Goal: Transaction & Acquisition: Obtain resource

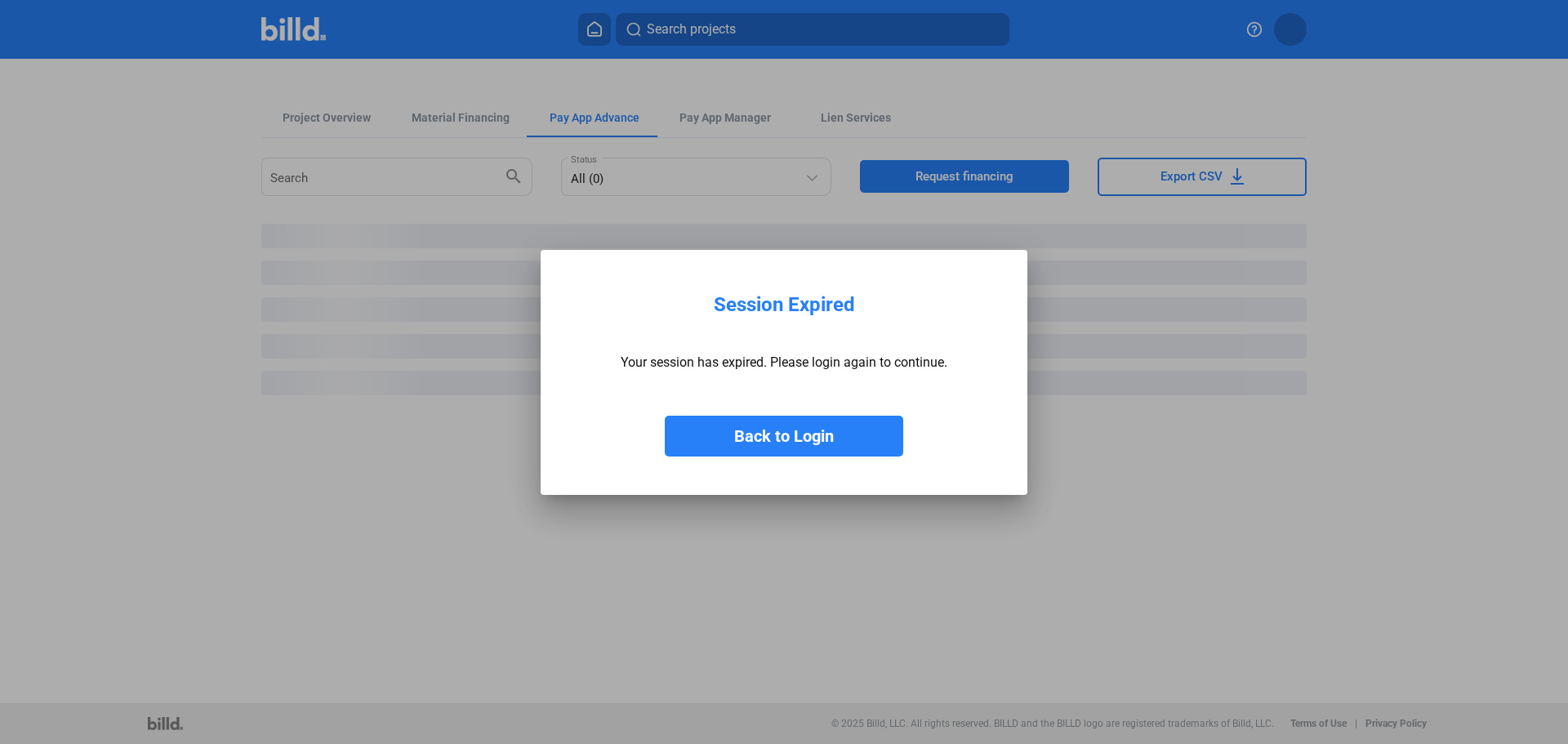
click at [791, 434] on button "Back to Login" at bounding box center [784, 436] width 238 height 41
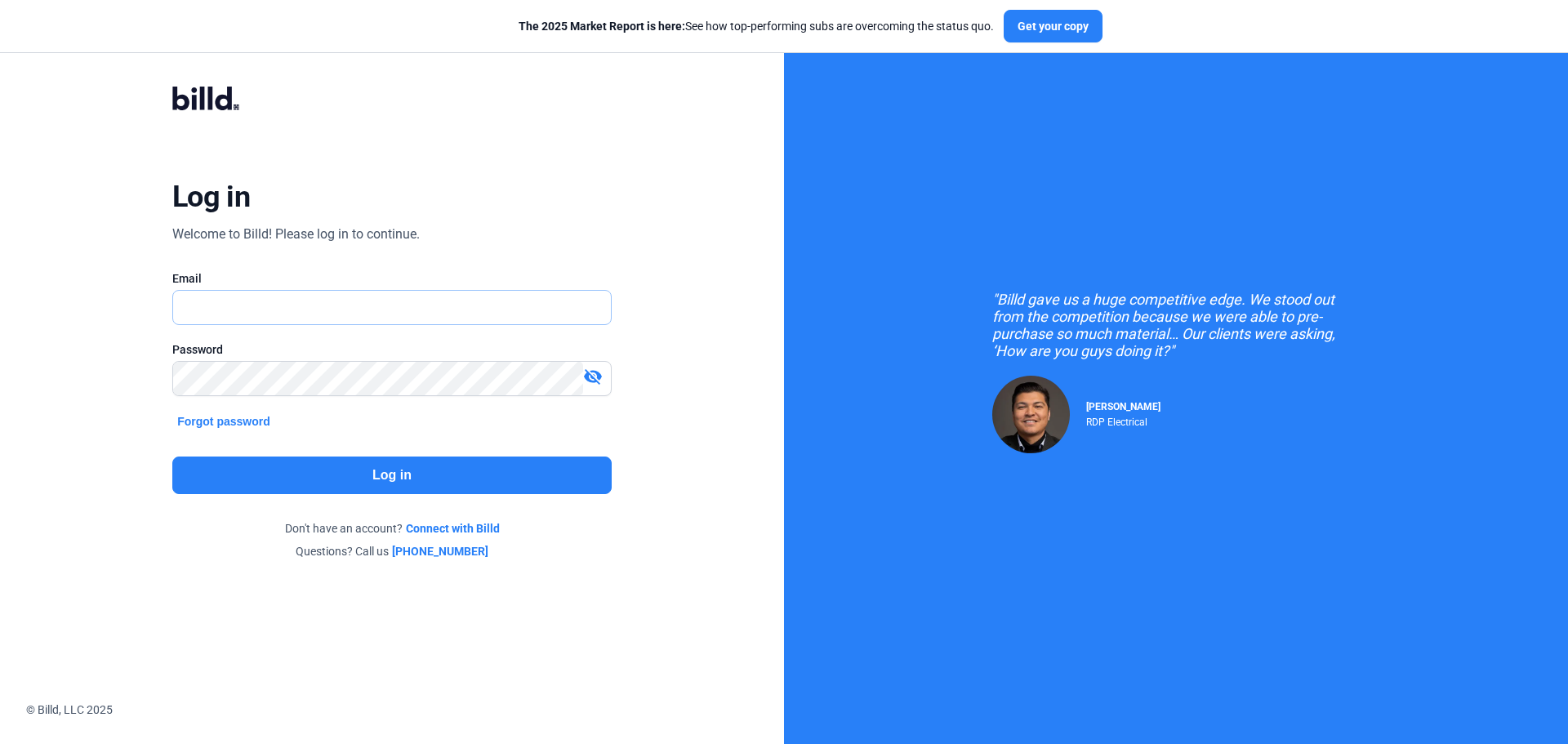
type input "[EMAIL_ADDRESS][DOMAIN_NAME]"
click at [420, 467] on button "Log in" at bounding box center [392, 475] width 439 height 37
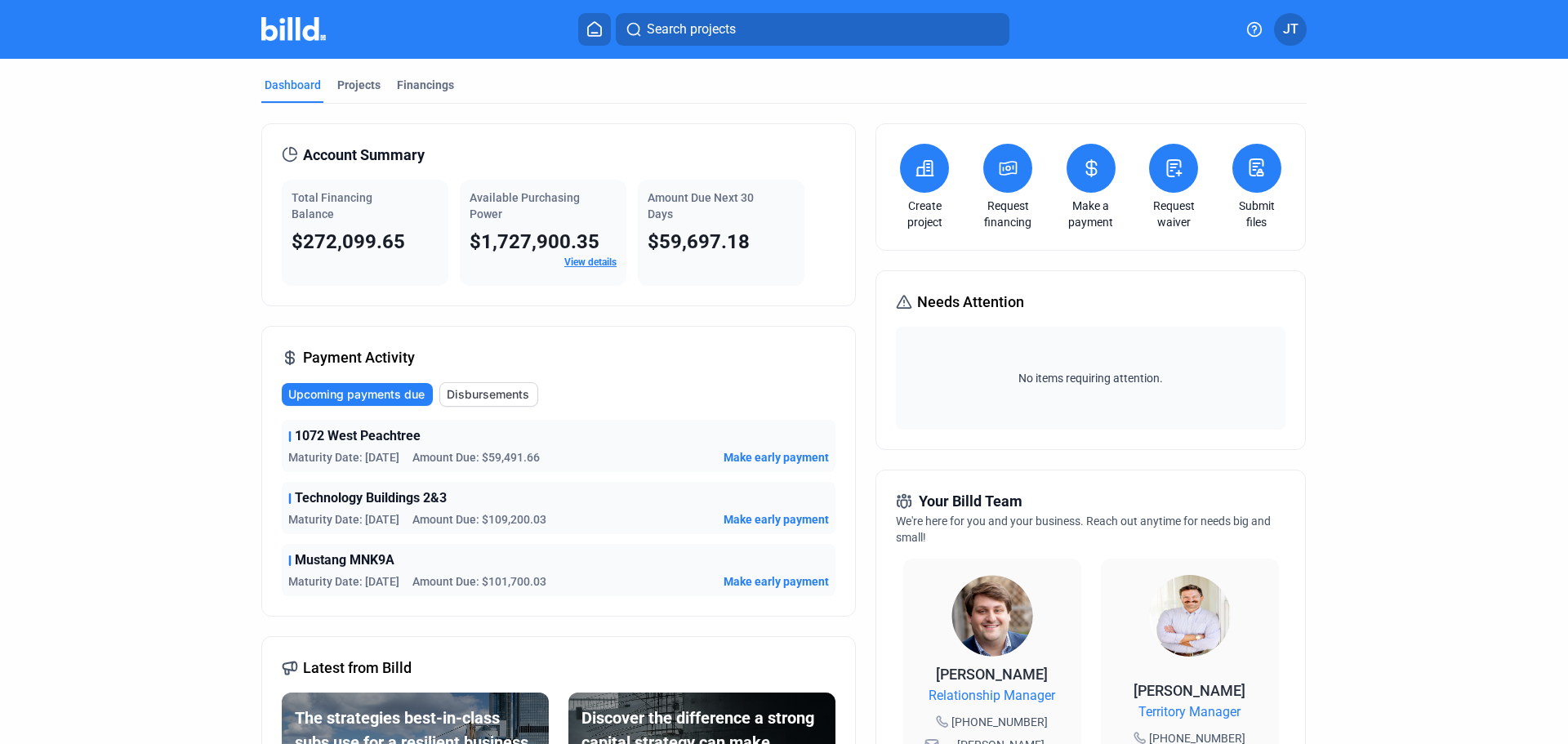
click at [1007, 169] on icon at bounding box center [1008, 168] width 20 height 20
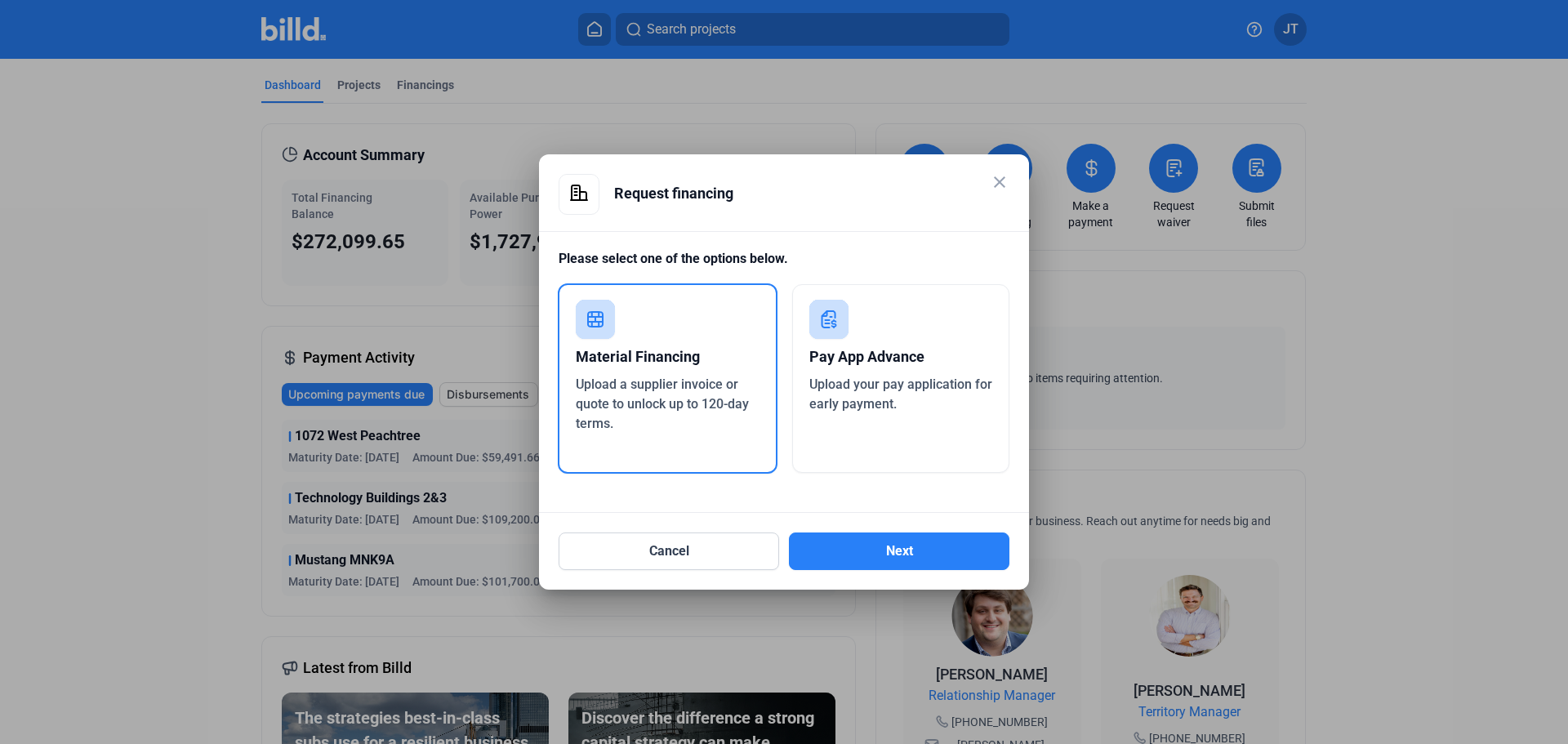
click at [886, 369] on div "Pay App Advance" at bounding box center [900, 357] width 183 height 36
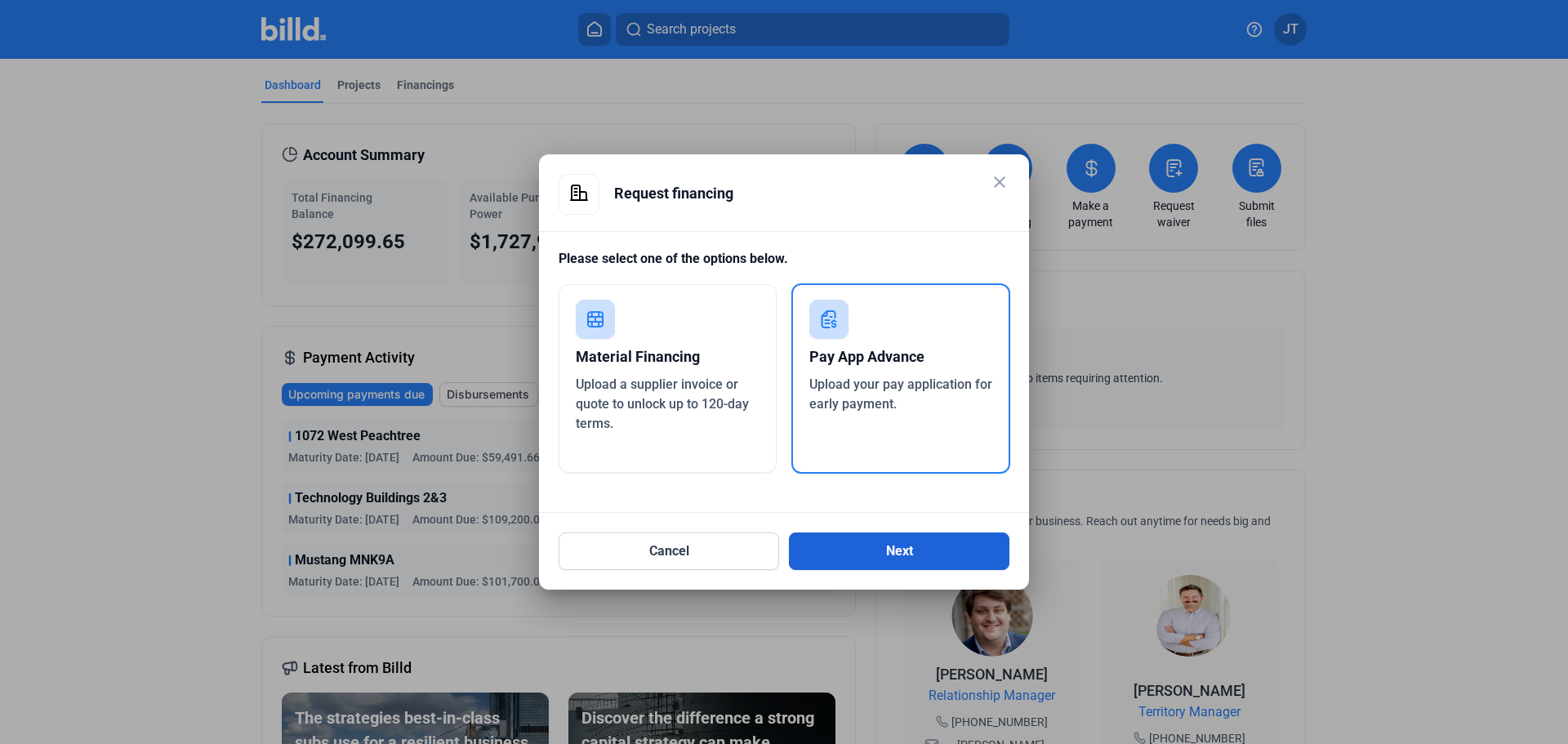
click at [890, 548] on button "Next" at bounding box center [899, 551] width 221 height 37
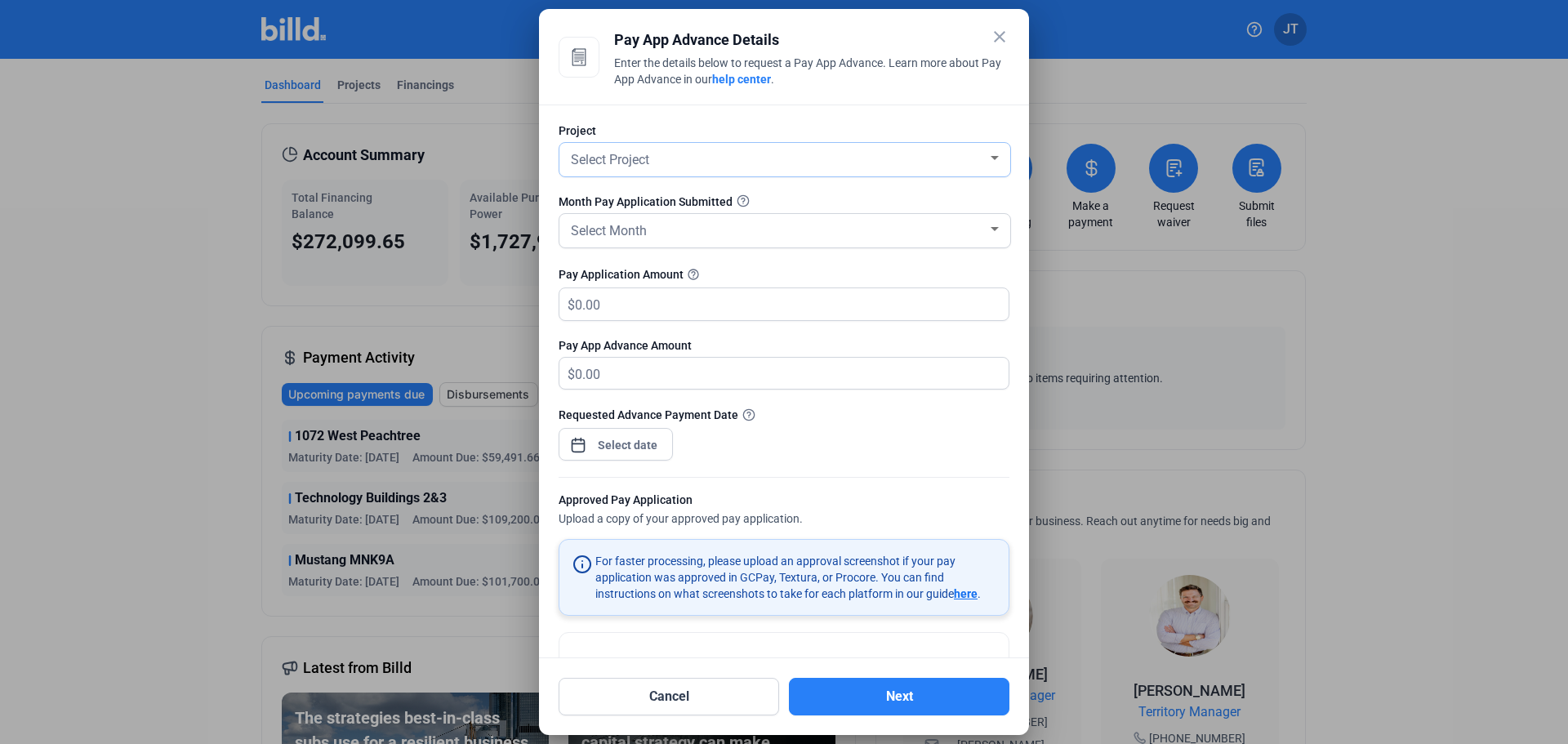
click at [781, 151] on div "Select Project" at bounding box center [777, 158] width 420 height 23
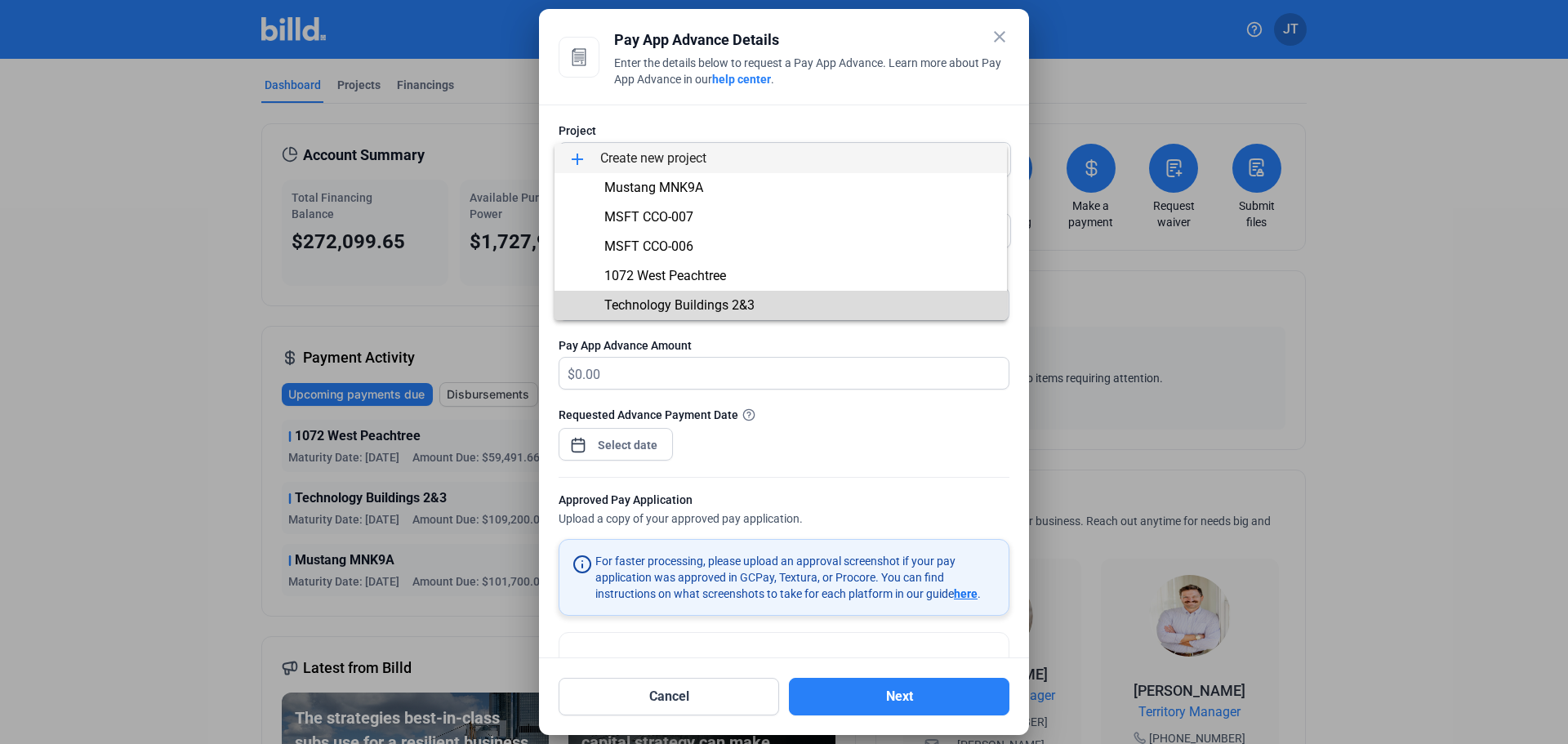
click at [699, 303] on span "Technology Buildings 2&3" at bounding box center [679, 304] width 150 height 16
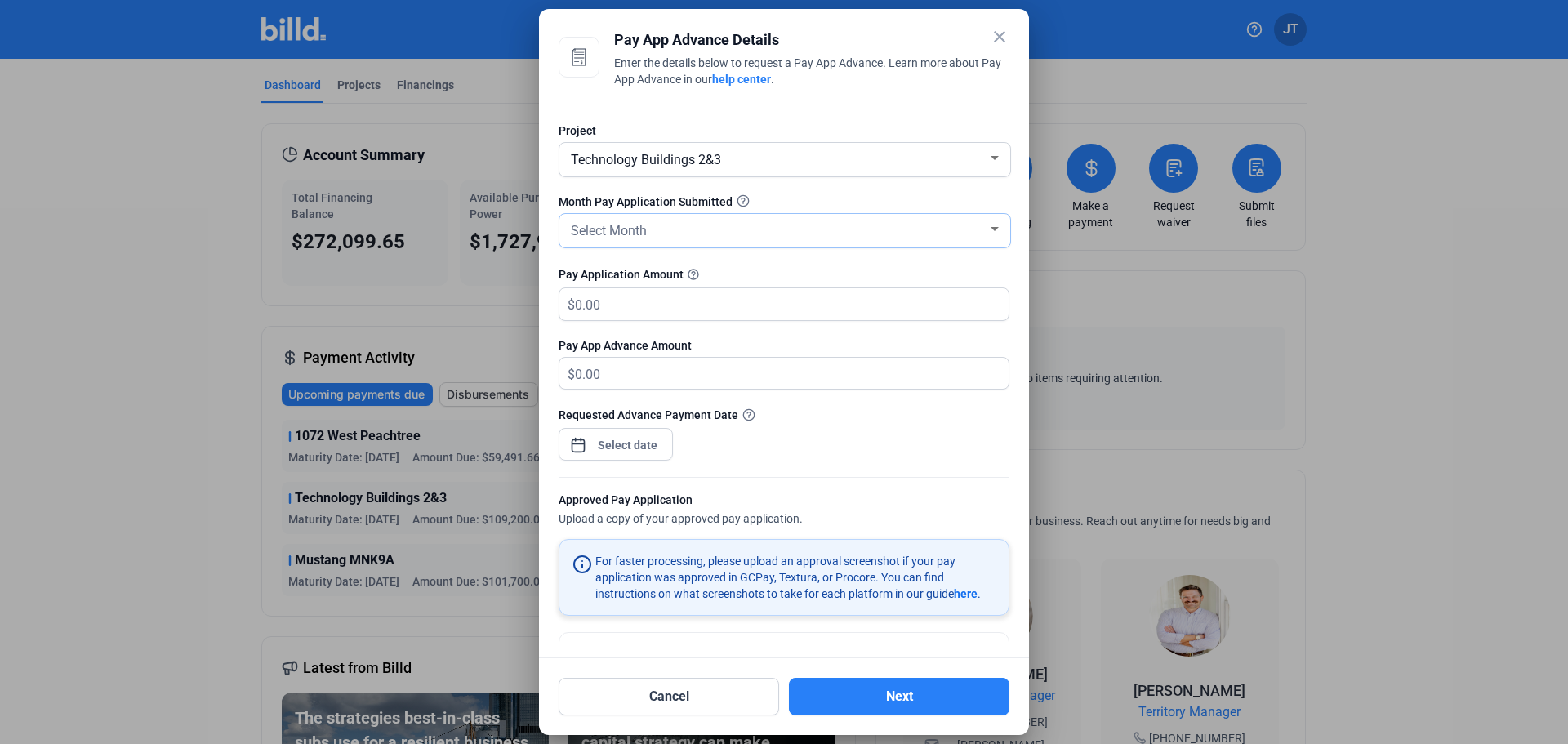
click at [720, 220] on div "Select Month" at bounding box center [777, 229] width 420 height 23
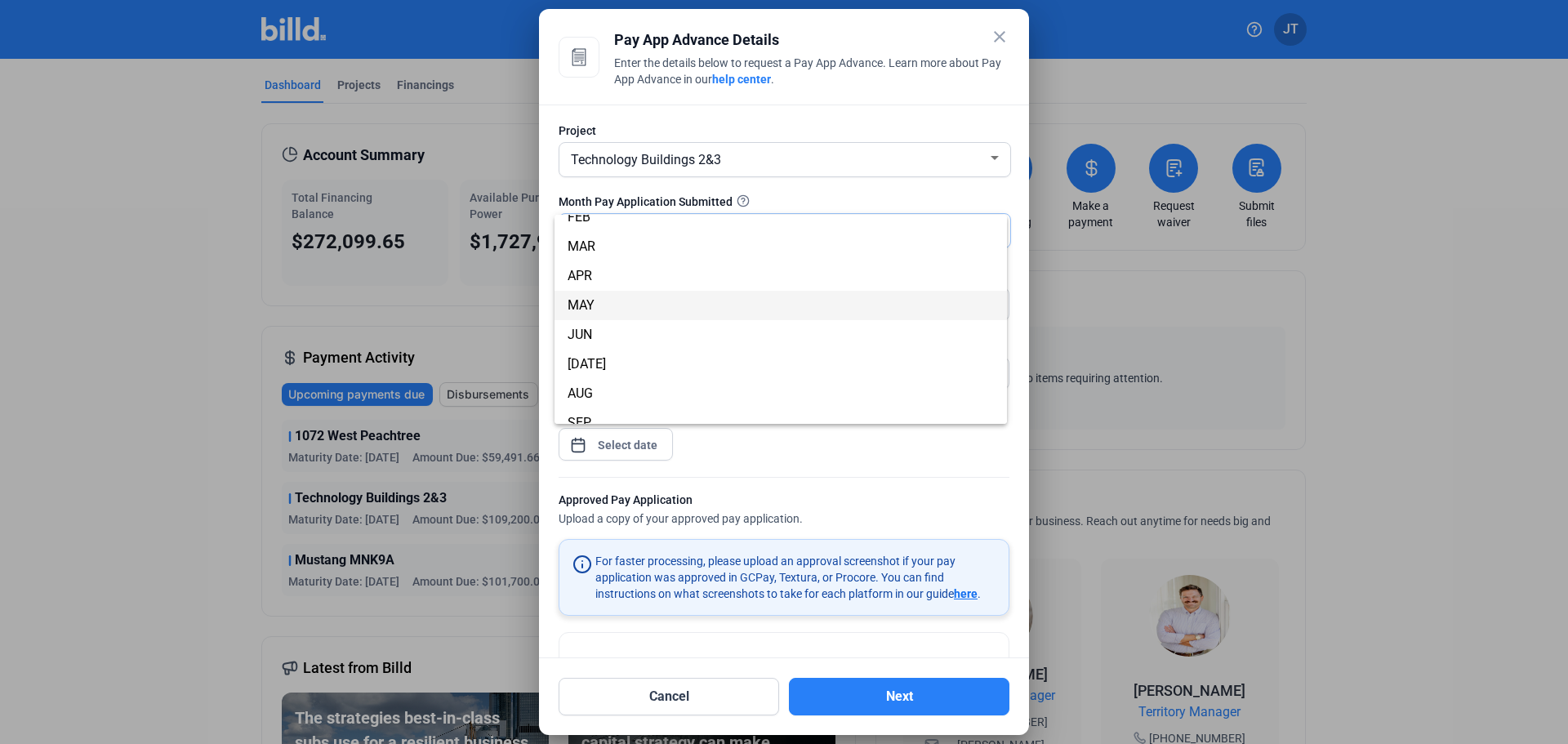
scroll to position [82, 0]
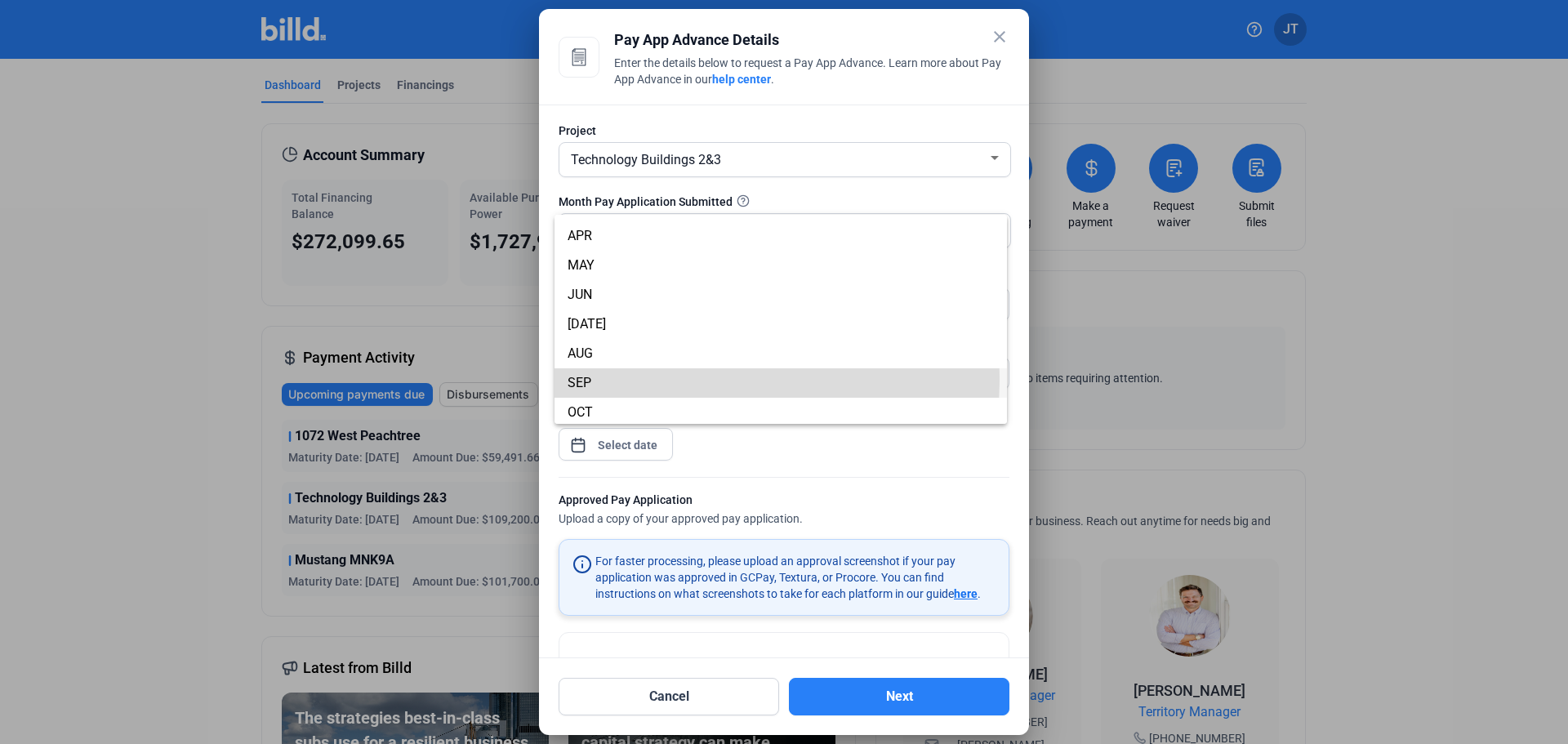
click at [590, 377] on span "SEP" at bounding box center [579, 383] width 23 height 16
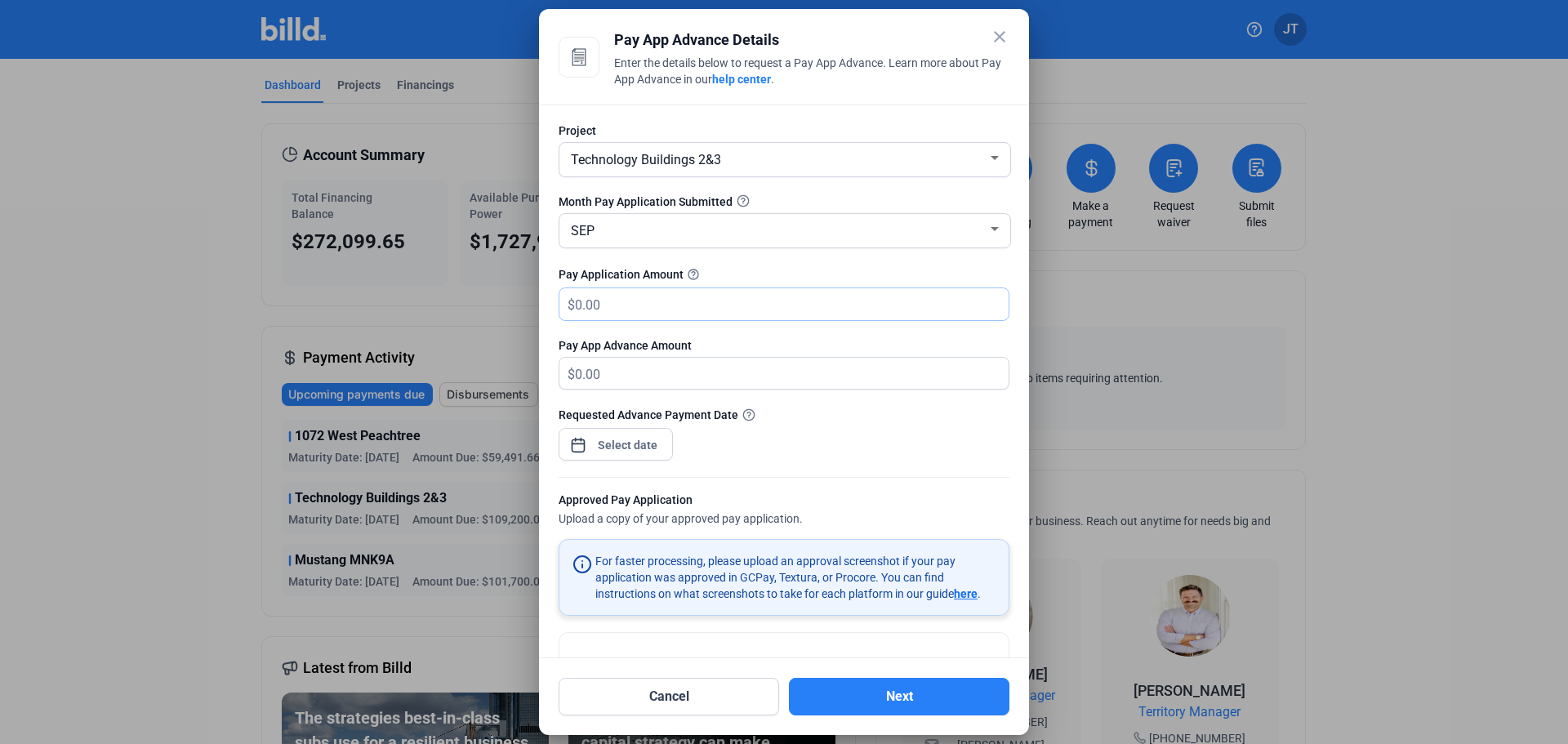
click at [626, 300] on input "text" at bounding box center [792, 304] width 434 height 32
type input "1"
type input "1.00"
type input "12"
type input "12.00"
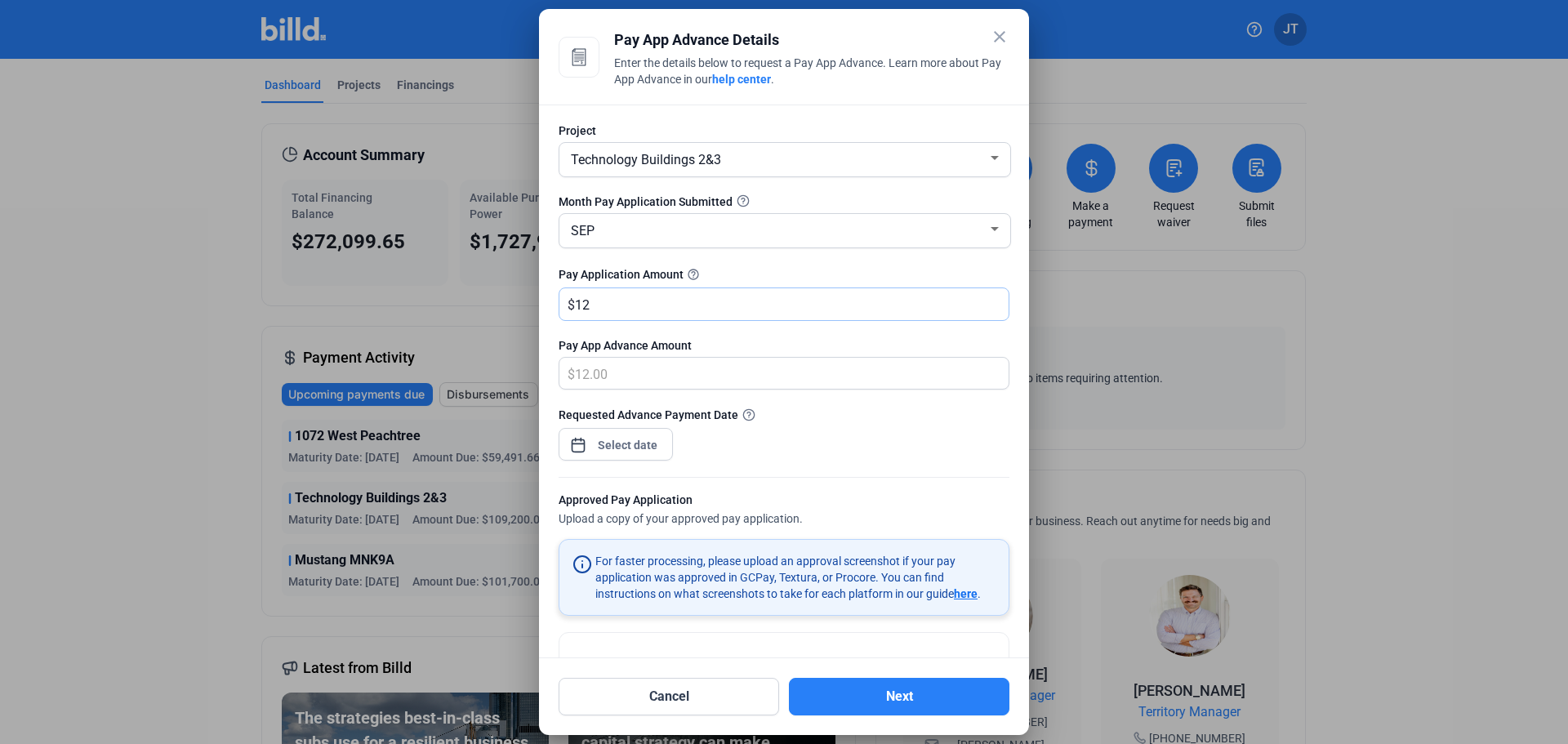
type input "120"
type input "120.00"
type input "1200"
type input "1,200.00"
type input "1,2000"
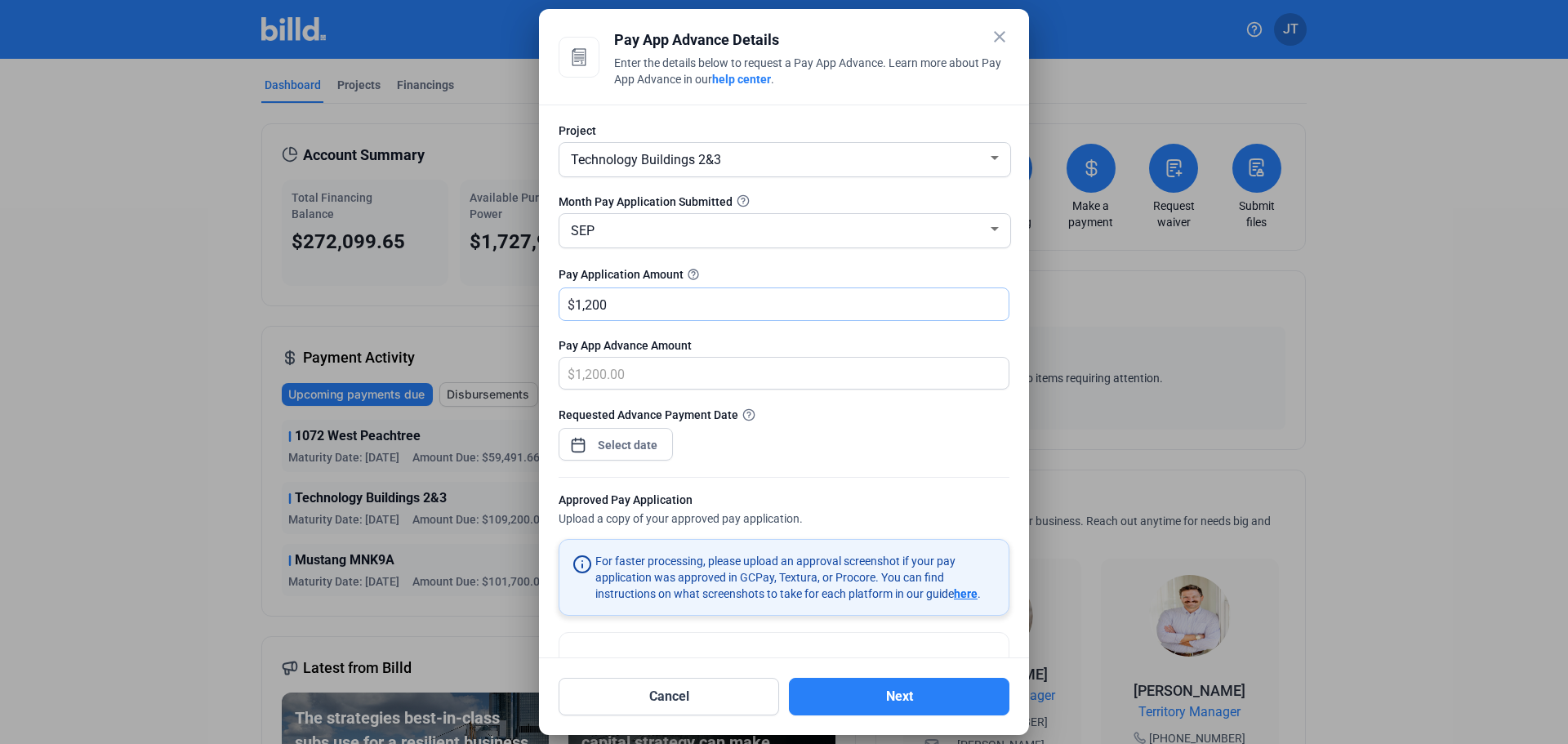
type input "12,000.00"
type input "12,0000"
type input "120,000.00"
type input "120,000"
click at [626, 458] on div at bounding box center [628, 445] width 70 height 30
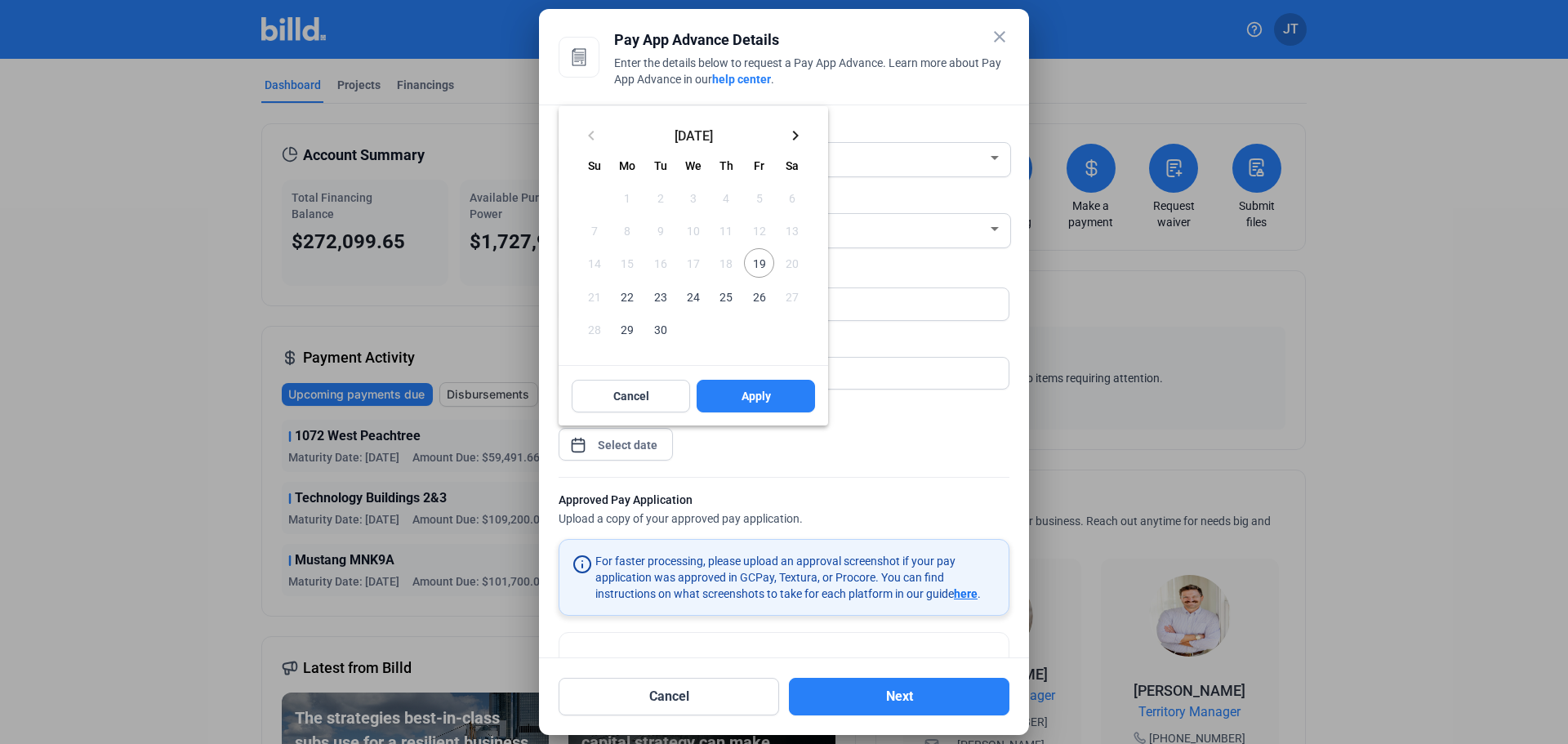
click at [627, 300] on span "22" at bounding box center [628, 296] width 30 height 30
click at [753, 398] on span "Apply" at bounding box center [757, 397] width 30 height 17
type input "[DATE]"
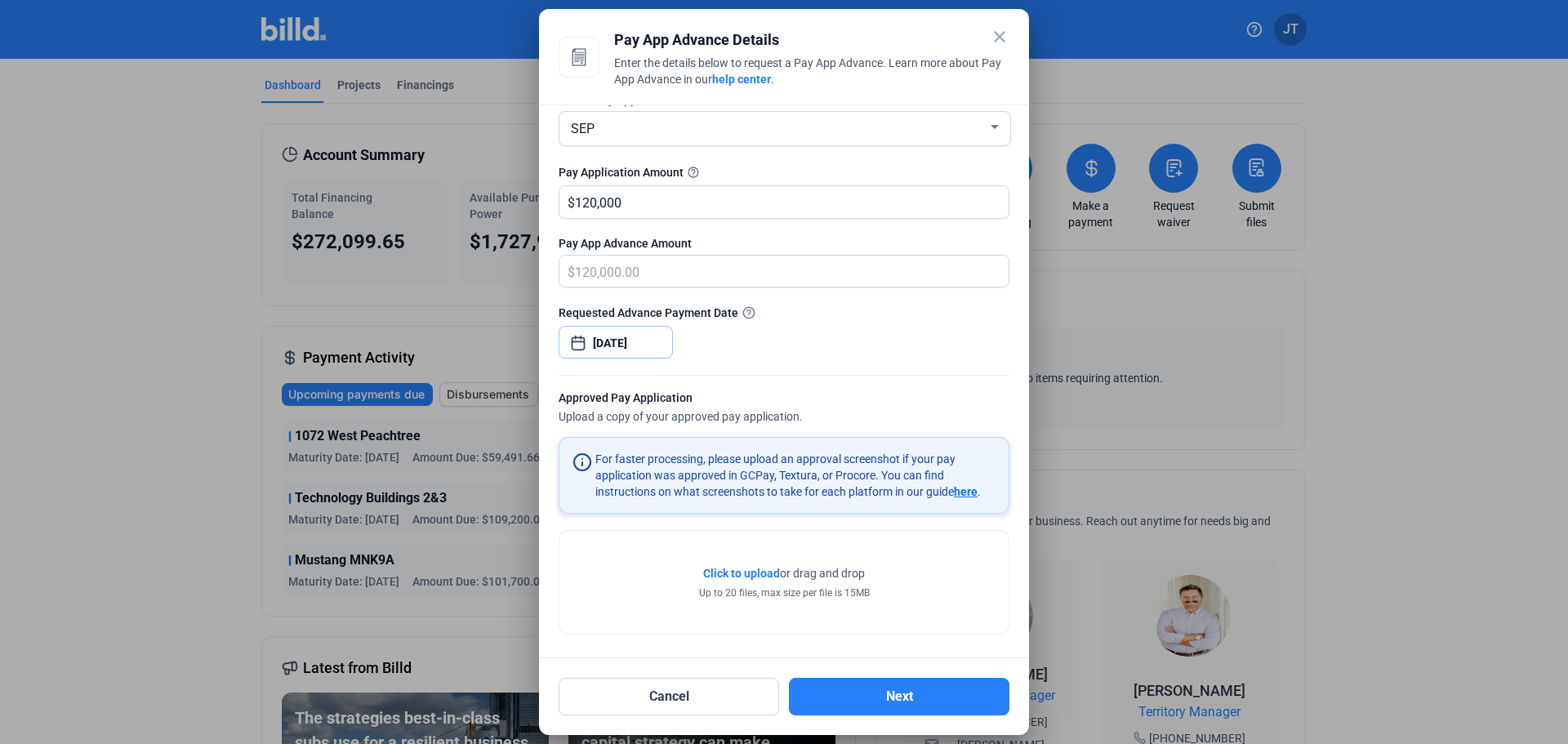
scroll to position [107, 0]
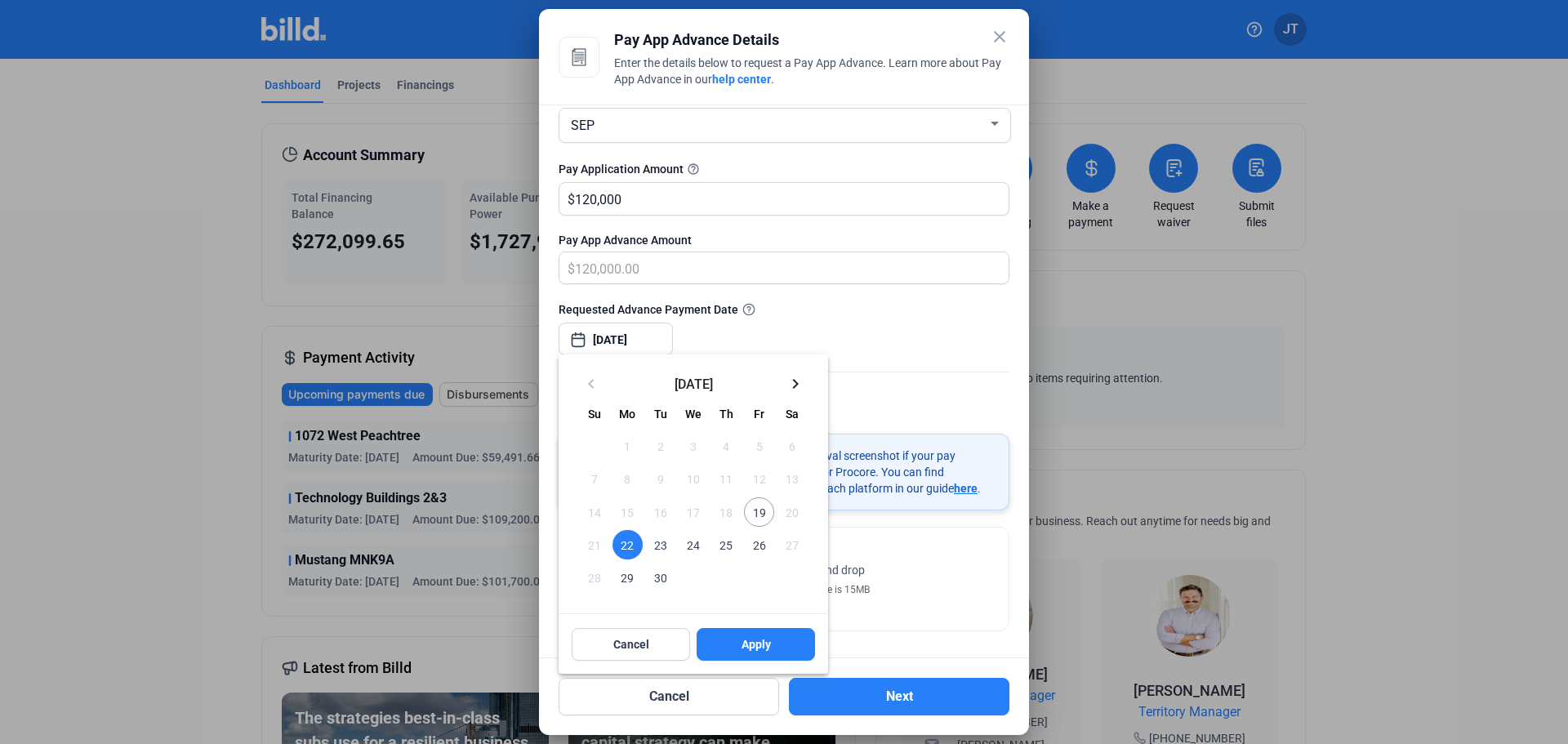
click at [902, 387] on div at bounding box center [784, 372] width 1568 height 744
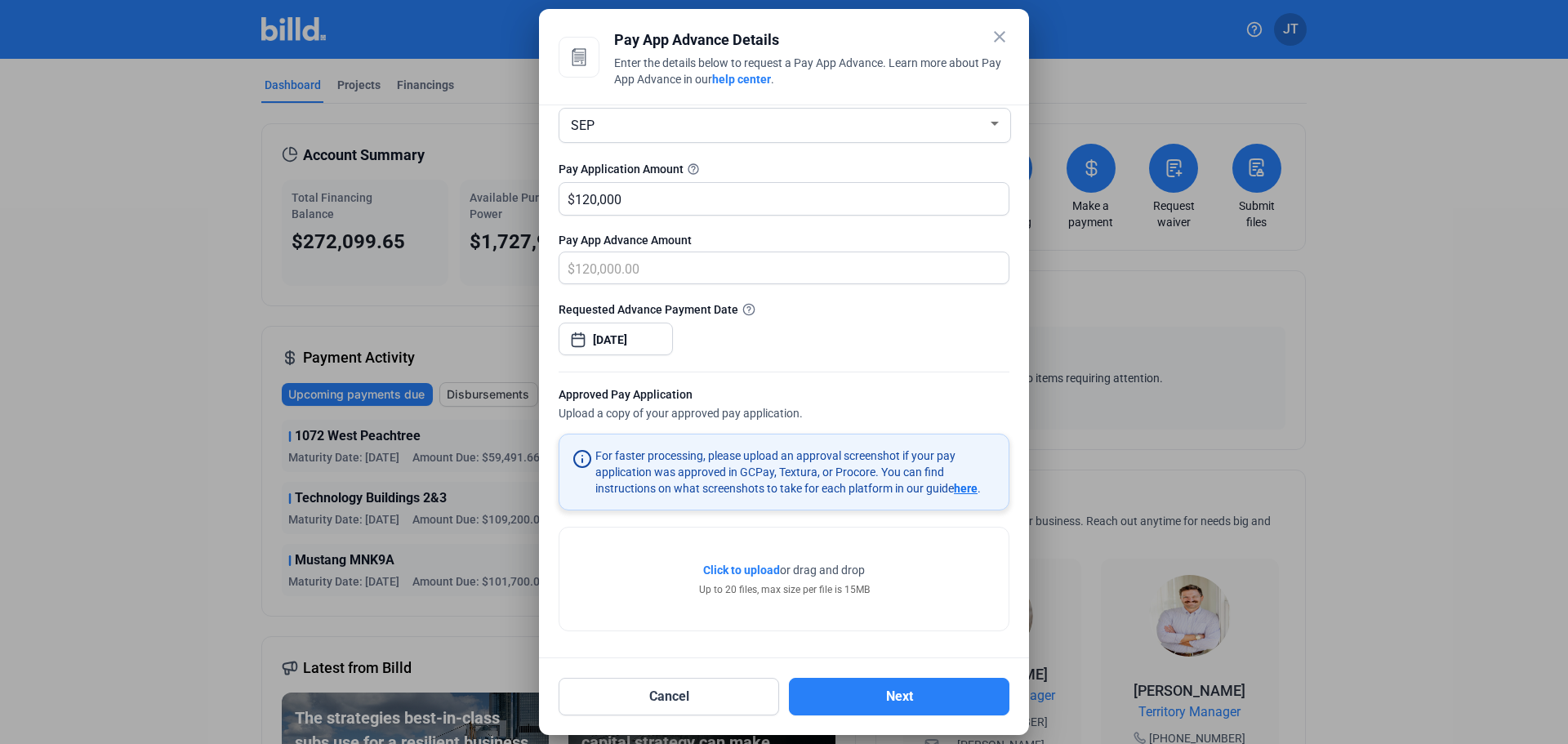
click at [925, 406] on div "Approved Pay Application Upload a copy of your approved pay application." at bounding box center [784, 405] width 451 height 37
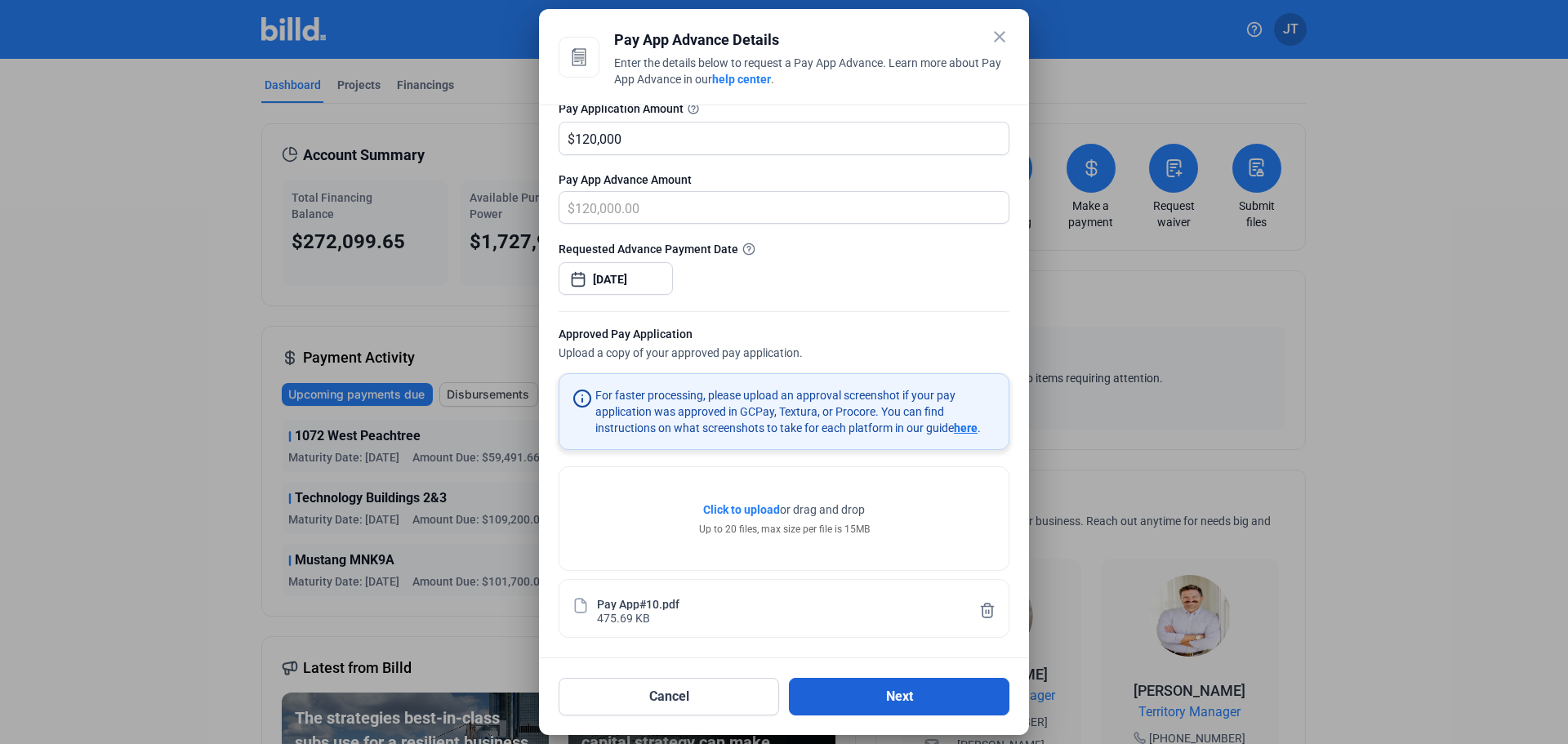
click at [900, 697] on button "Next" at bounding box center [899, 697] width 221 height 37
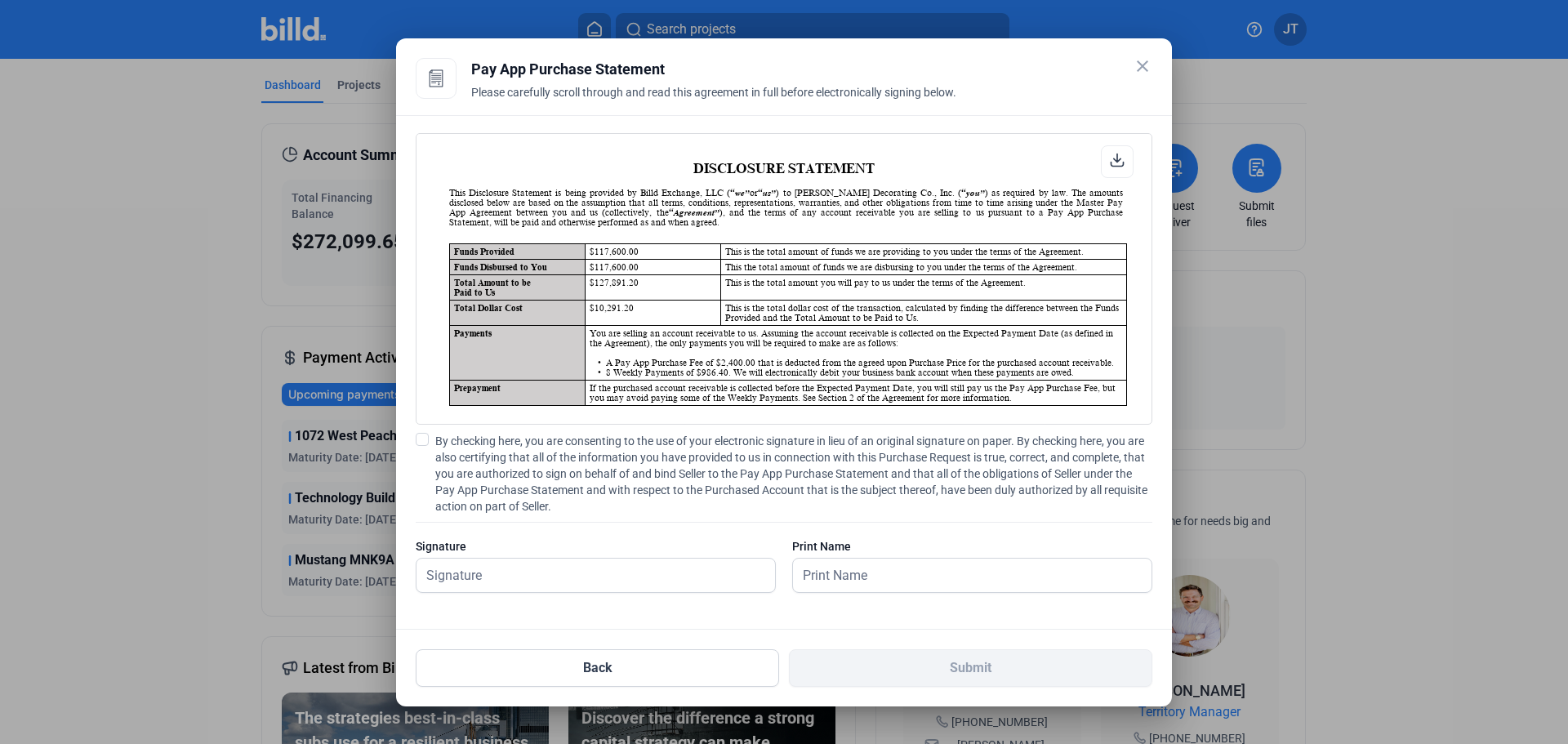
scroll to position [1, 0]
click at [530, 569] on input "text" at bounding box center [595, 575] width 358 height 34
type input "[PERSON_NAME]"
click at [422, 439] on span at bounding box center [422, 440] width 13 height 13
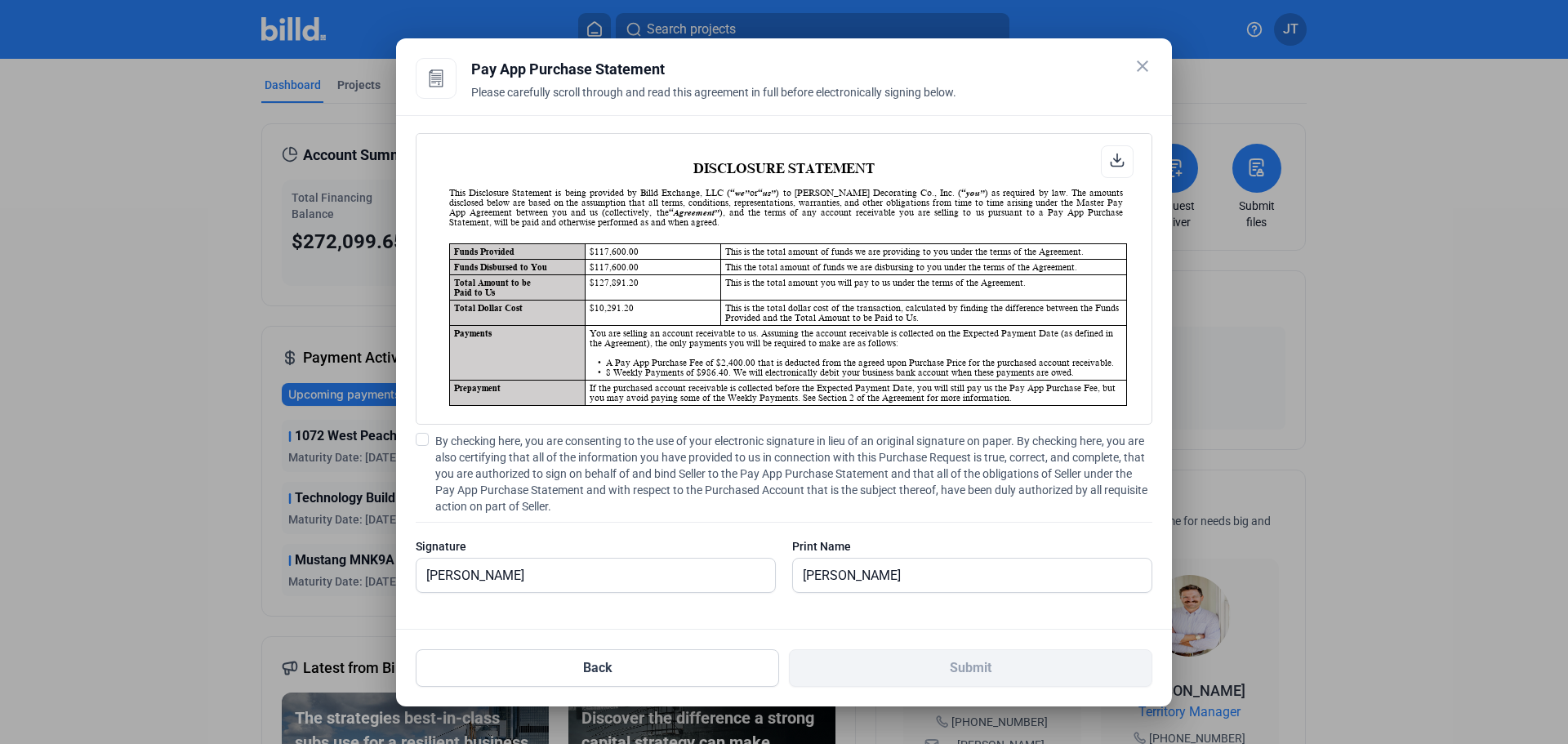
click at [0, 0] on input "By checking here, you are consenting to the use of your electronic signature in…" at bounding box center [0, 0] width 0 height 0
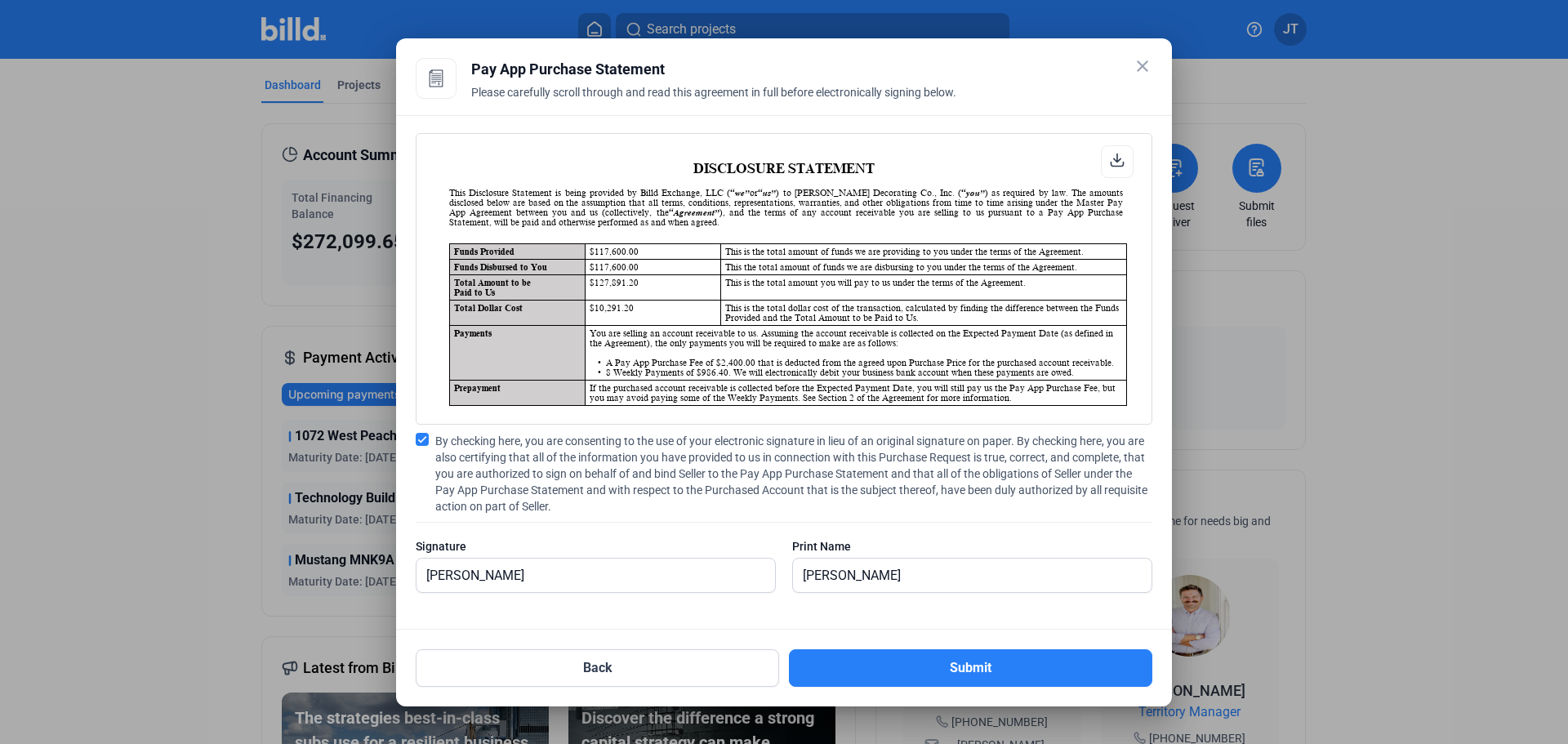
click at [976, 687] on mat-dialog-container "close Pay App Purchase Statement Please carefully scroll through and read this …" at bounding box center [783, 372] width 776 height 669
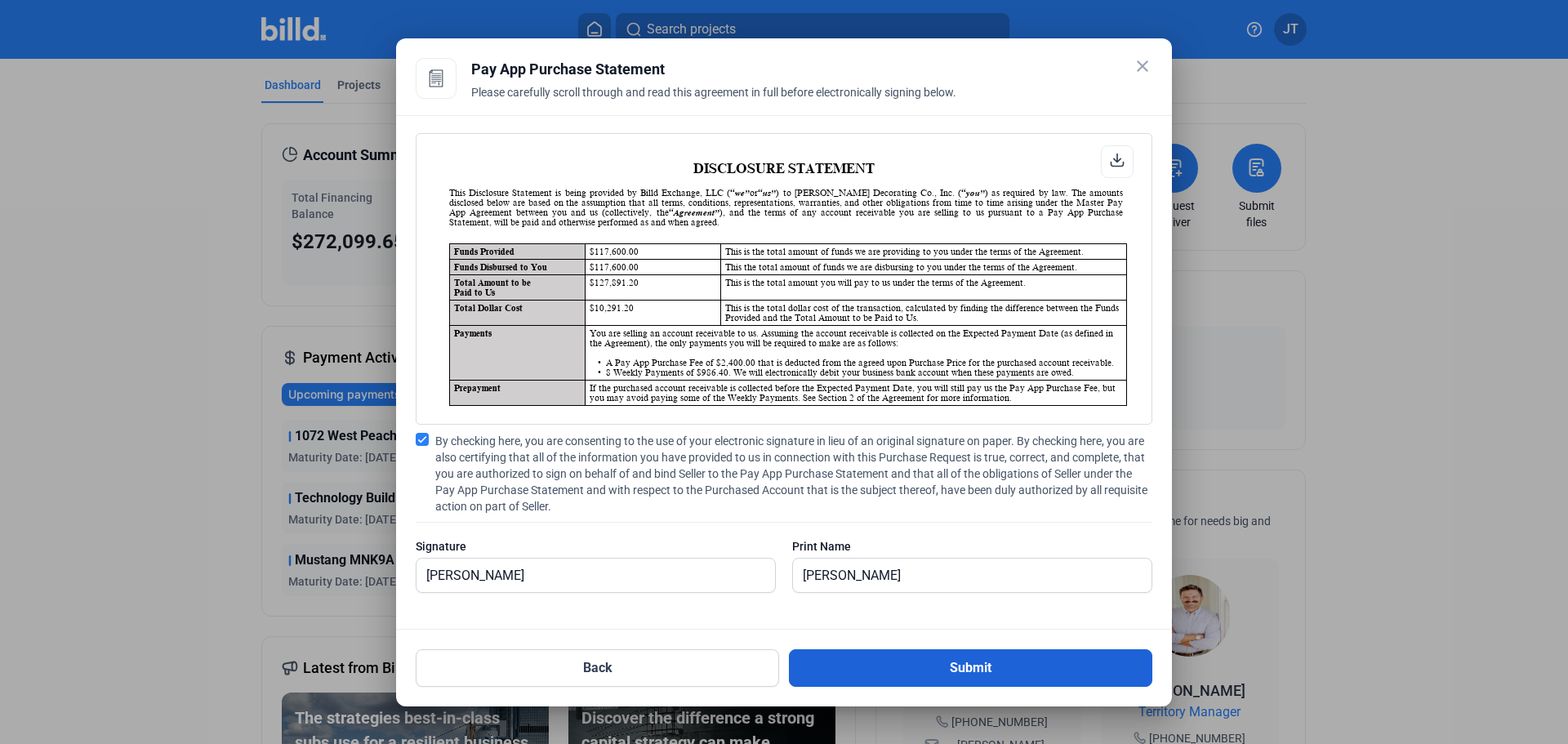
click at [982, 669] on button "Submit" at bounding box center [970, 668] width 363 height 37
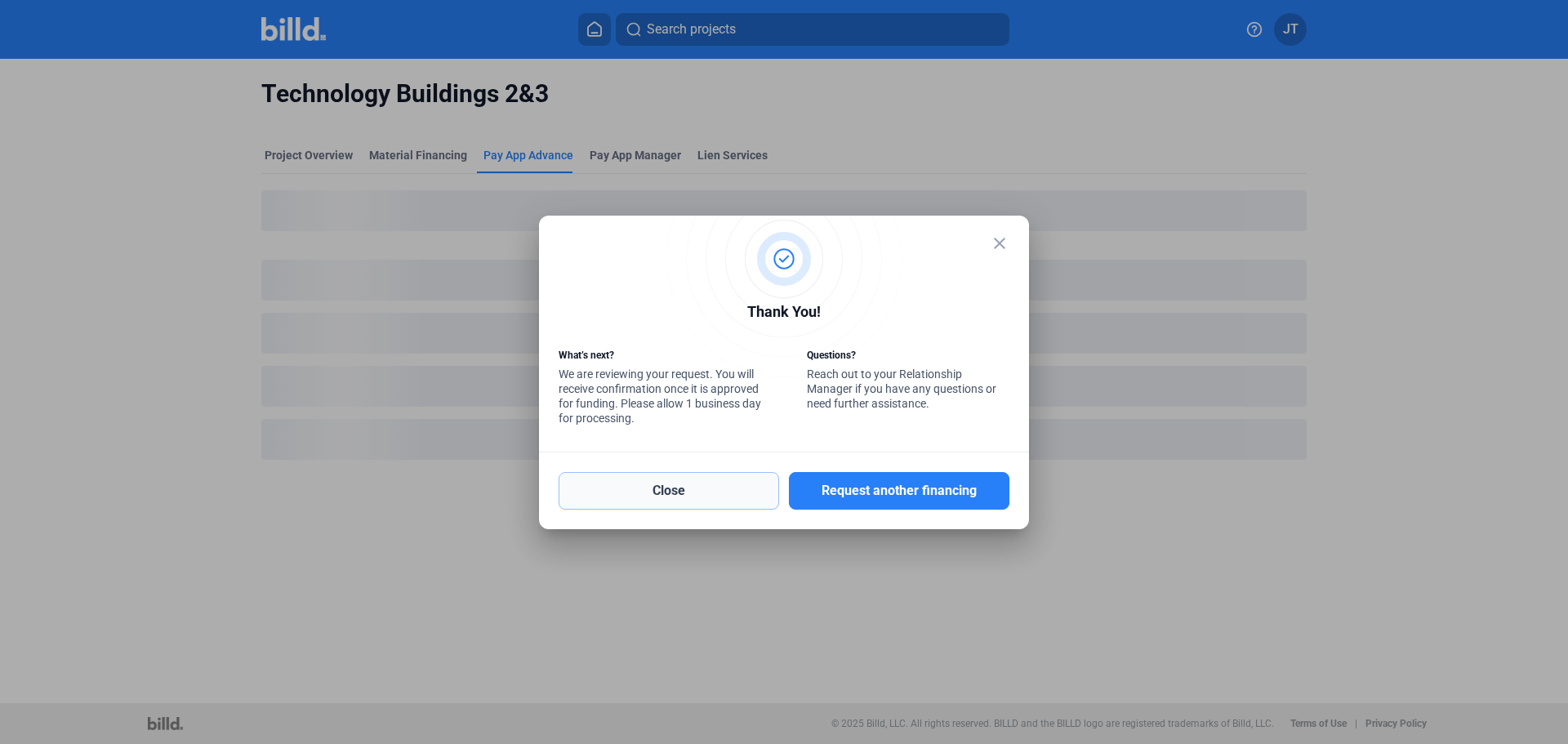
click at [675, 493] on button "Close" at bounding box center [669, 491] width 221 height 37
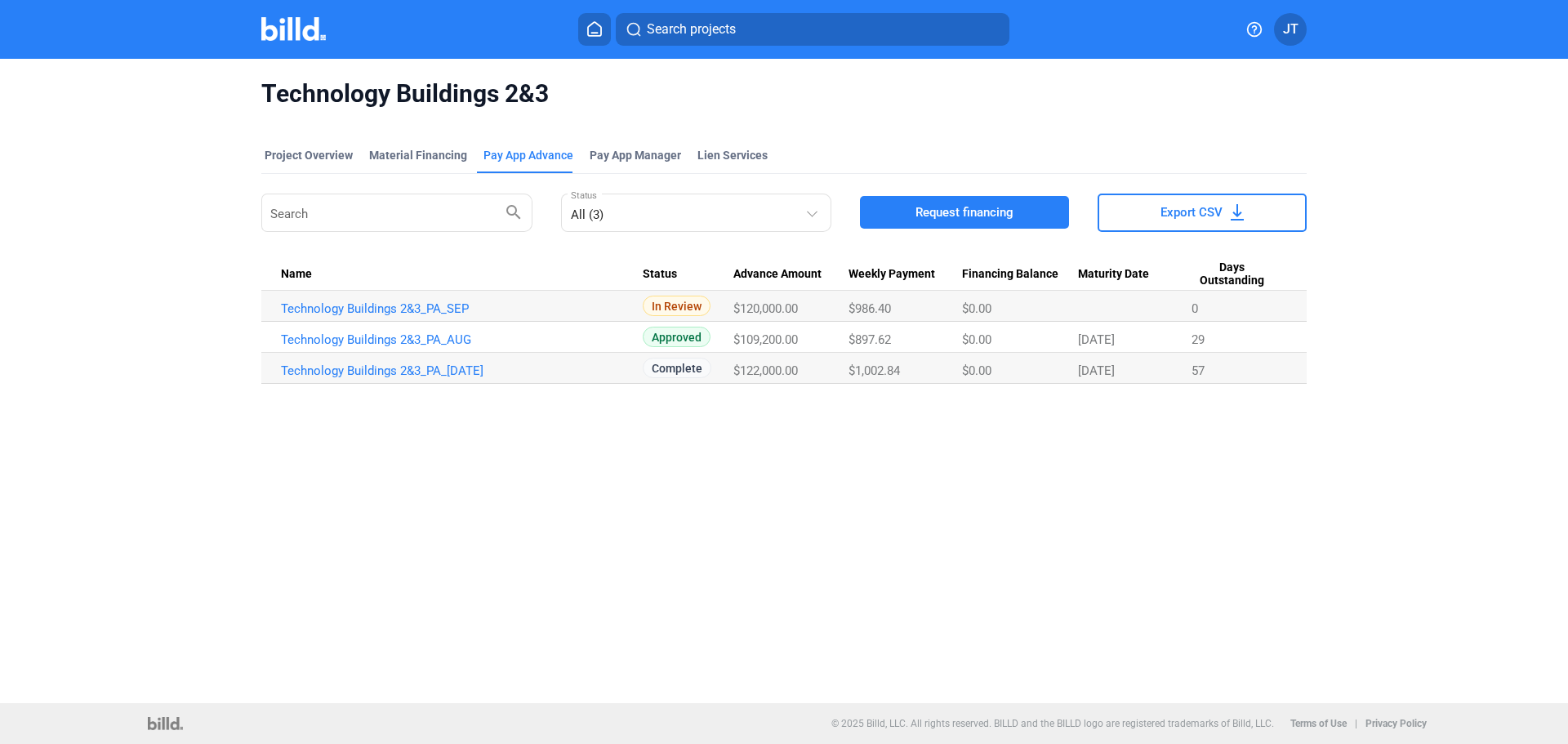
click at [858, 512] on div "Technology Buildings 2&3 Project Overview Material Financing Pay App Advance Pa…" at bounding box center [784, 381] width 1568 height 644
click at [787, 39] on button "Search projects" at bounding box center [812, 29] width 394 height 33
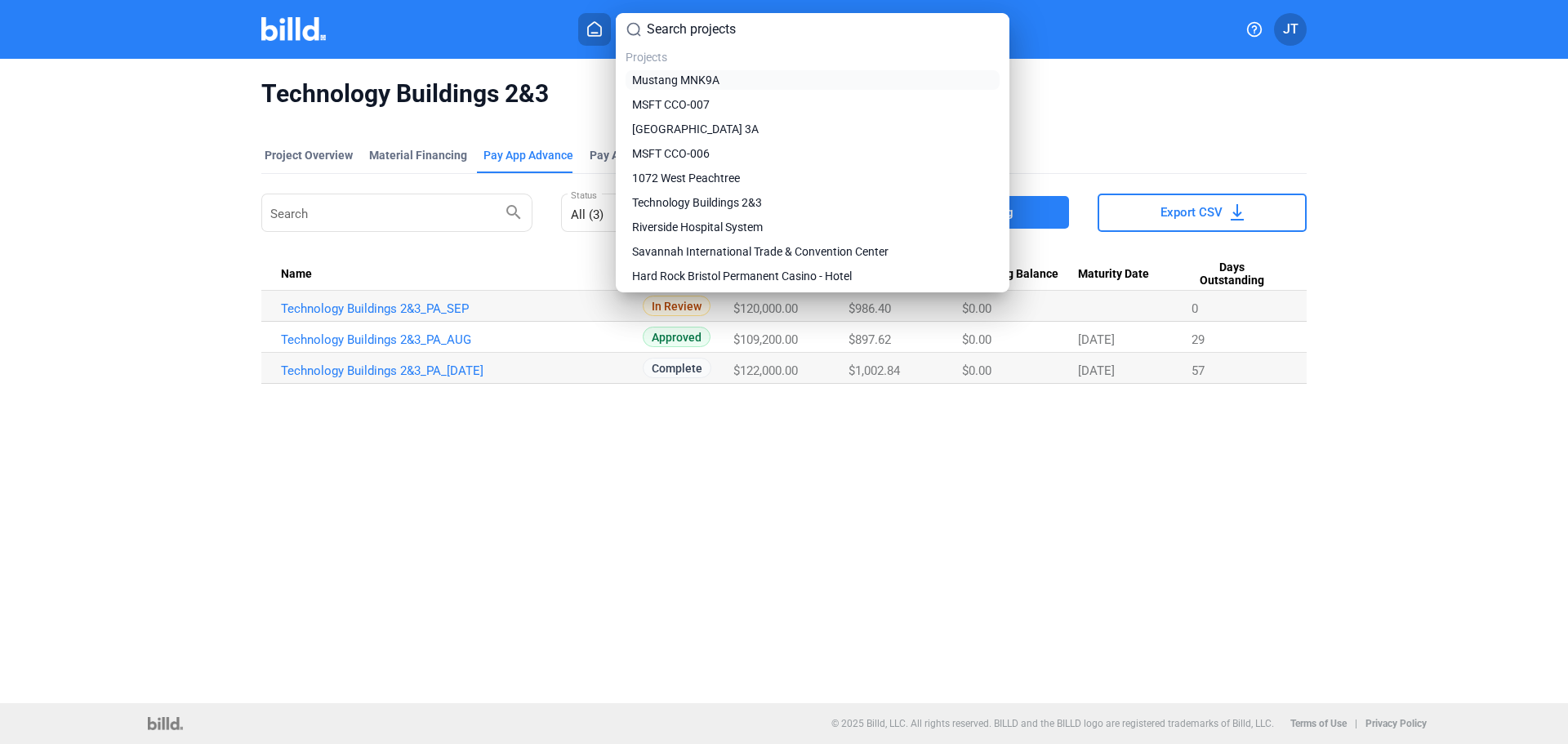
click at [691, 79] on span "Mustang MNK9A" at bounding box center [676, 80] width 88 height 17
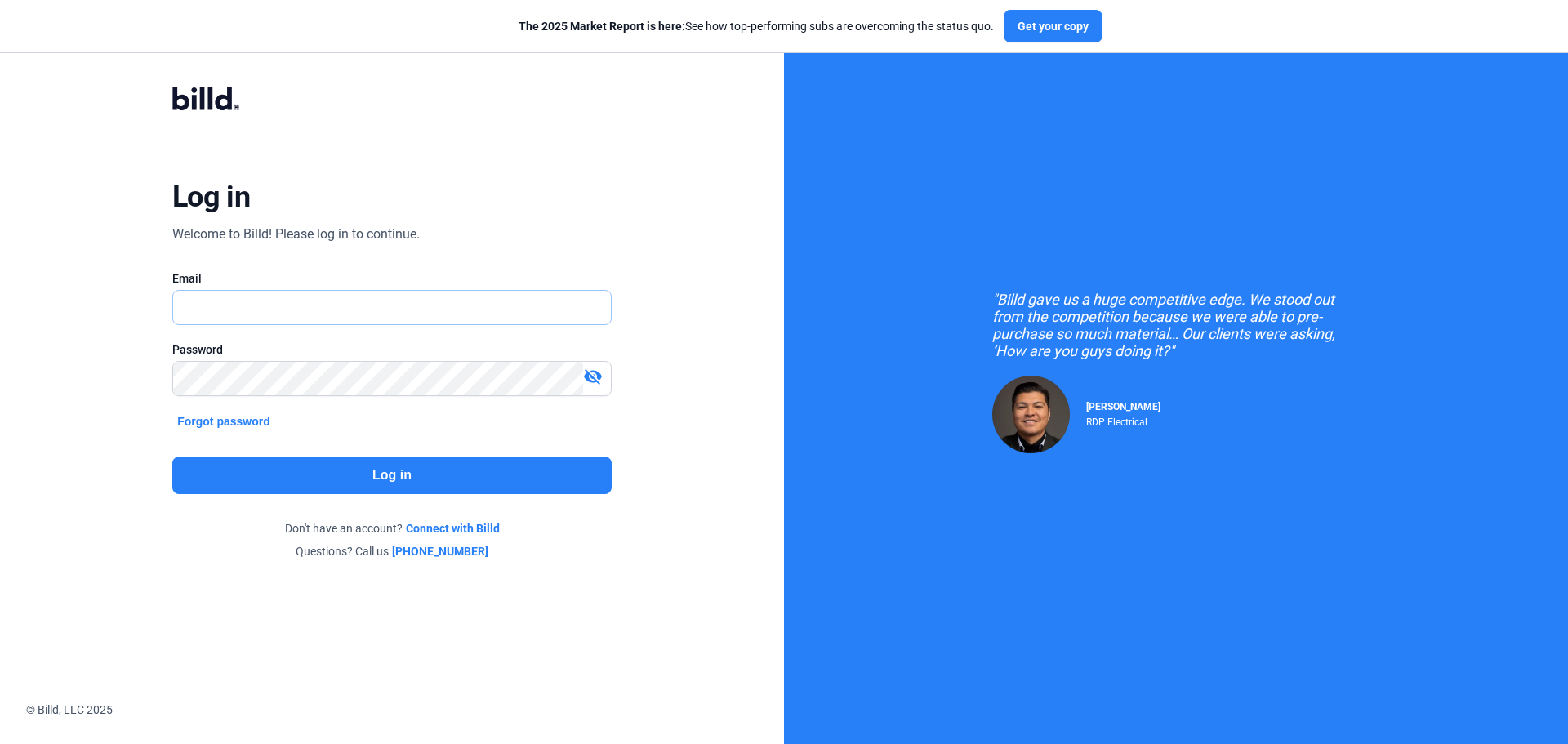
type input "[EMAIL_ADDRESS][DOMAIN_NAME]"
click at [383, 473] on button "Log in" at bounding box center [392, 475] width 439 height 37
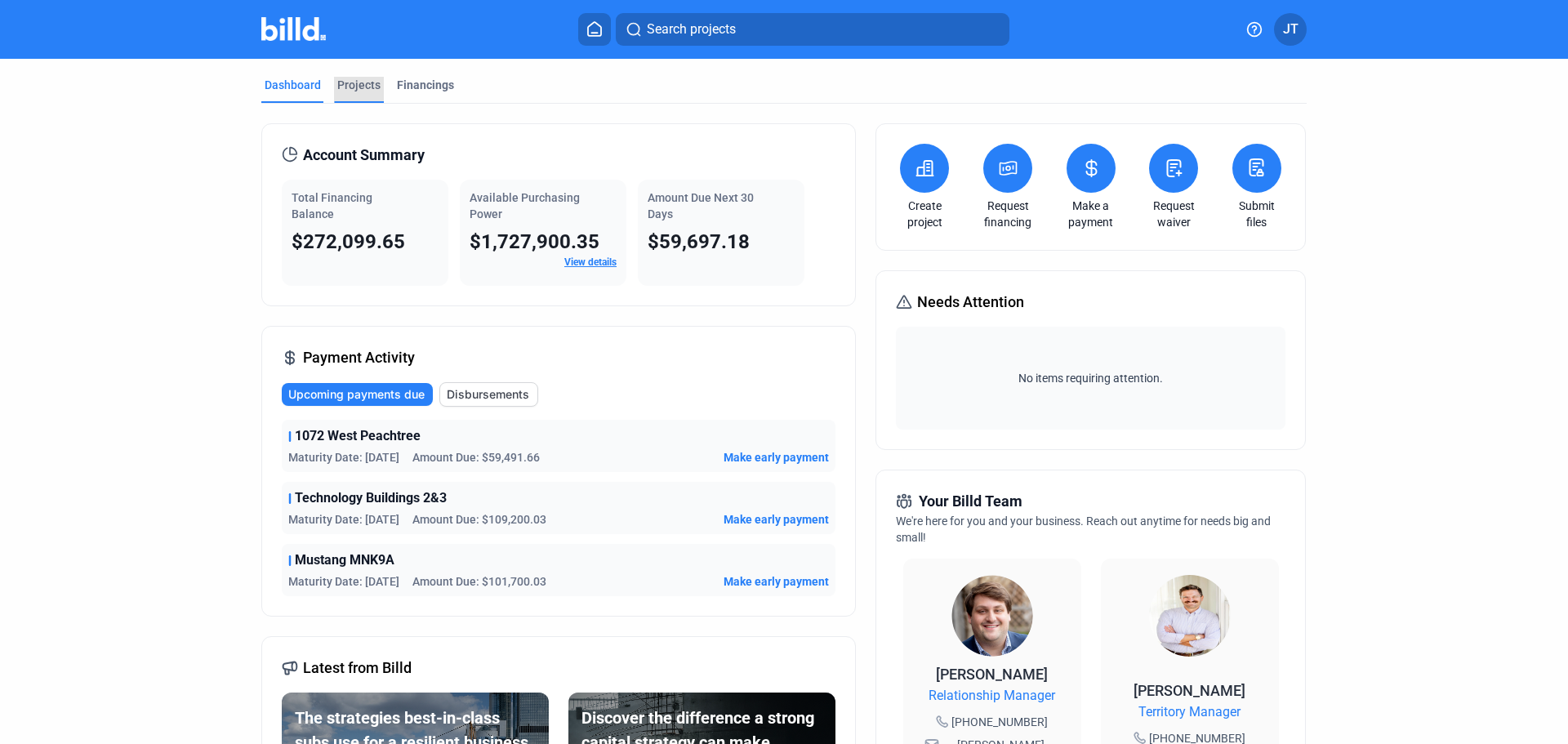
click at [369, 83] on div "Projects" at bounding box center [358, 85] width 43 height 17
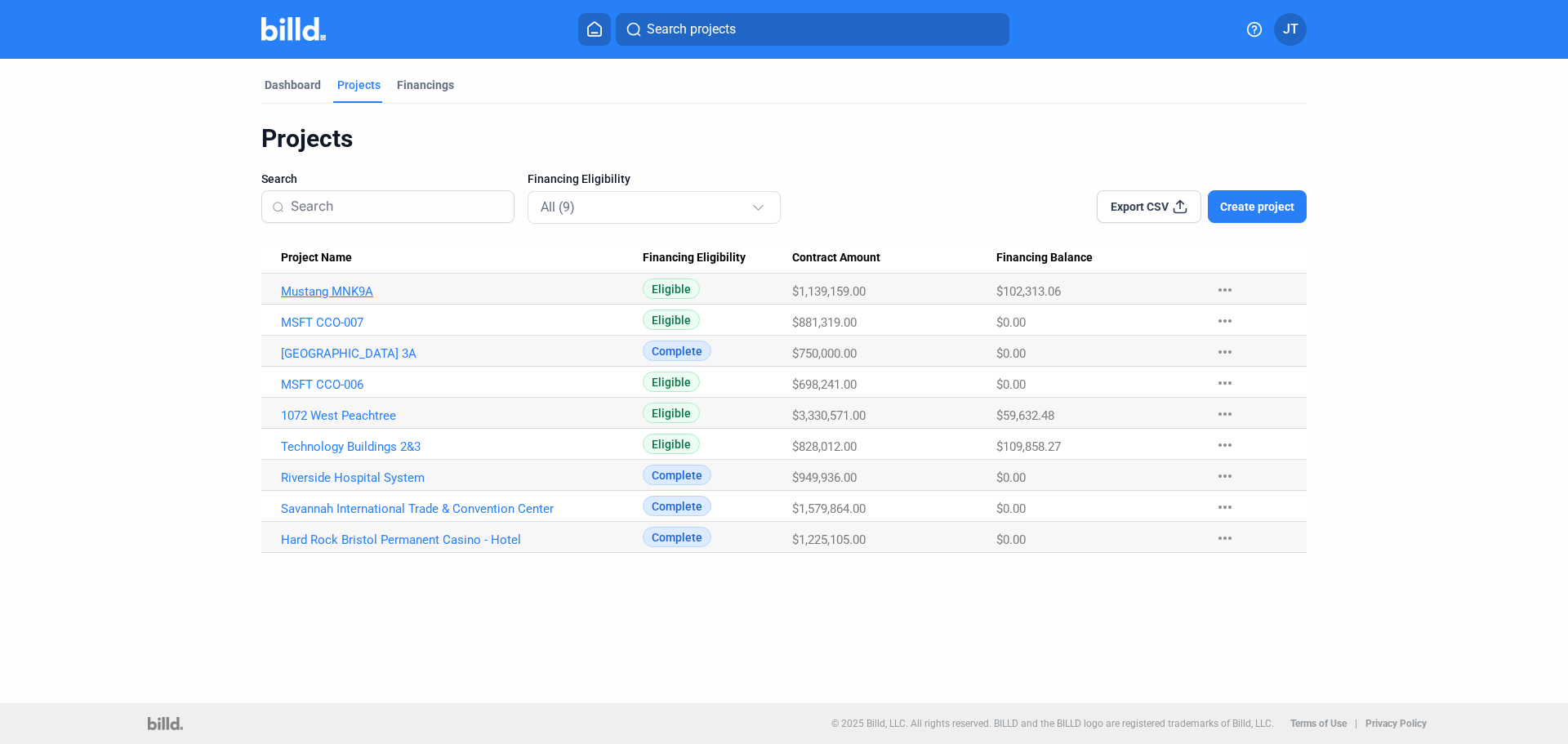
drag, startPoint x: 365, startPoint y: 283, endPoint x: 356, endPoint y: 290, distance: 11.4
click at [365, 283] on Name "Mustang MNK9A" at bounding box center [453, 289] width 382 height 31
click at [352, 291] on link "Mustang MNK9A" at bounding box center [462, 291] width 362 height 15
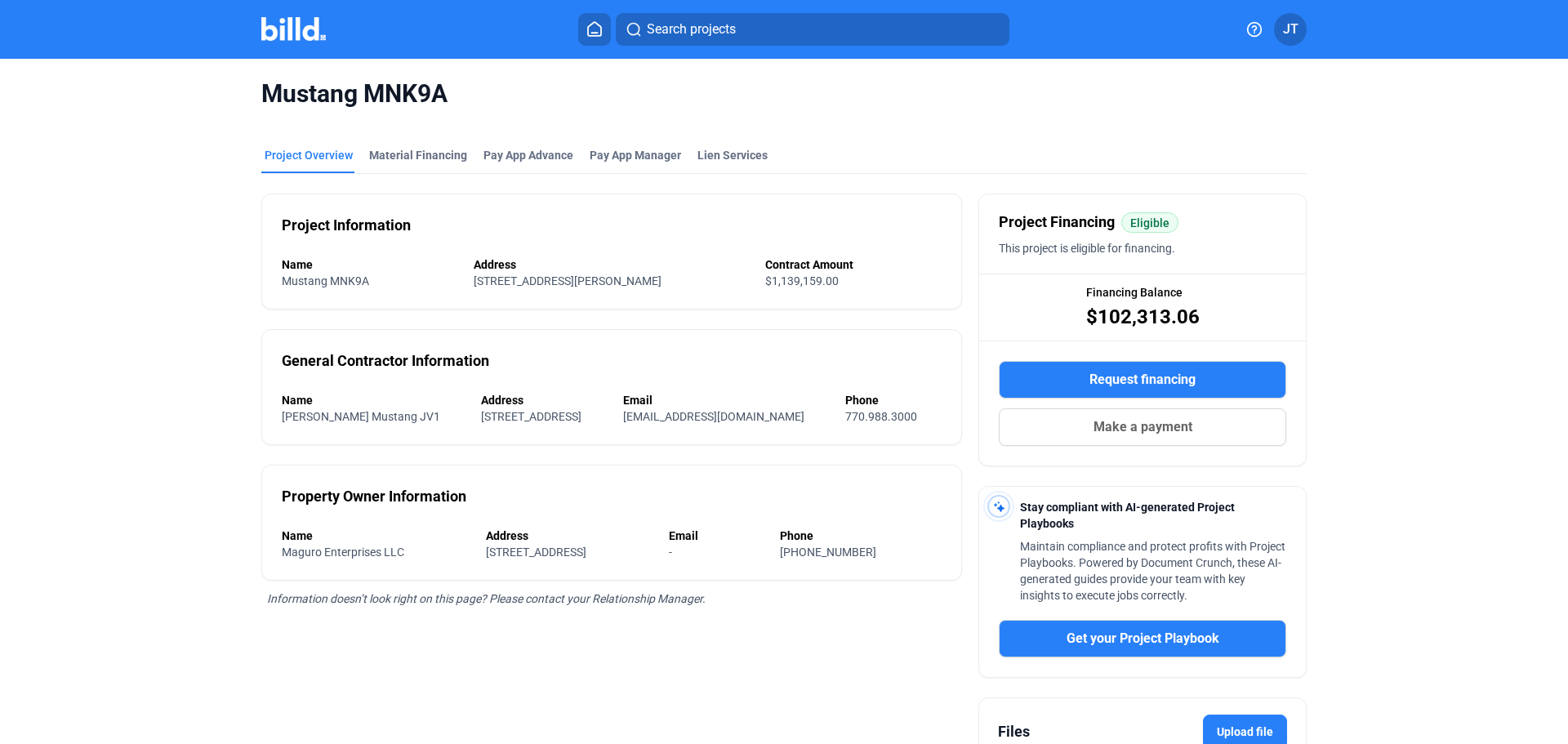
click at [1154, 382] on span "Request financing" at bounding box center [1142, 379] width 106 height 20
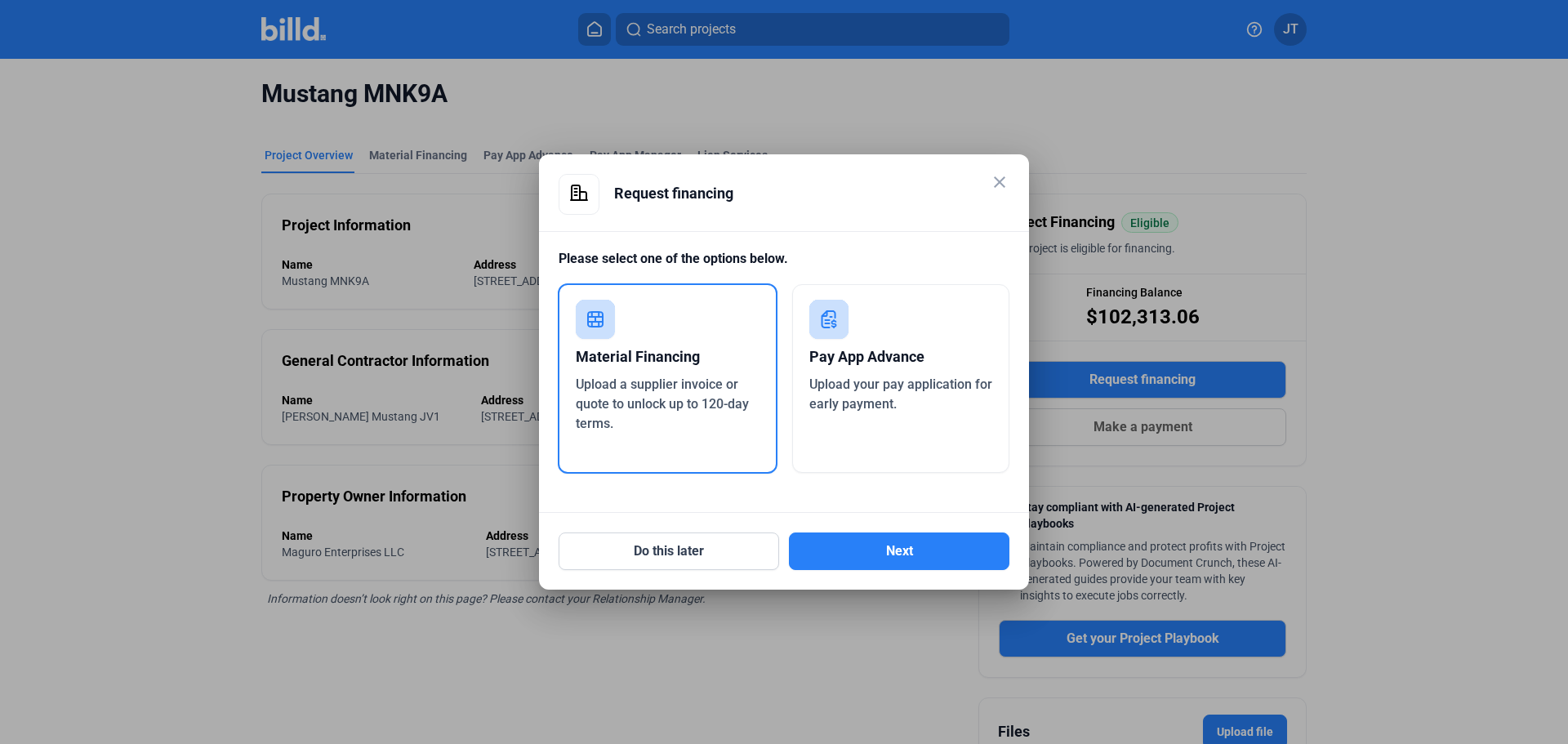
click at [912, 372] on div "Pay App Advance" at bounding box center [900, 357] width 183 height 36
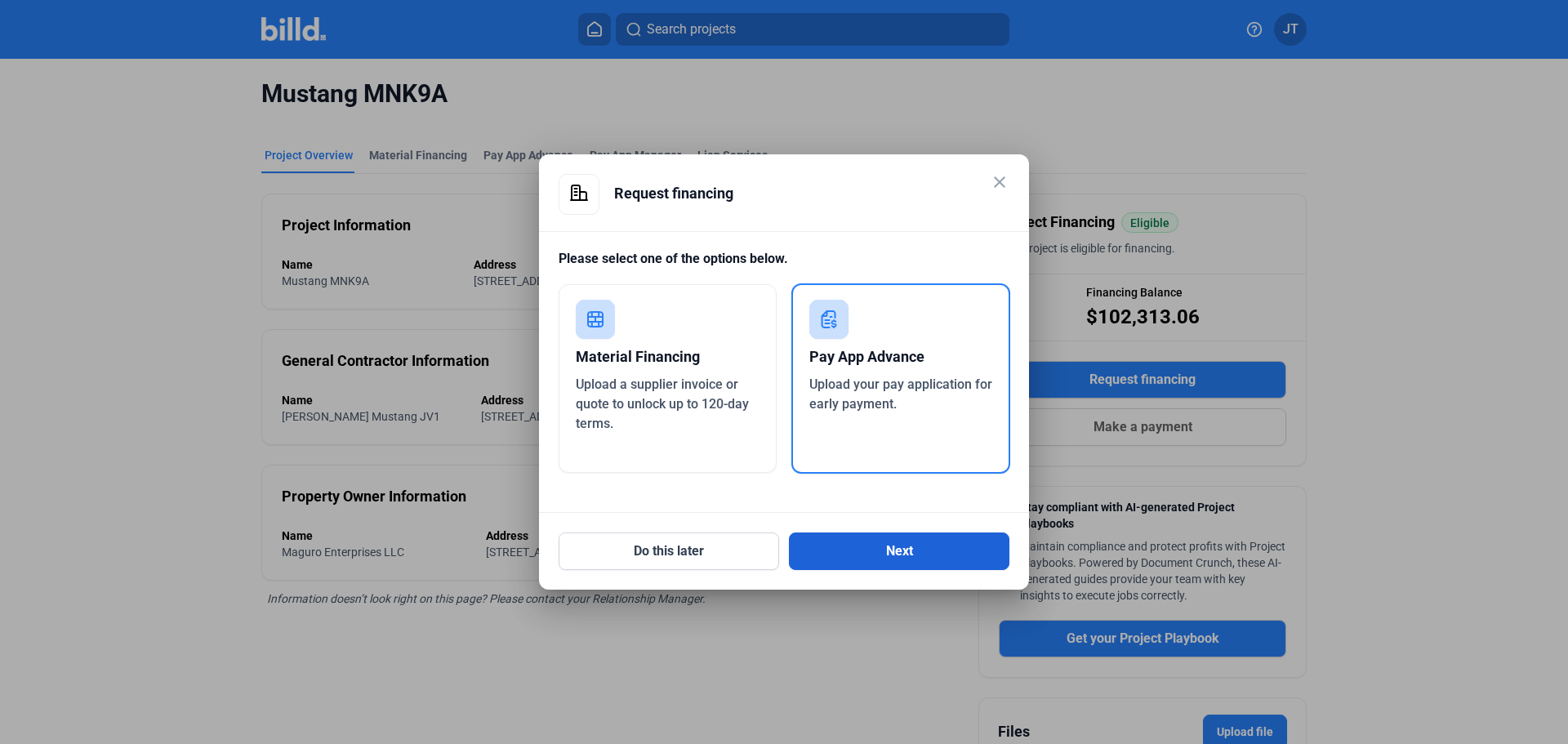
click at [909, 556] on button "Next" at bounding box center [899, 551] width 221 height 37
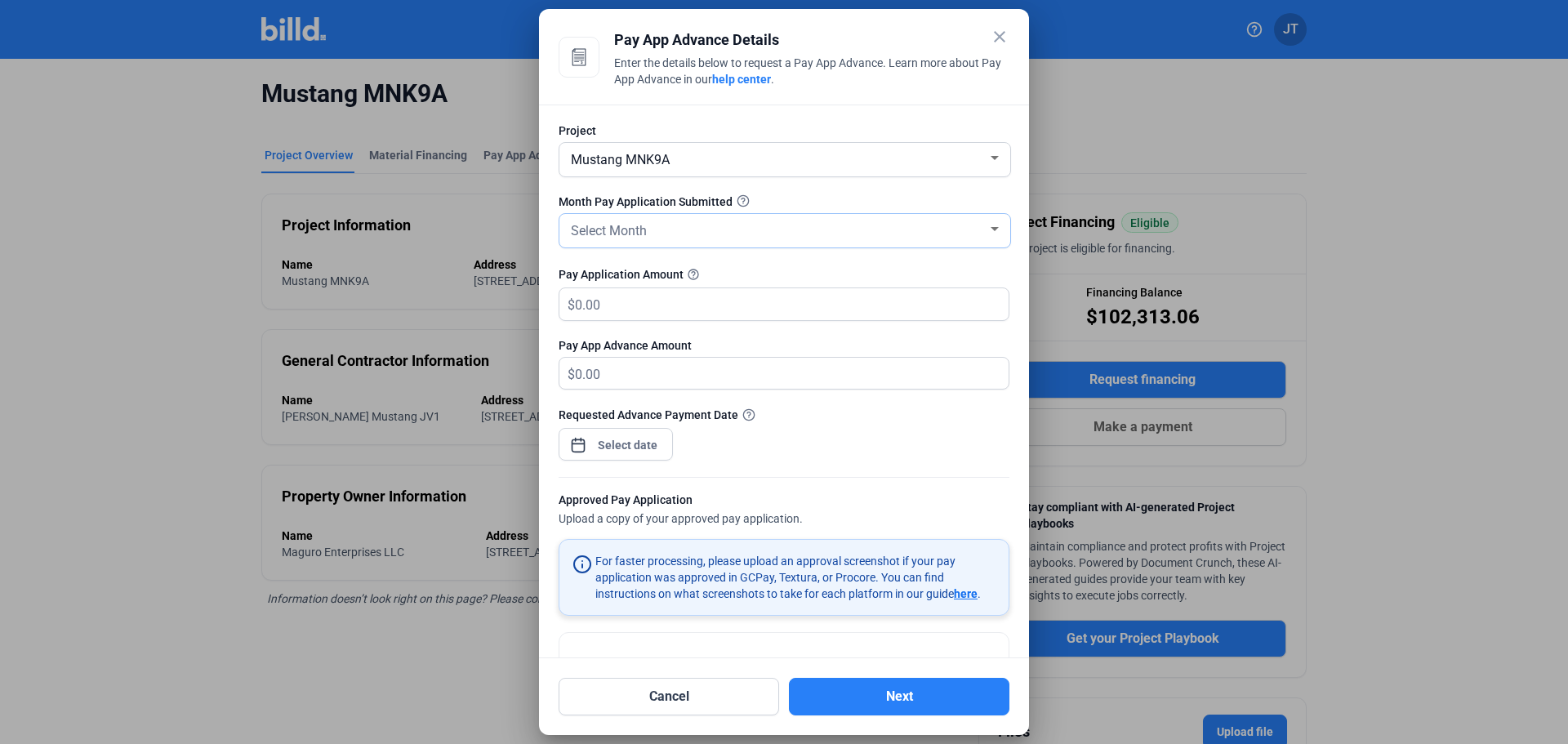
click at [723, 237] on div "Select Month" at bounding box center [777, 229] width 420 height 23
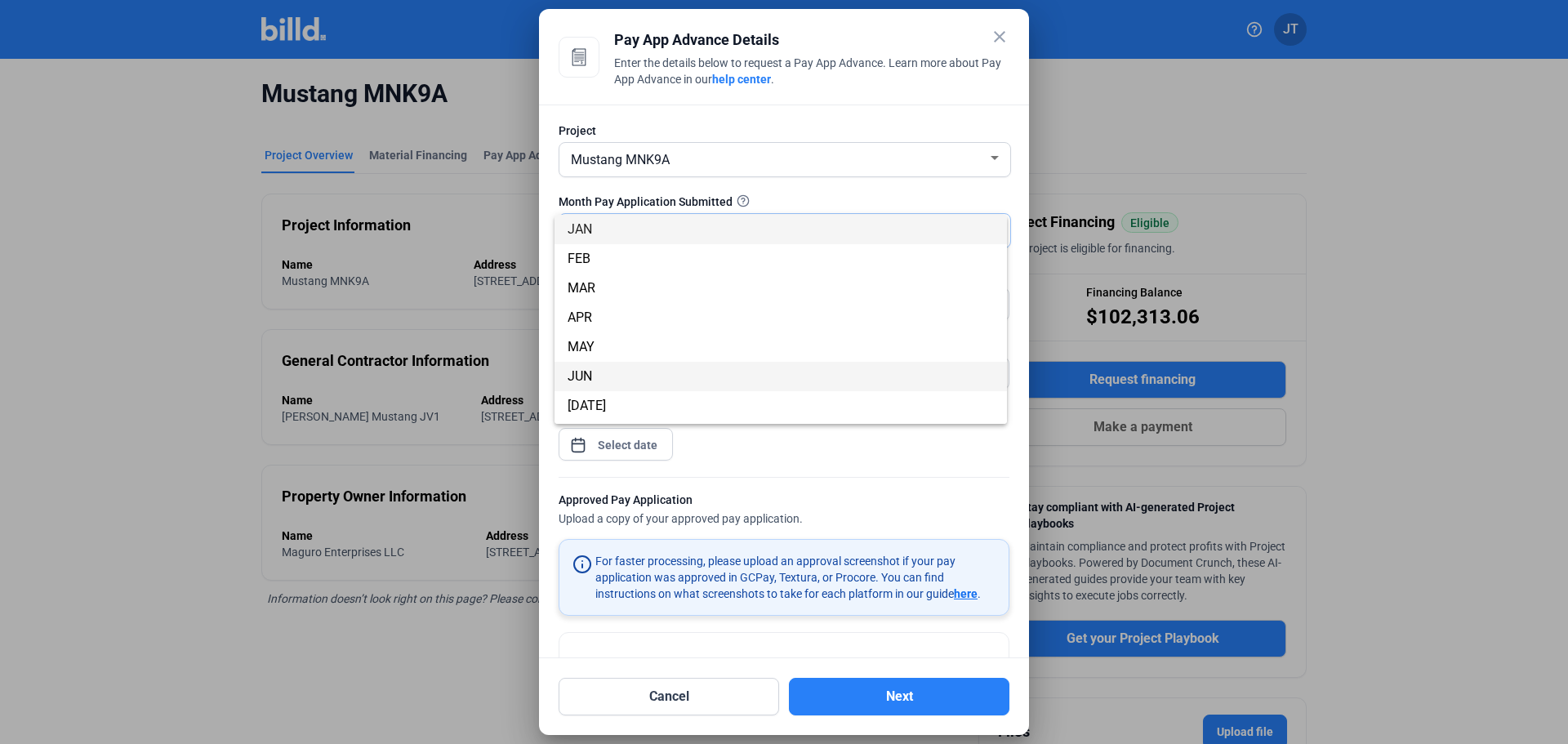
scroll to position [82, 0]
click at [603, 383] on span "SEP" at bounding box center [781, 384] width 426 height 30
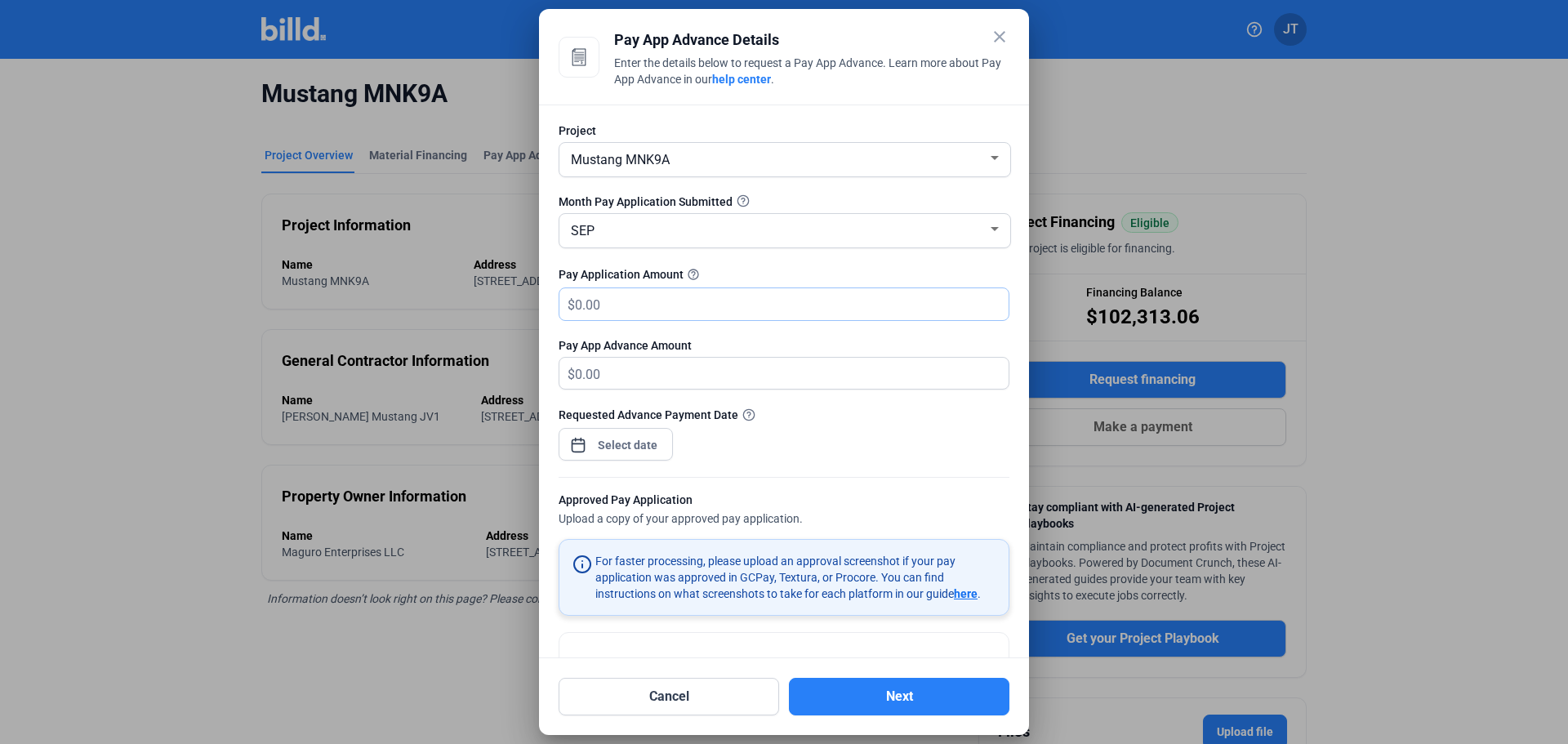
click at [643, 316] on input "text" at bounding box center [792, 304] width 434 height 32
type input "108,000"
click at [642, 444] on div "close Pay App Advance Details Enter the details below to request a Pay App Adva…" at bounding box center [784, 372] width 1568 height 744
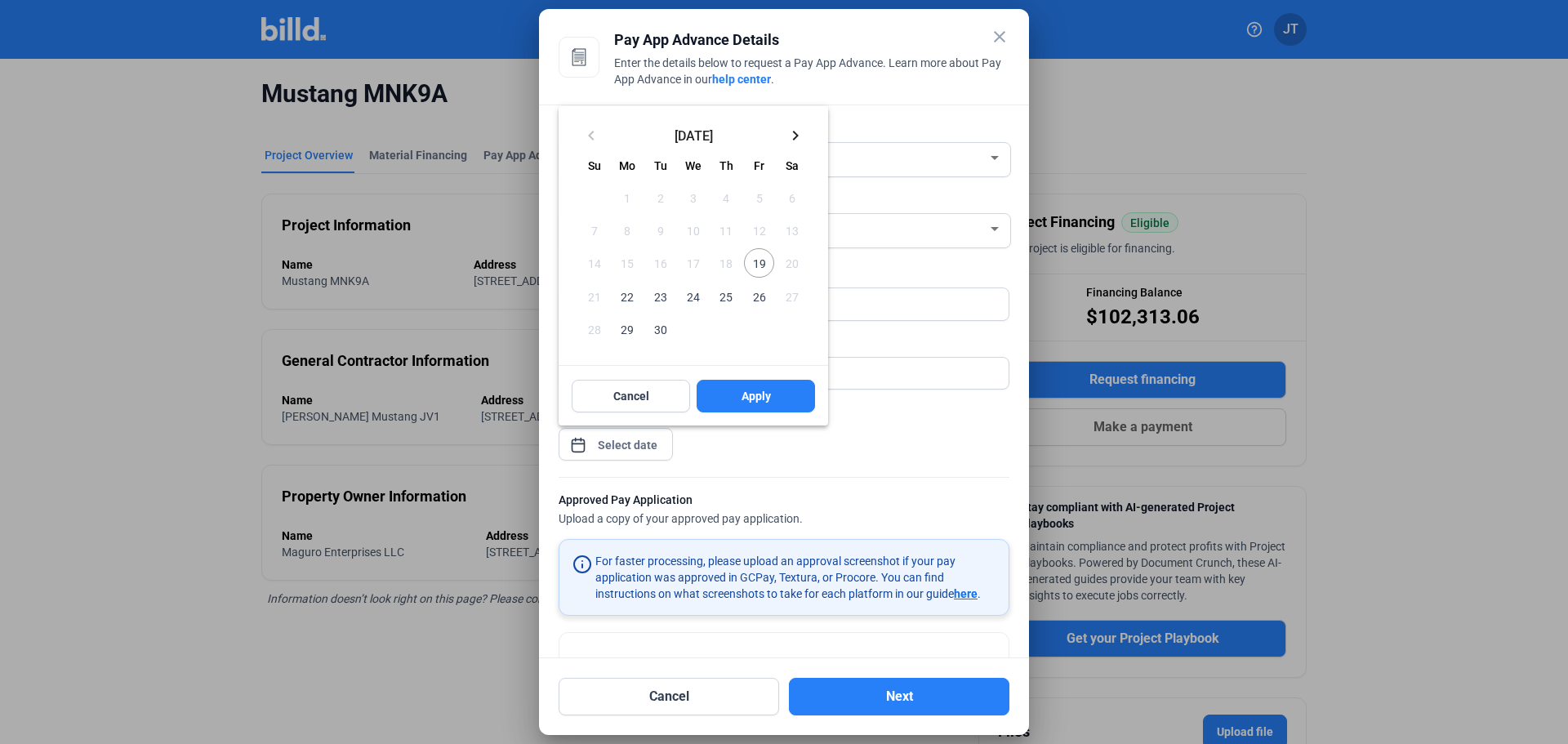
click at [625, 291] on span "22" at bounding box center [628, 296] width 30 height 30
click at [750, 400] on span "Apply" at bounding box center [757, 397] width 30 height 17
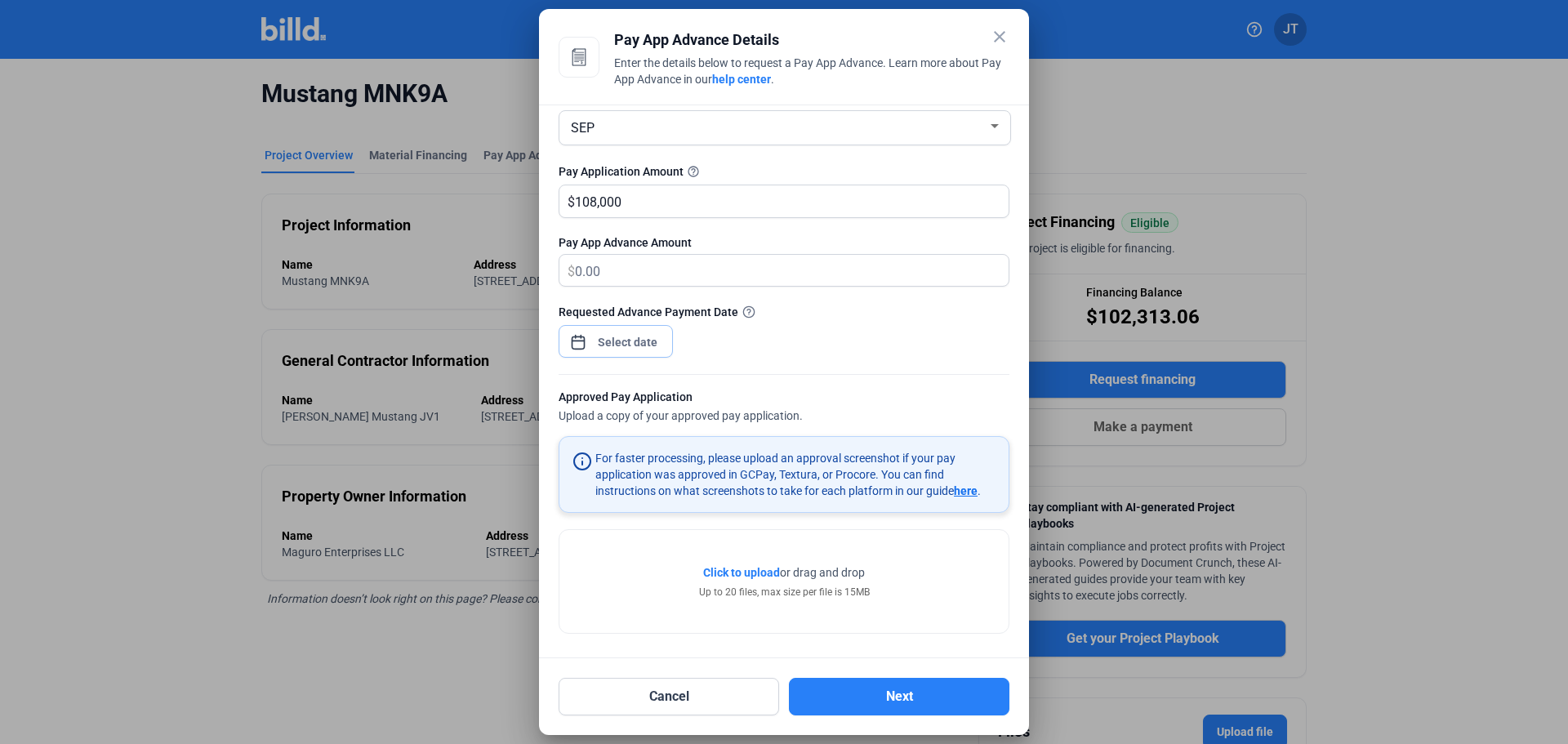
scroll to position [107, 0]
click at [890, 388] on div "Approved Pay Application" at bounding box center [784, 397] width 451 height 20
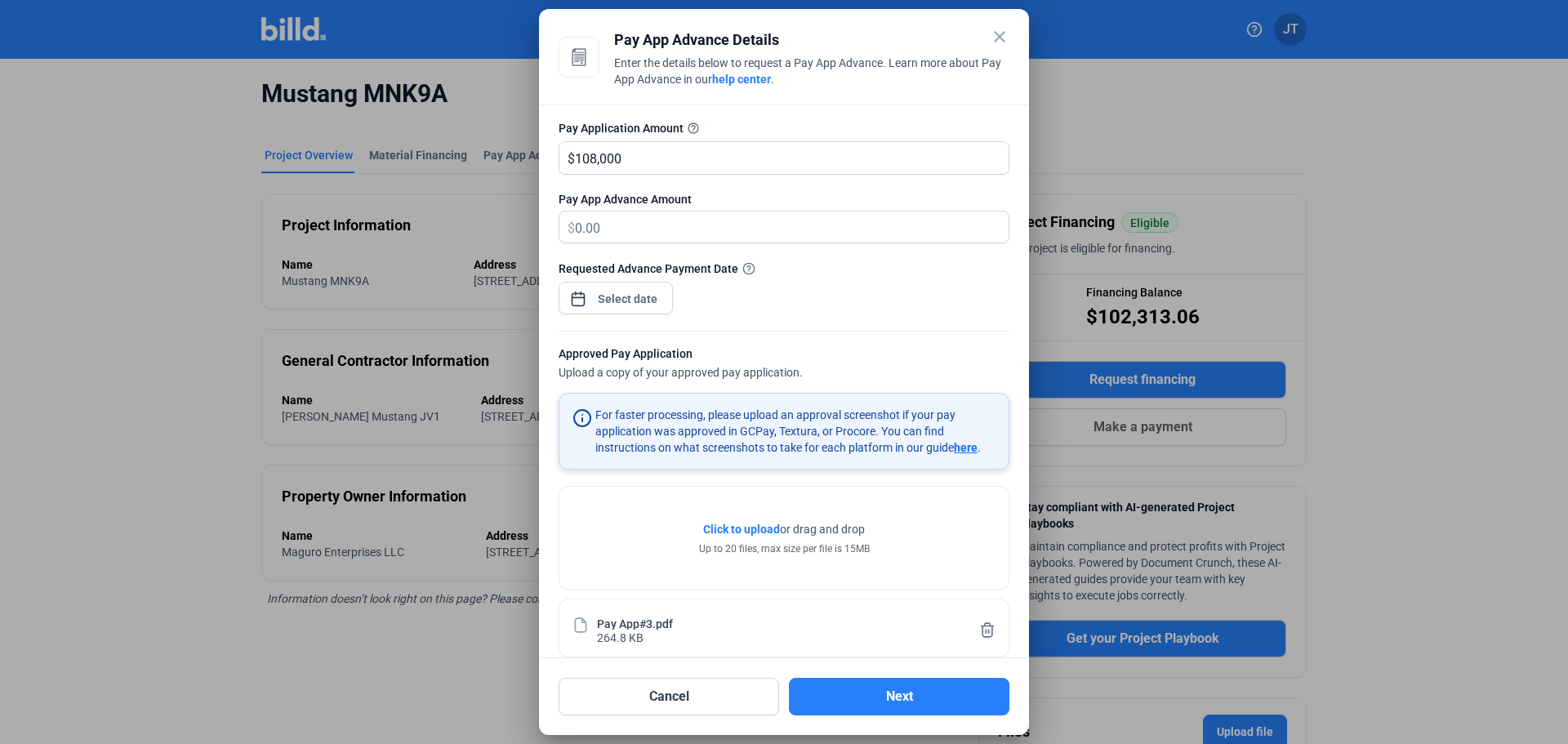
scroll to position [168, 0]
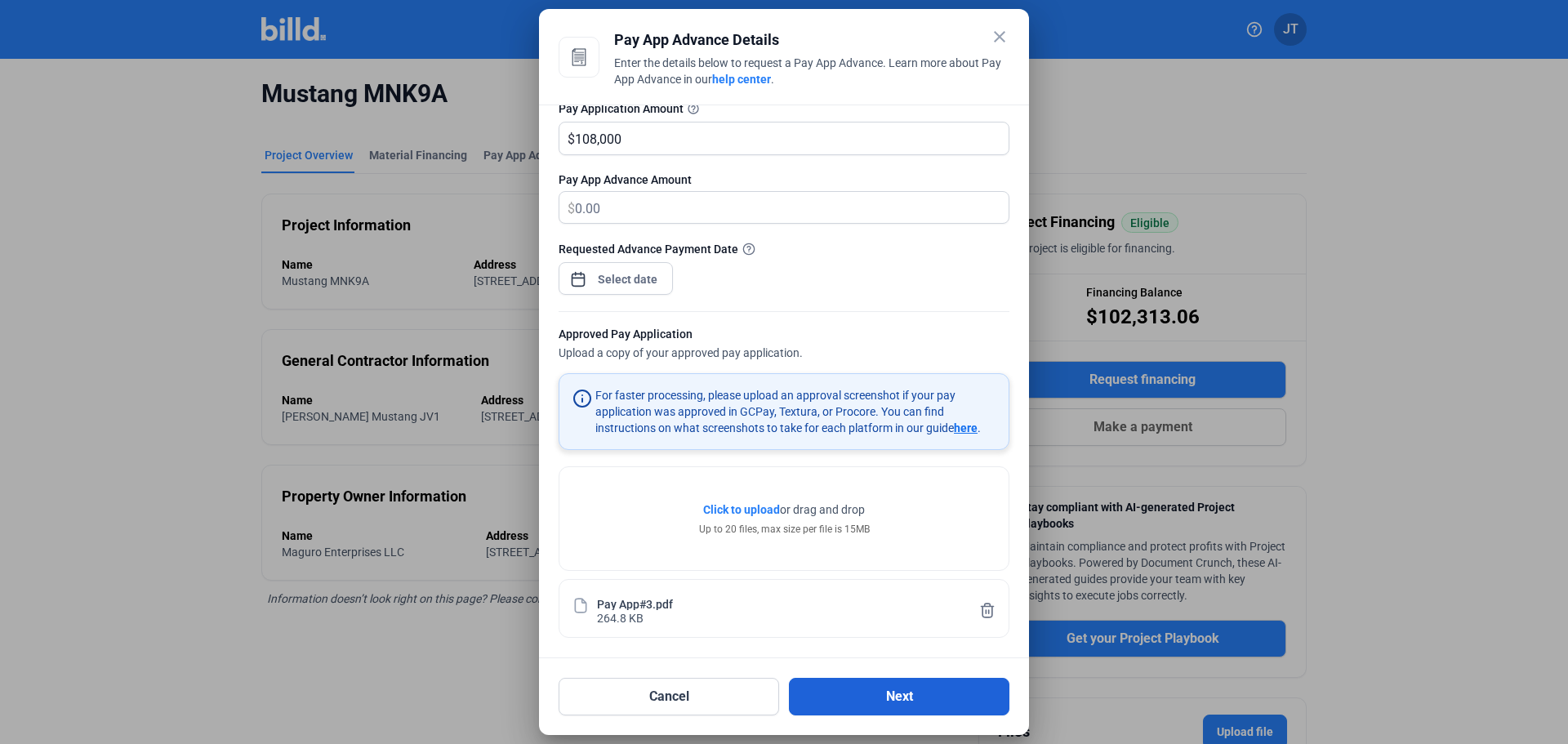
click at [894, 696] on button "Next" at bounding box center [899, 697] width 221 height 37
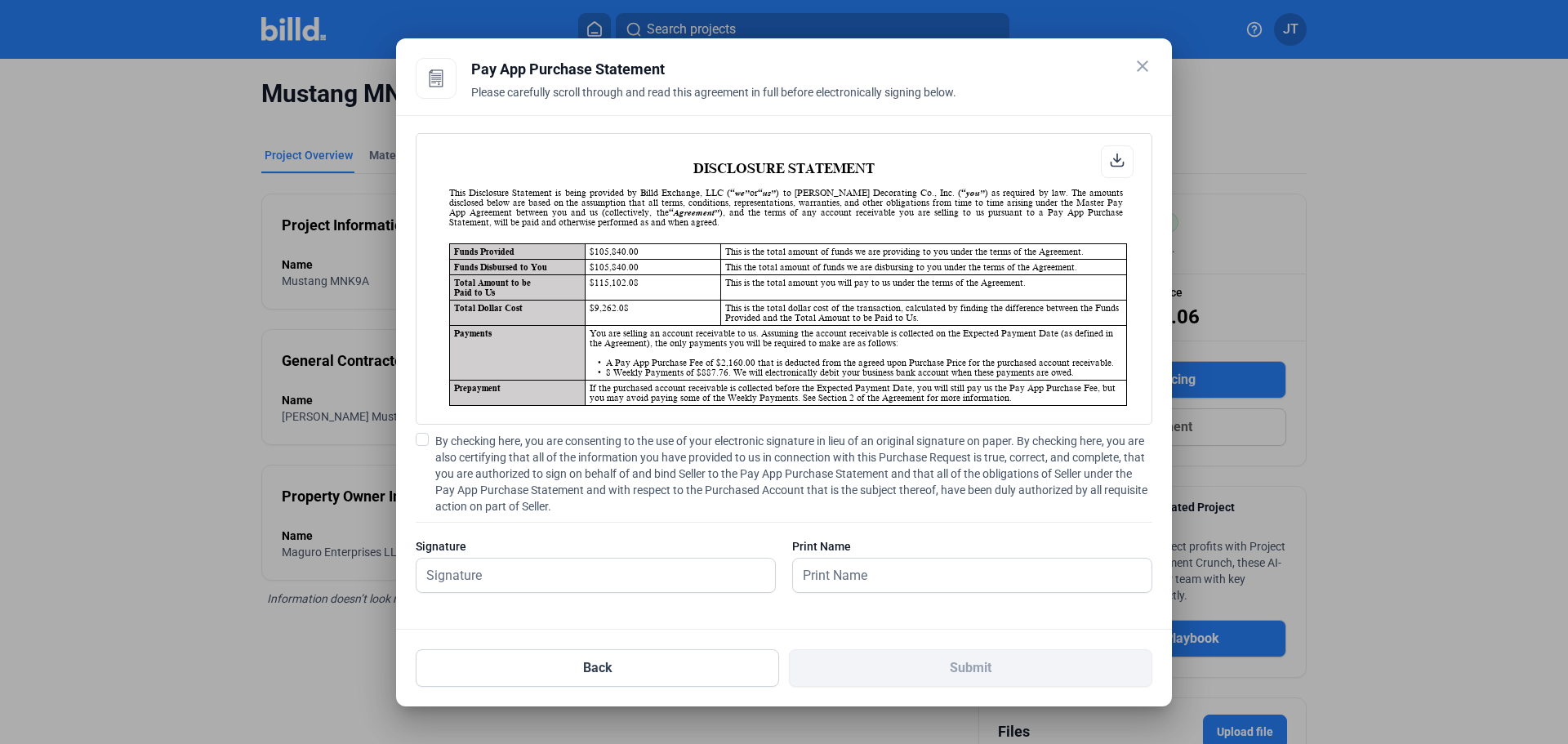
scroll to position [1, 0]
click at [425, 439] on span at bounding box center [422, 440] width 13 height 13
click at [0, 0] on input "By checking here, you are consenting to the use of your electronic signature in…" at bounding box center [0, 0] width 0 height 0
click at [513, 569] on input "text" at bounding box center [587, 575] width 341 height 34
type input "[PERSON_NAME]"
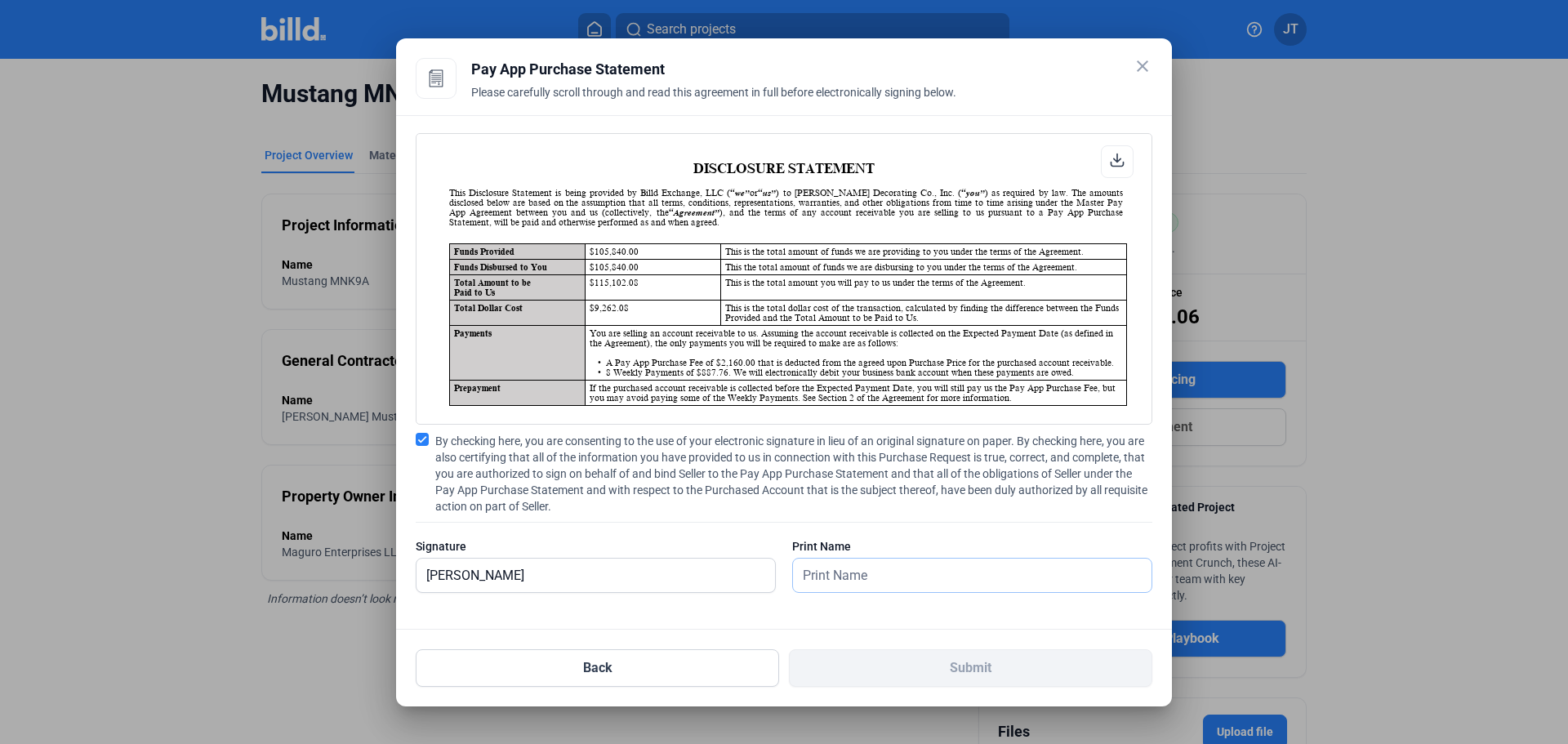
type input "[PERSON_NAME]"
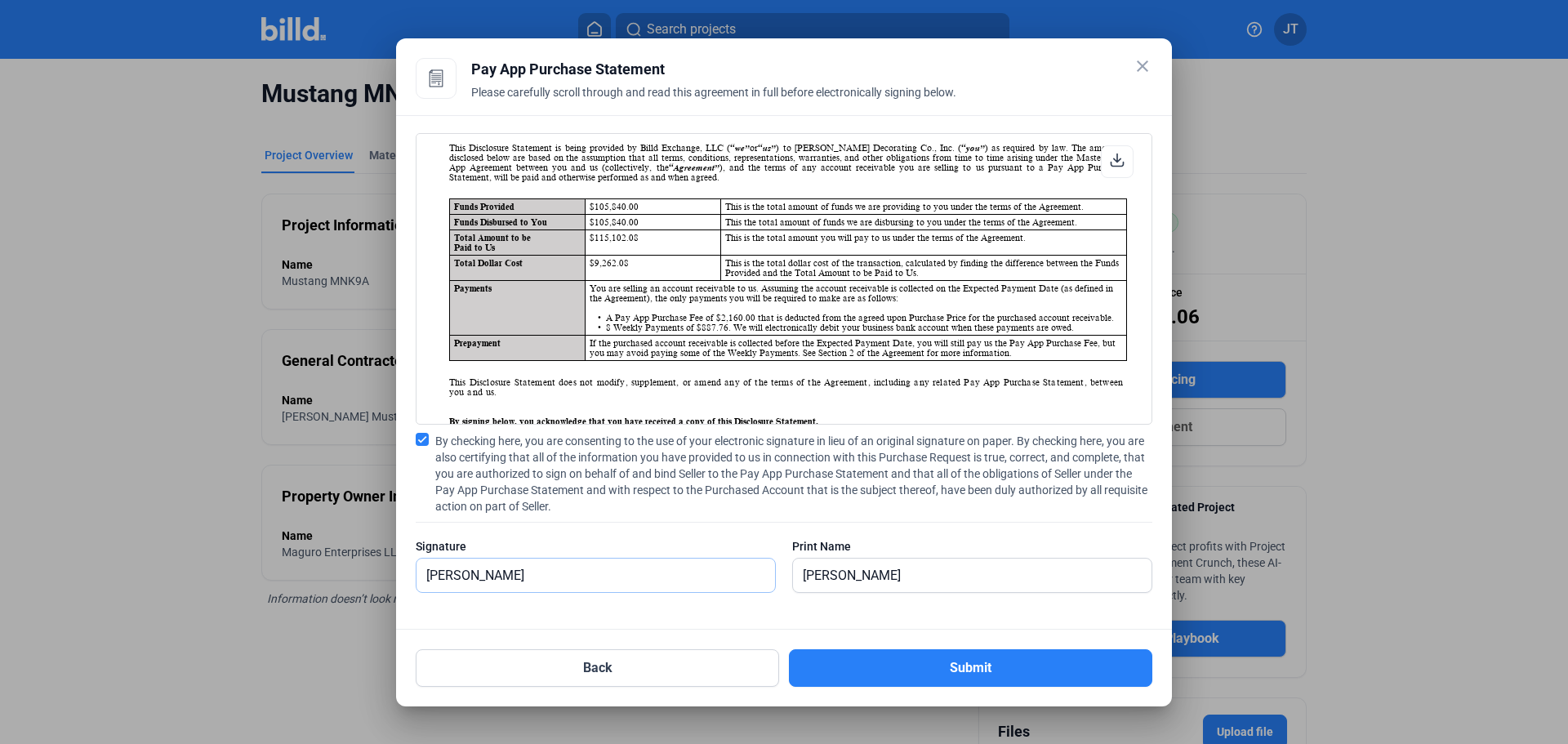
scroll to position [82, 0]
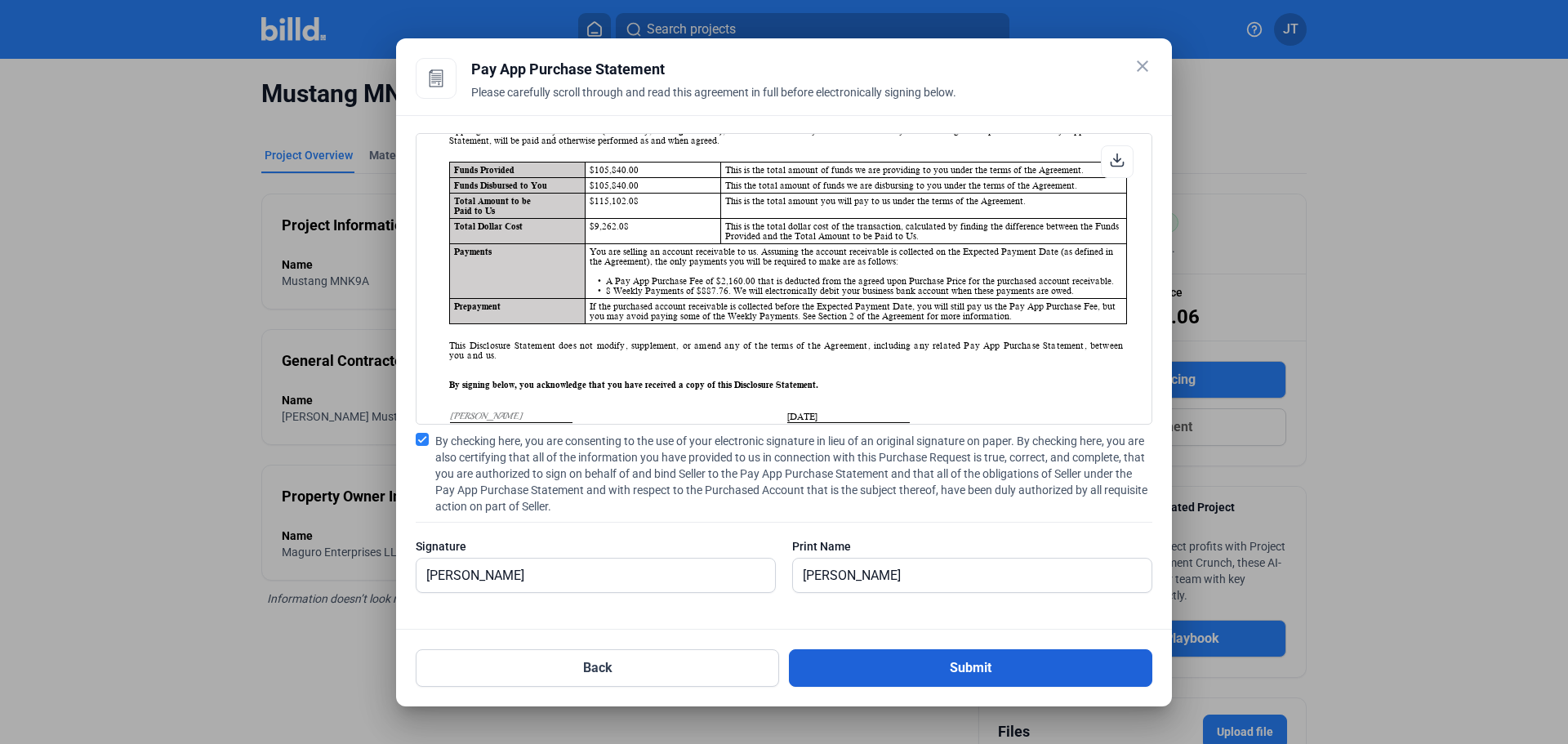
click at [955, 661] on button "Submit" at bounding box center [970, 668] width 363 height 37
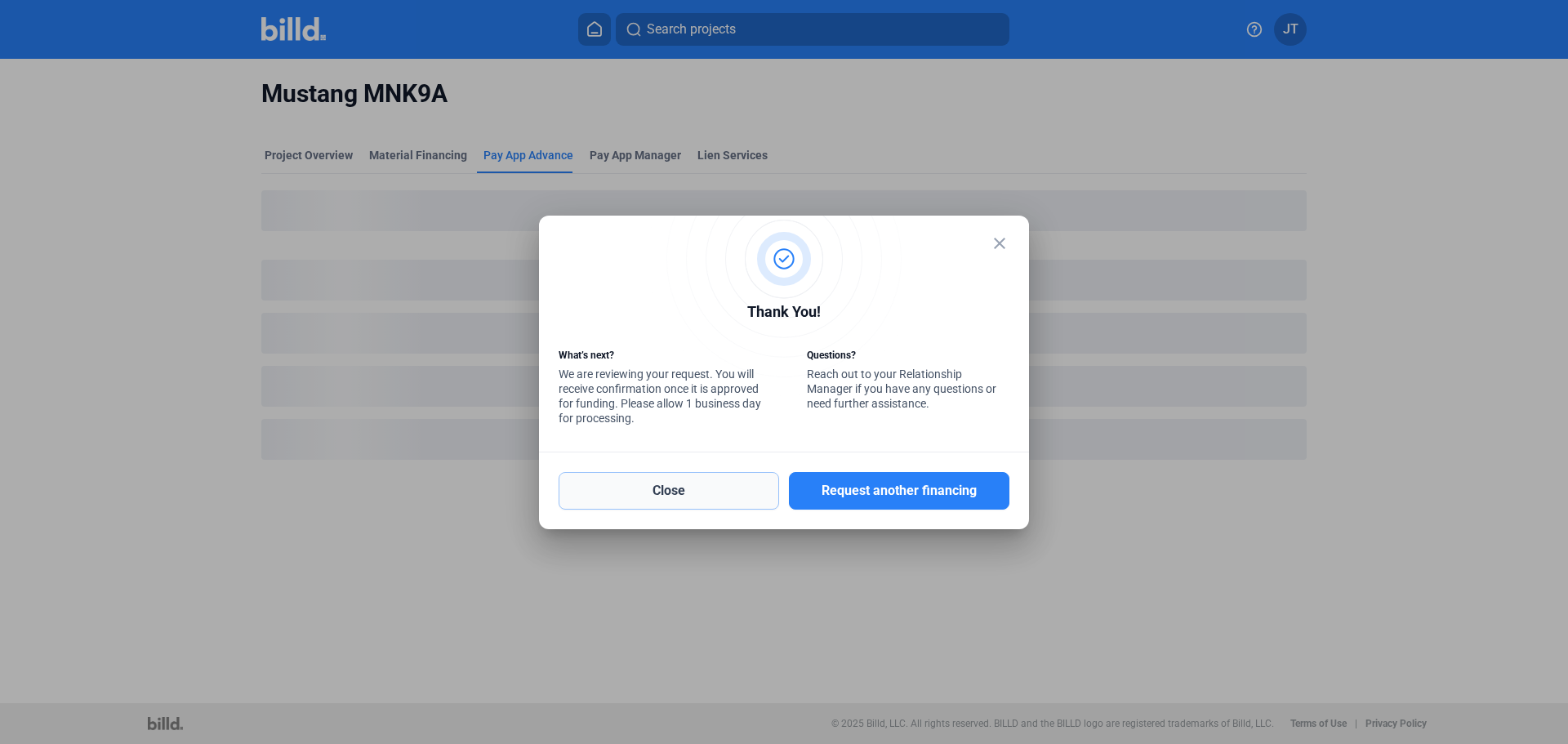
click at [661, 490] on button "Close" at bounding box center [669, 491] width 221 height 37
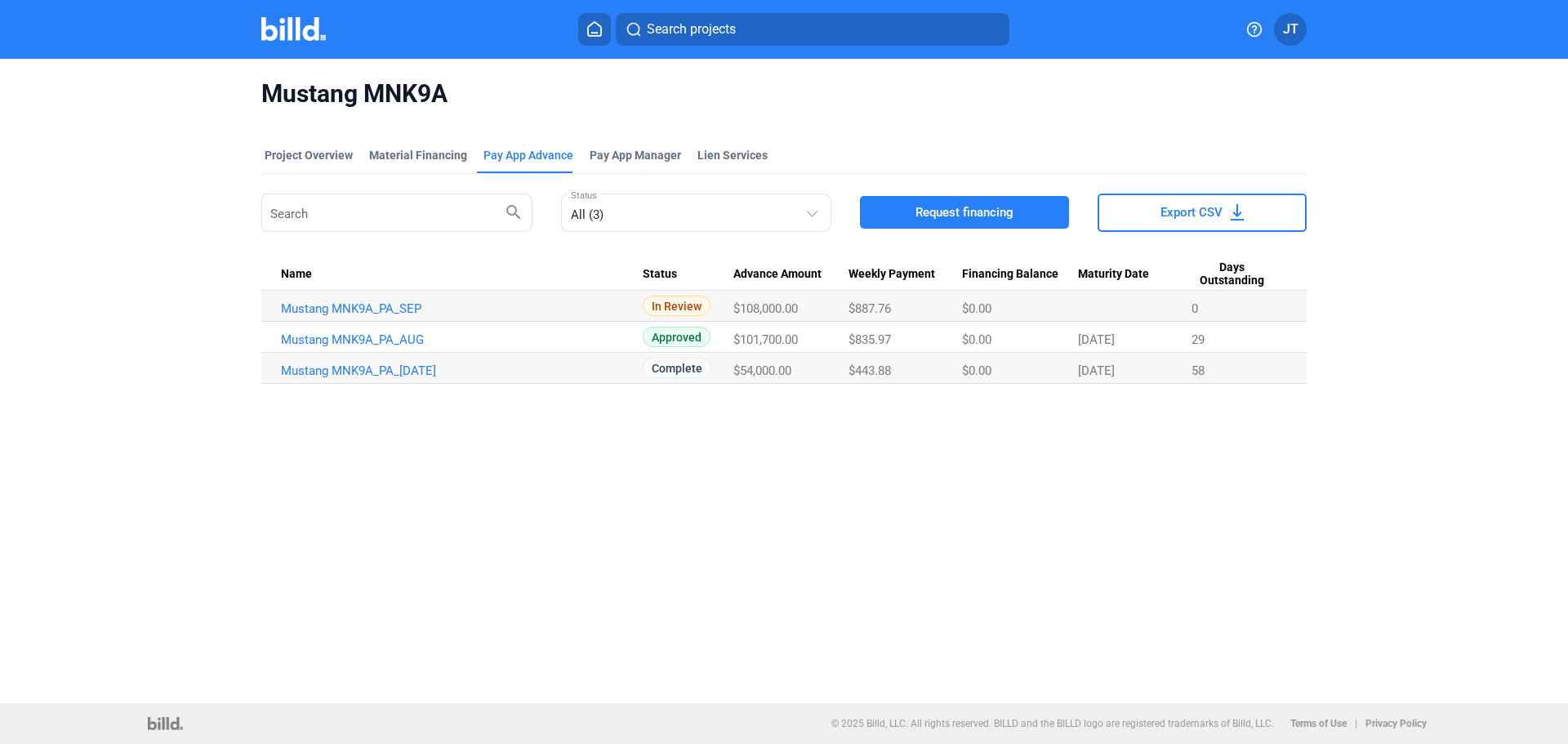
click at [669, 552] on div "Mustang MNK9A Project Overview Material Financing Pay App Advance Pay App Manag…" at bounding box center [784, 381] width 1568 height 644
click at [740, 569] on div "Mustang MNK9A Project Overview Material Financing Pay App Advance Pay App Manag…" at bounding box center [784, 381] width 1568 height 644
click at [587, 29] on icon at bounding box center [595, 29] width 17 height 16
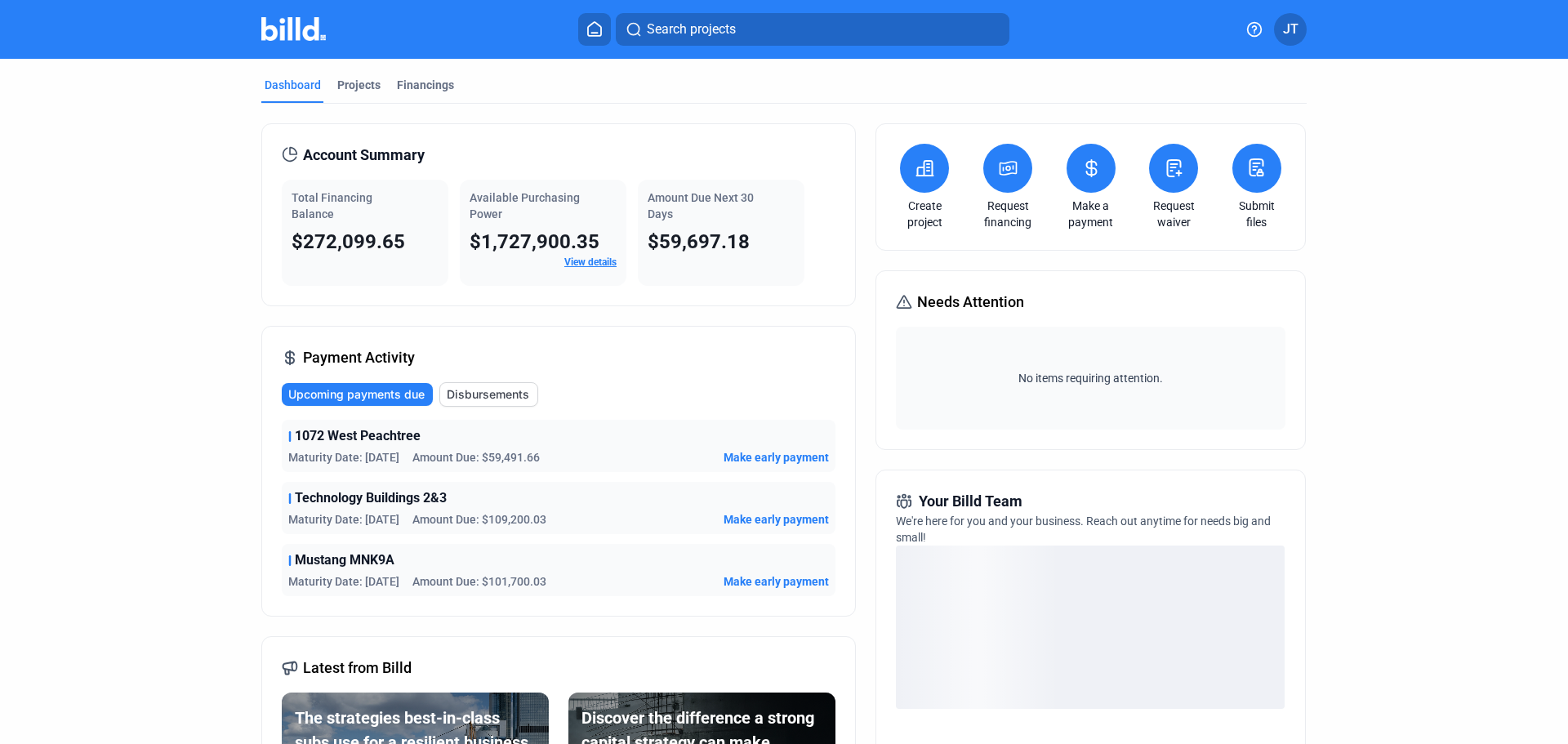
click at [920, 169] on icon at bounding box center [926, 169] width 17 height 15
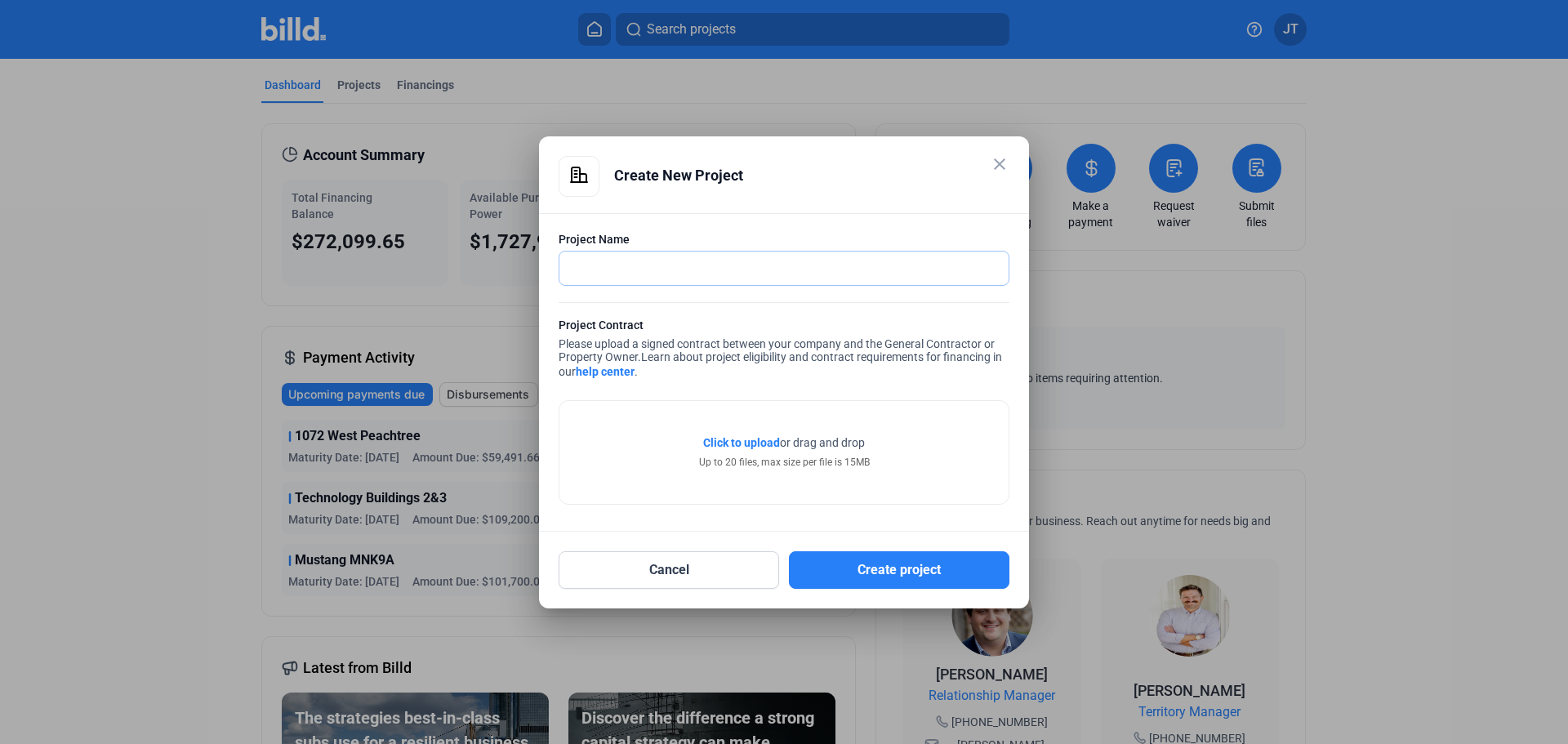
click at [715, 274] on input "text" at bounding box center [784, 268] width 449 height 34
type input "Cobb Galleria Renovation"
click at [742, 356] on span "Learn about project eligibility and contract requirements for financing in our …" at bounding box center [780, 364] width 443 height 28
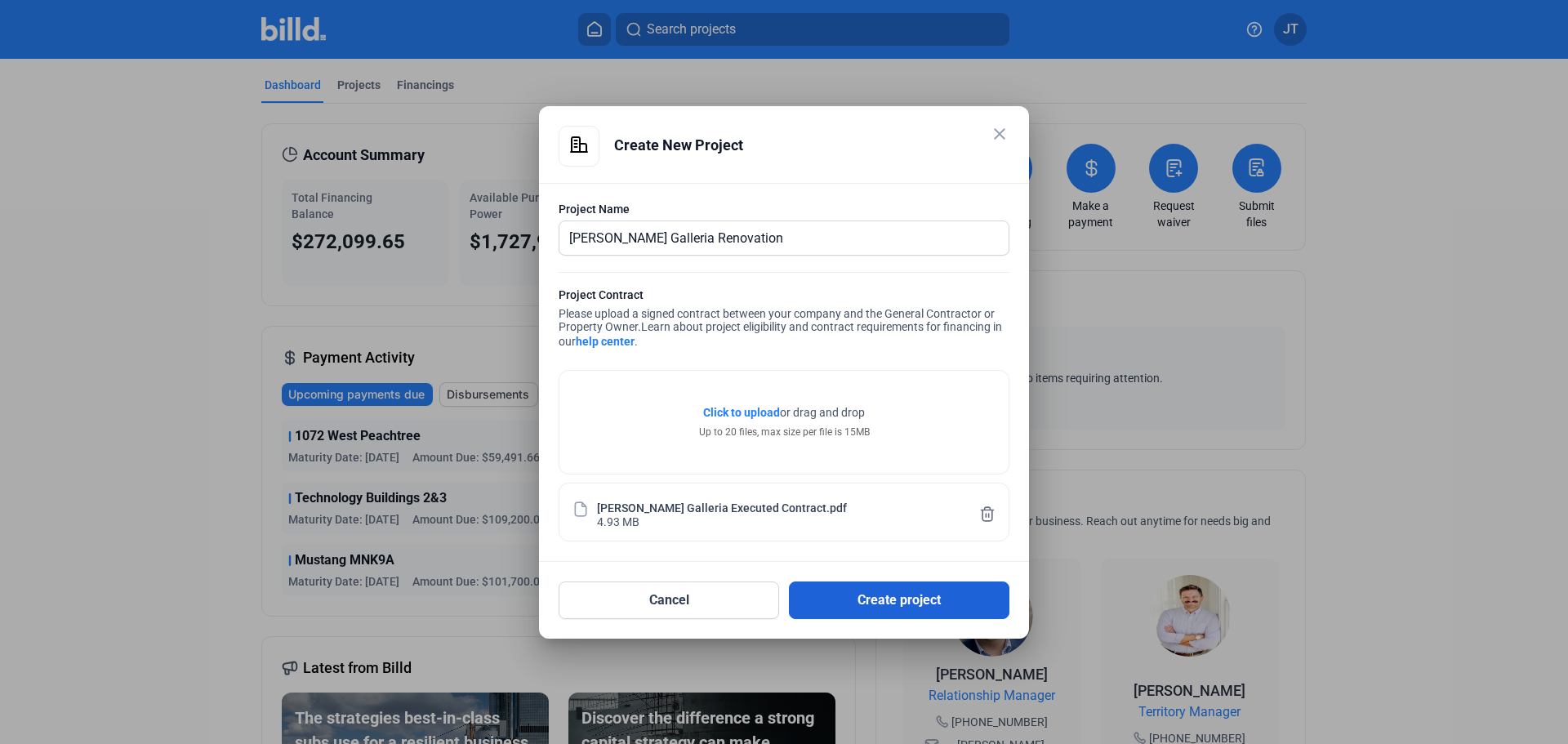
click at [903, 600] on button "Create project" at bounding box center [899, 601] width 221 height 37
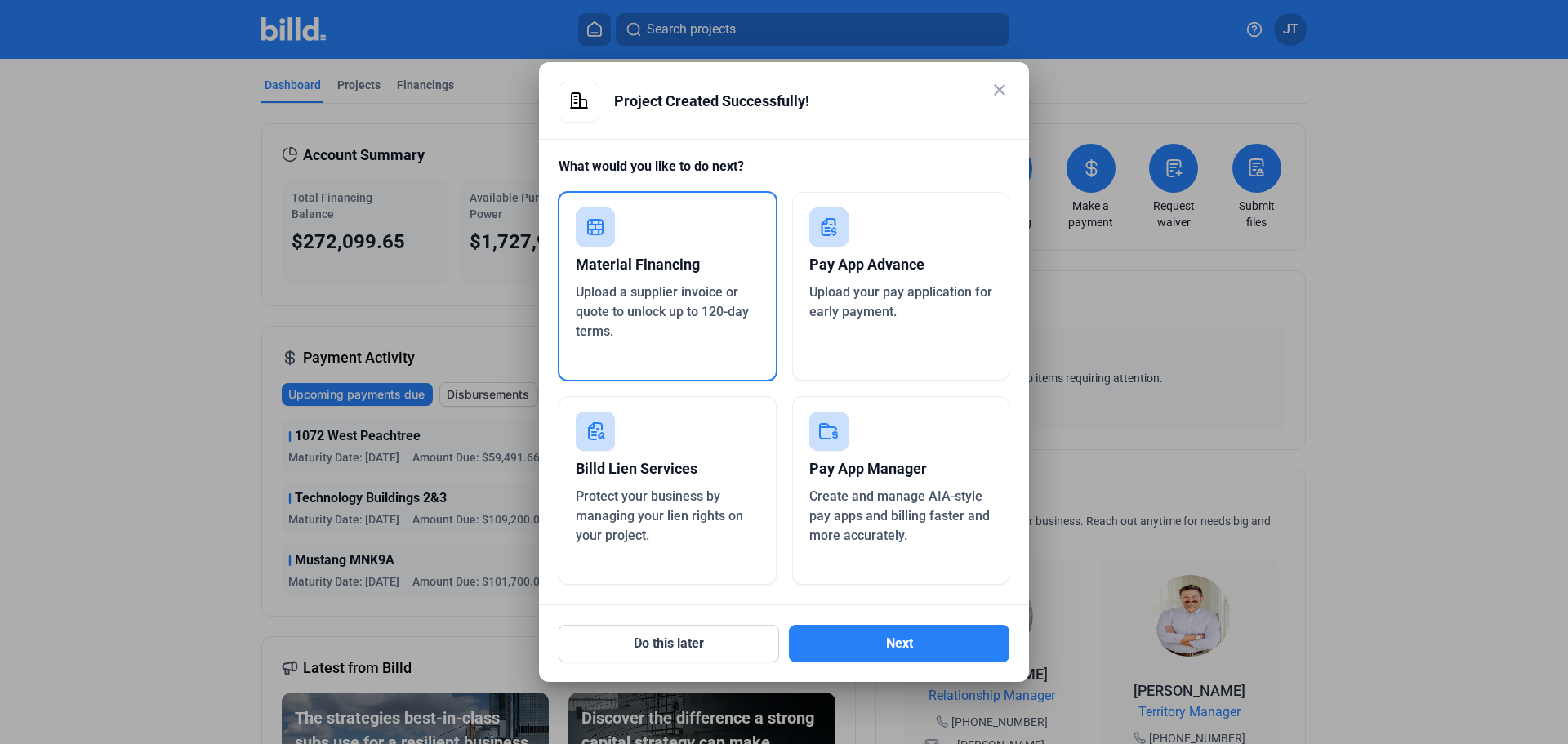
click at [889, 303] on div "Upload your pay application for early payment." at bounding box center [900, 303] width 183 height 39
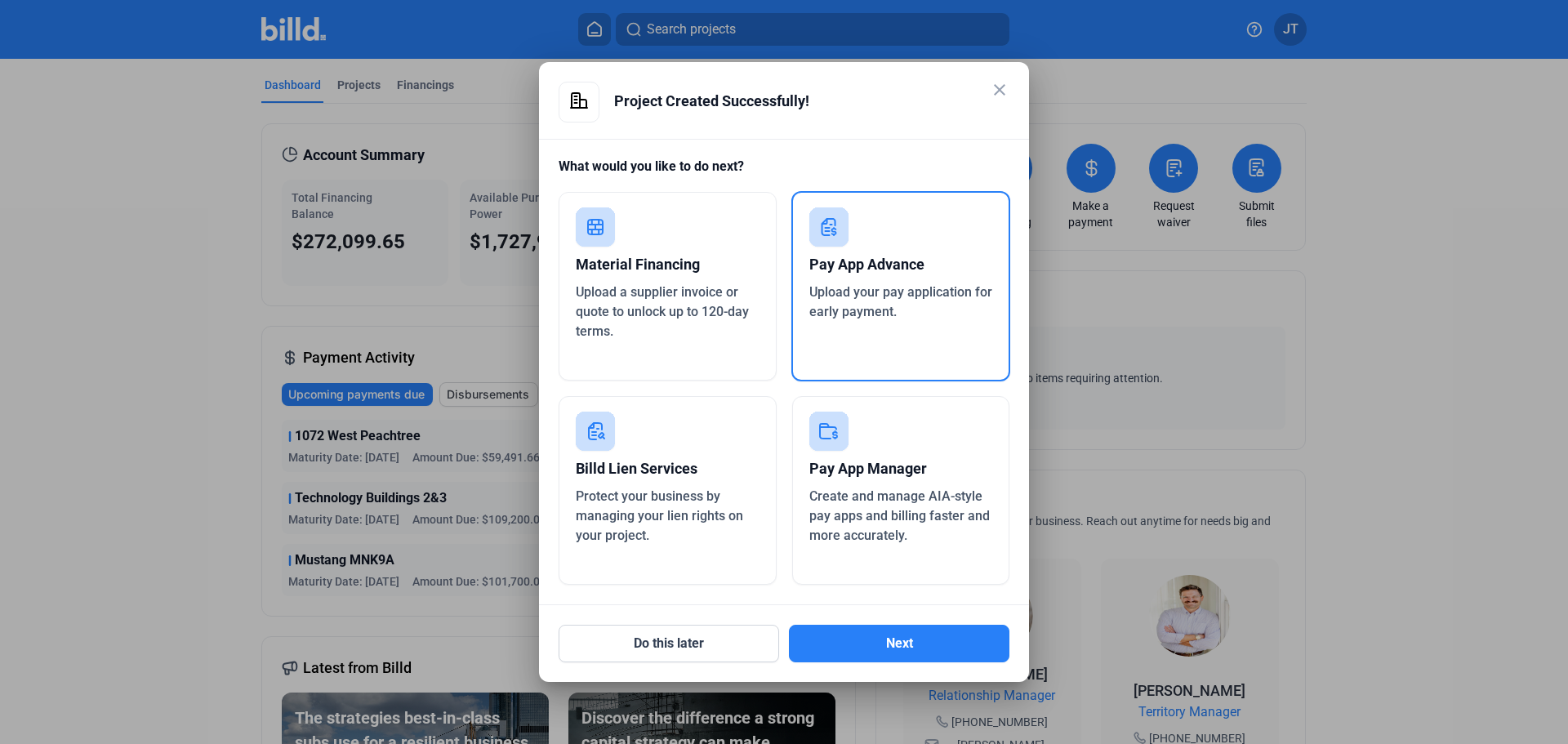
click at [863, 296] on span "Upload your pay application for early payment." at bounding box center [900, 302] width 182 height 35
click at [884, 643] on button "Next" at bounding box center [899, 643] width 221 height 37
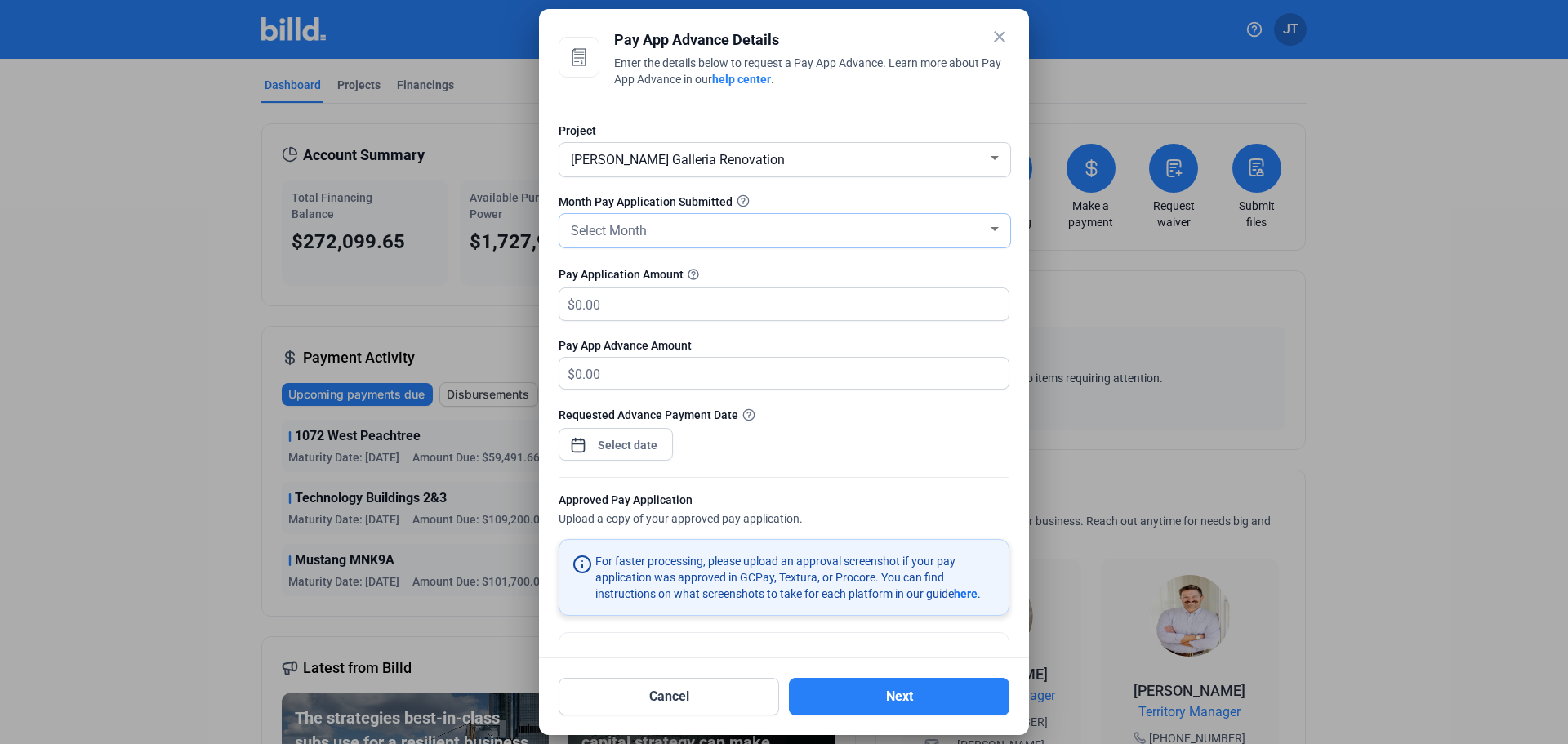
click at [722, 236] on div "Select Month" at bounding box center [777, 229] width 420 height 23
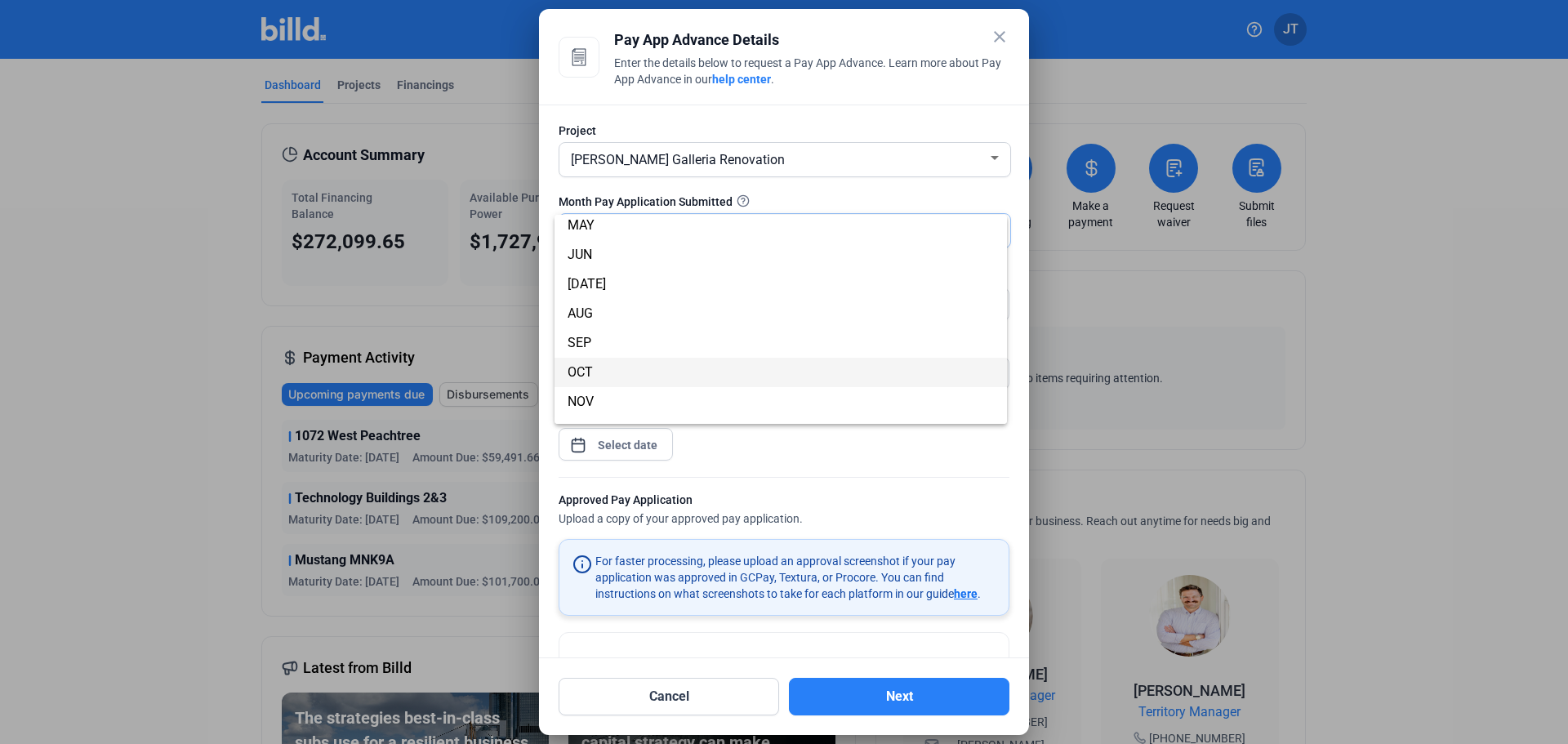
scroll to position [143, 0]
click at [641, 329] on span "SEP" at bounding box center [781, 321] width 426 height 30
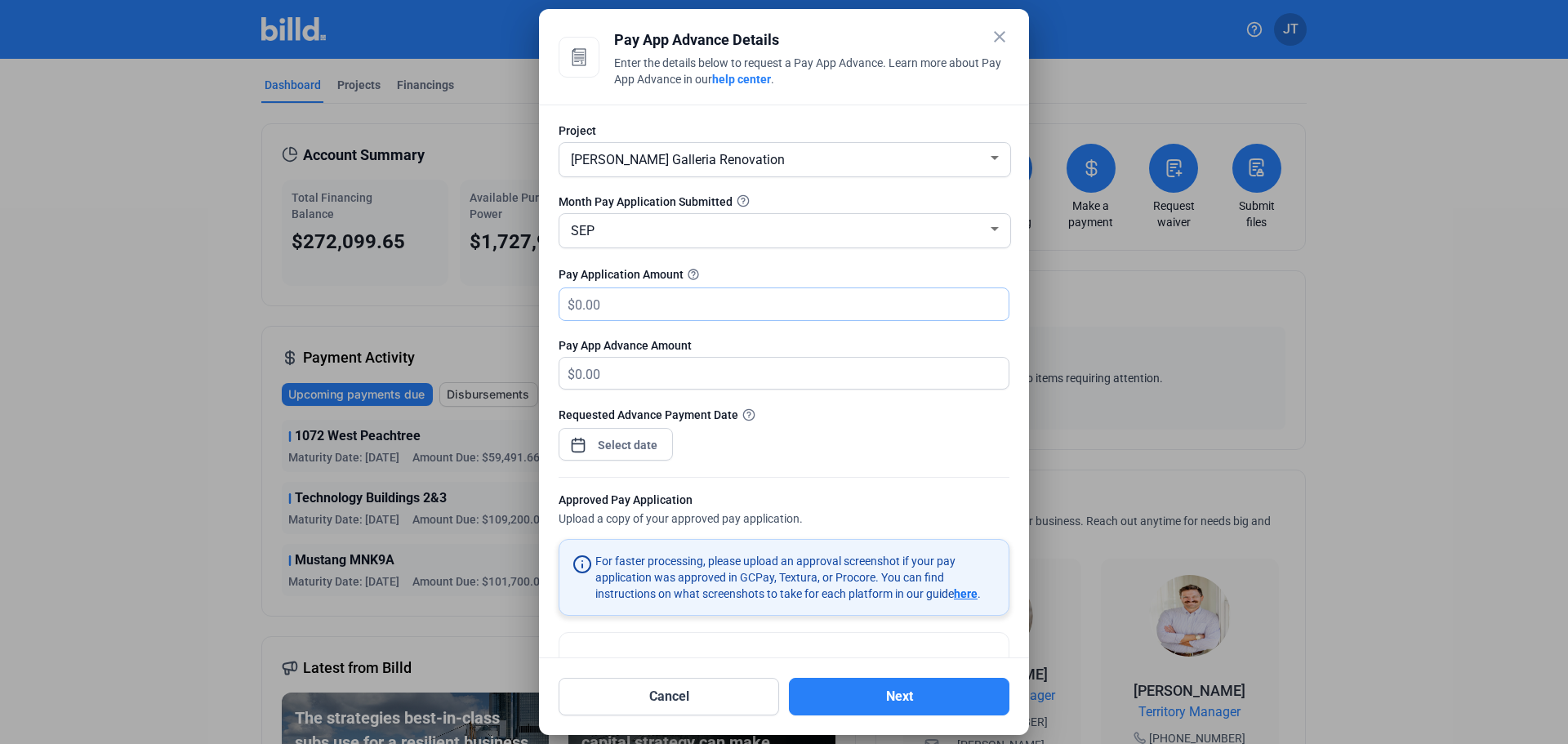
click at [688, 317] on input "text" at bounding box center [792, 304] width 434 height 32
type input "194,850"
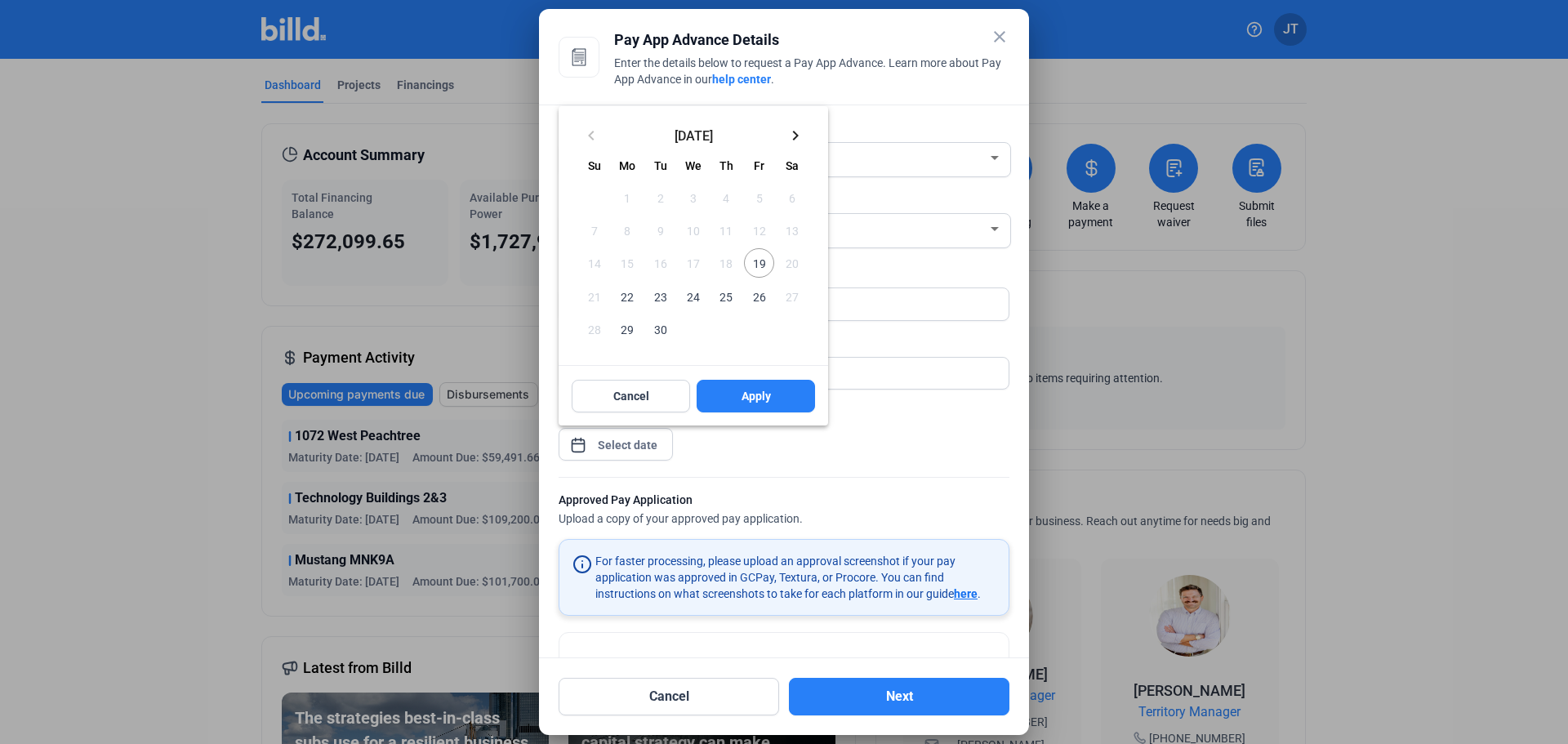
click at [615, 442] on div "close Pay App Advance Details Enter the details below to request a Pay App Adva…" at bounding box center [784, 372] width 1568 height 744
click at [694, 300] on span "24" at bounding box center [694, 296] width 30 height 30
click at [755, 391] on span "Apply" at bounding box center [757, 397] width 30 height 17
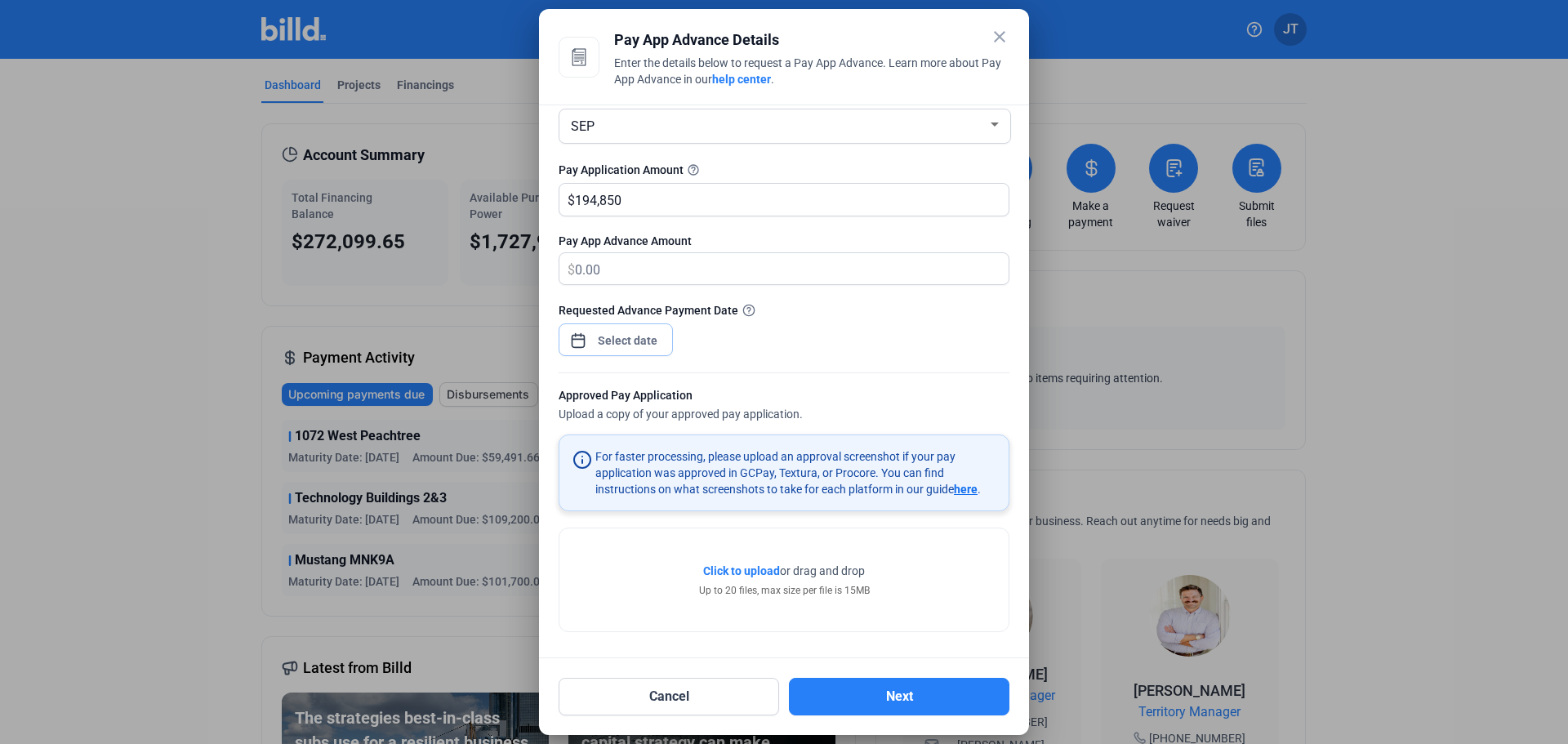
scroll to position [107, 0]
click at [840, 389] on div "Approved Pay Application" at bounding box center [784, 397] width 451 height 20
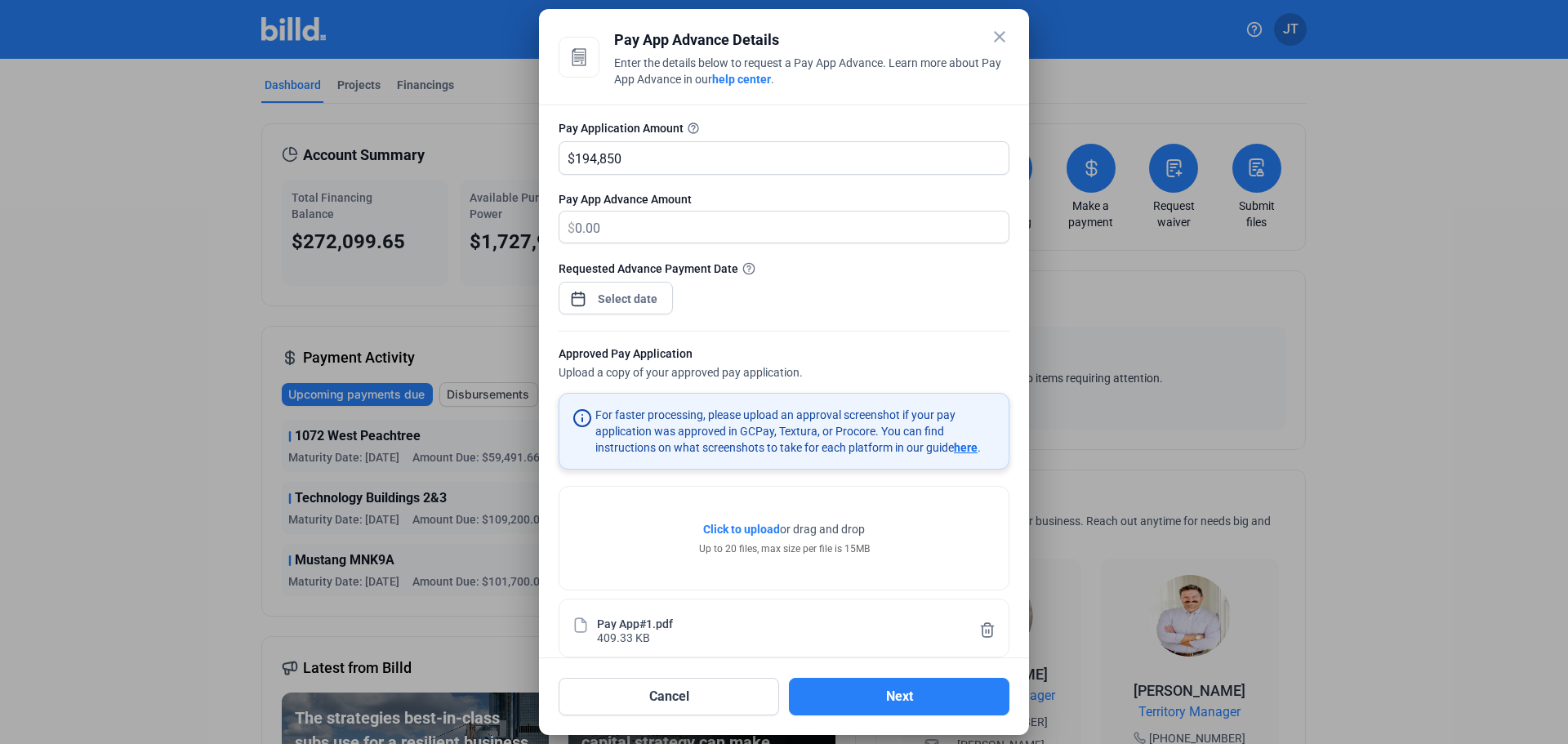
scroll to position [168, 0]
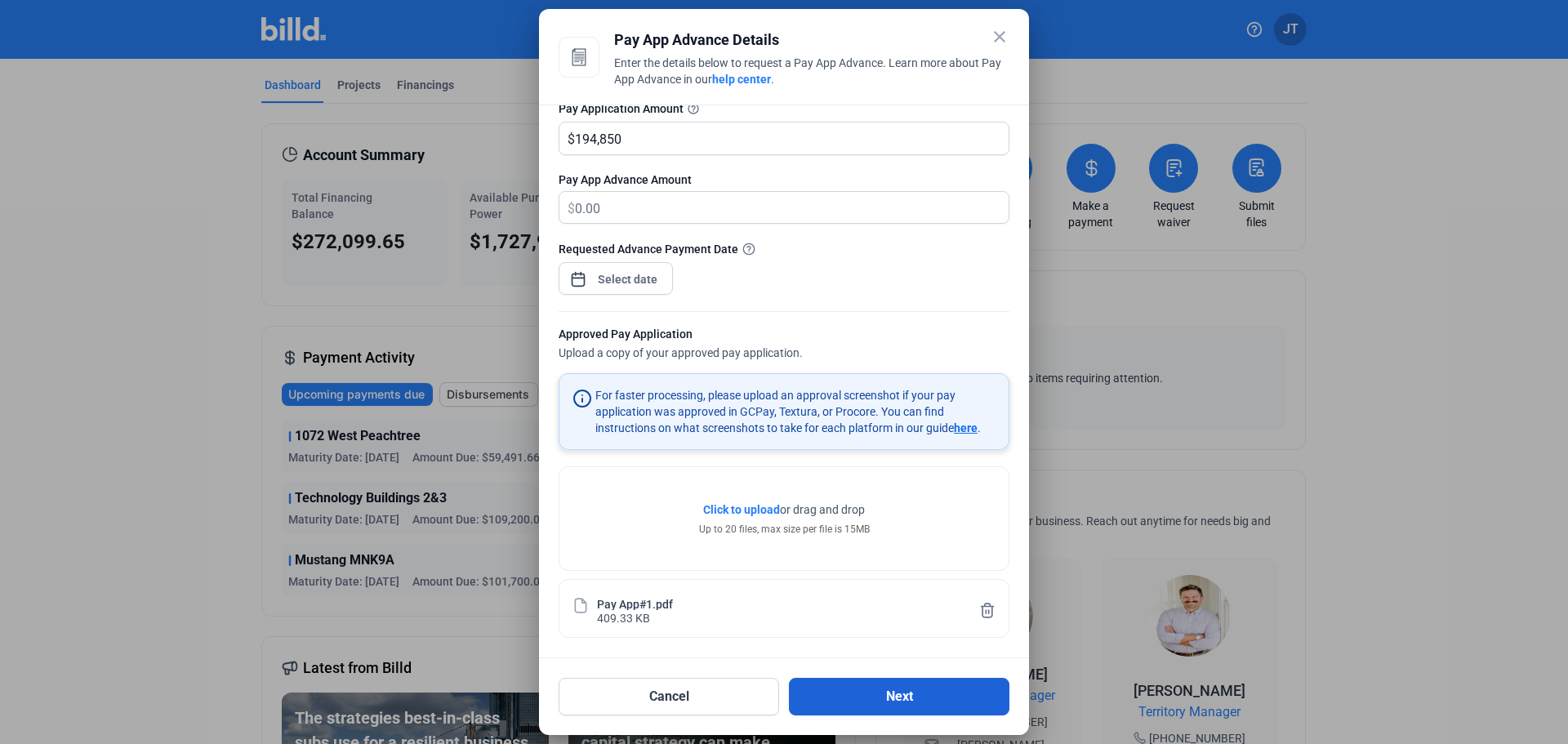
click at [902, 700] on button "Next" at bounding box center [899, 697] width 221 height 37
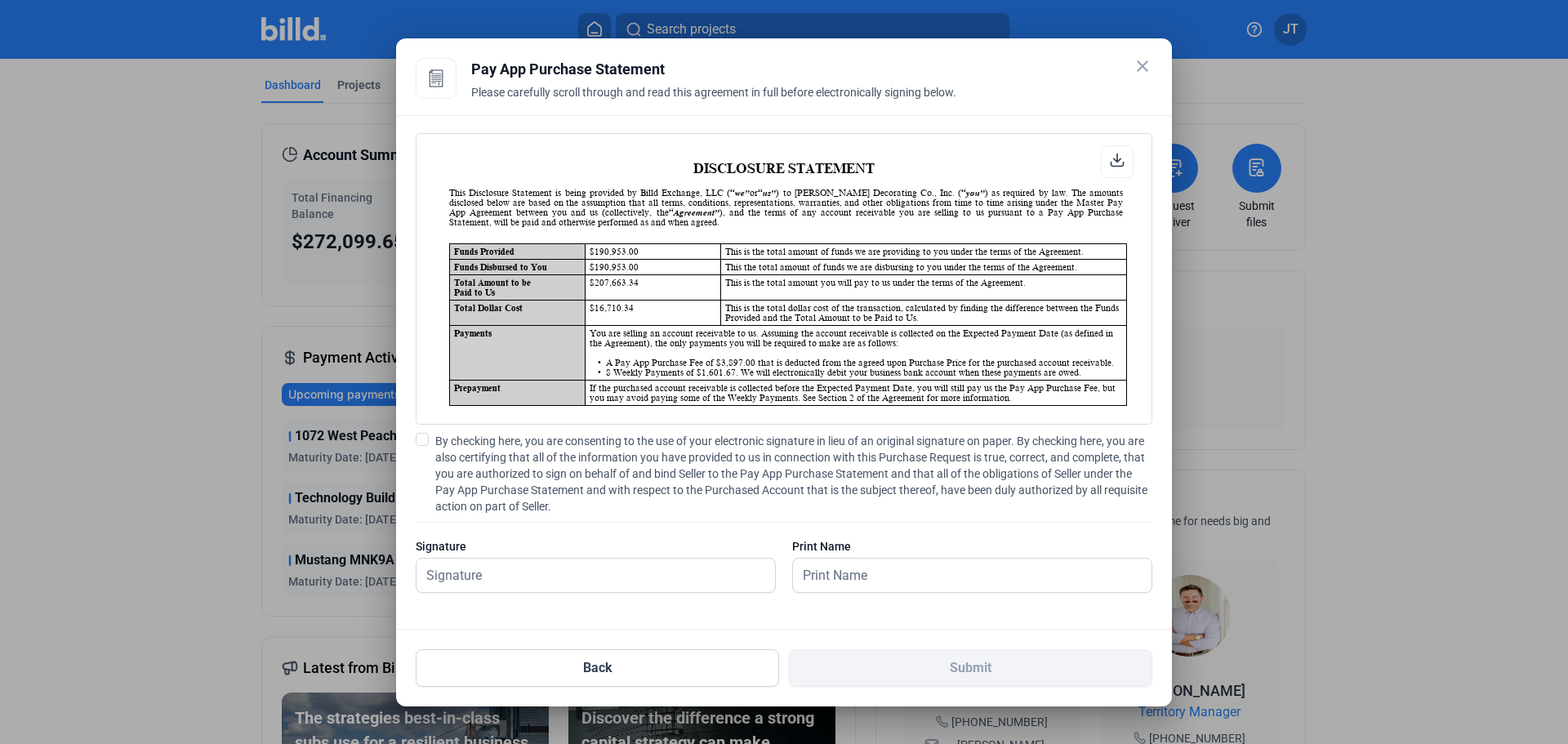
scroll to position [1, 0]
click at [511, 567] on input "text" at bounding box center [587, 575] width 341 height 34
type input "[PERSON_NAME]"
click at [420, 439] on span at bounding box center [422, 440] width 13 height 13
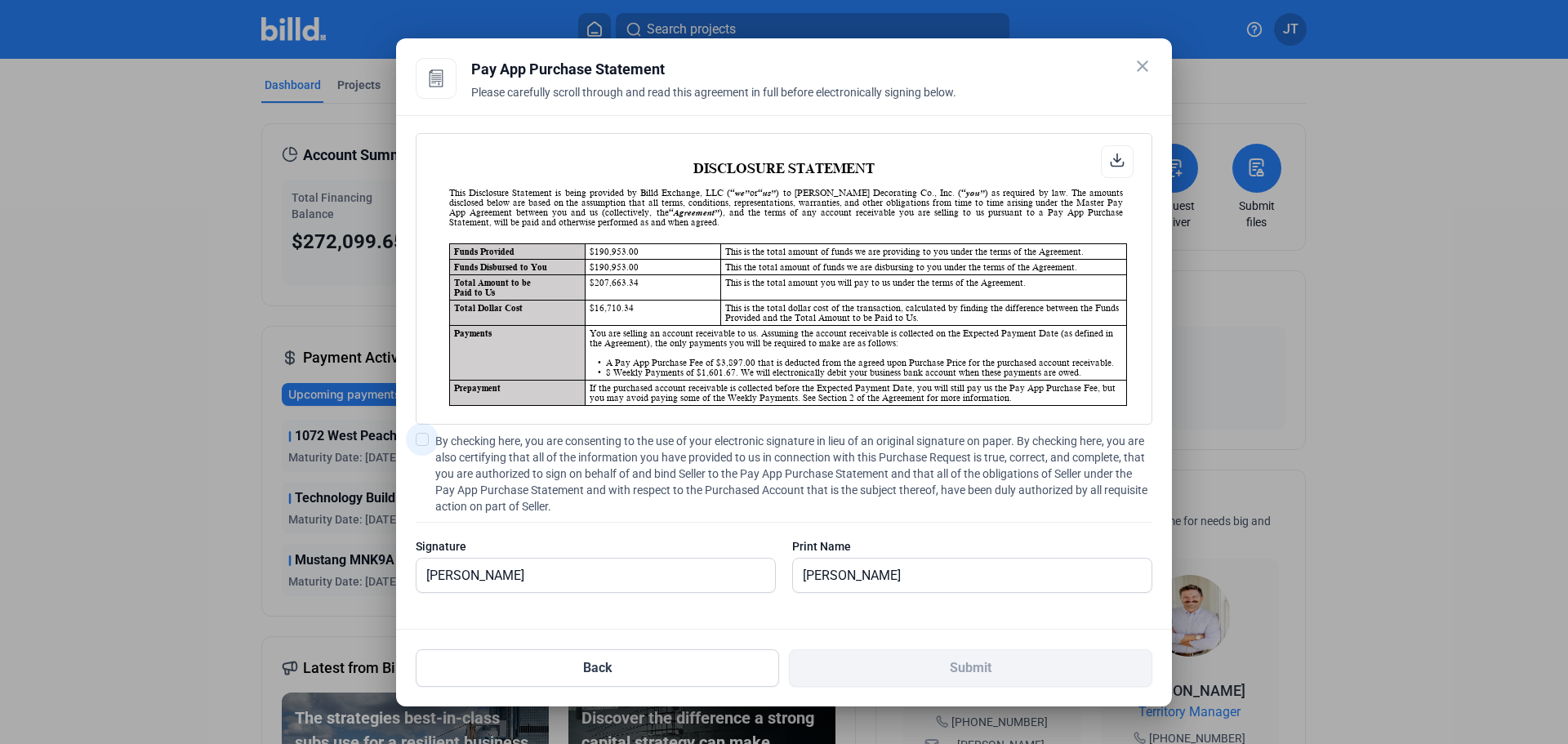
click at [0, 0] on input "By checking here, you are consenting to the use of your electronic signature in…" at bounding box center [0, 0] width 0 height 0
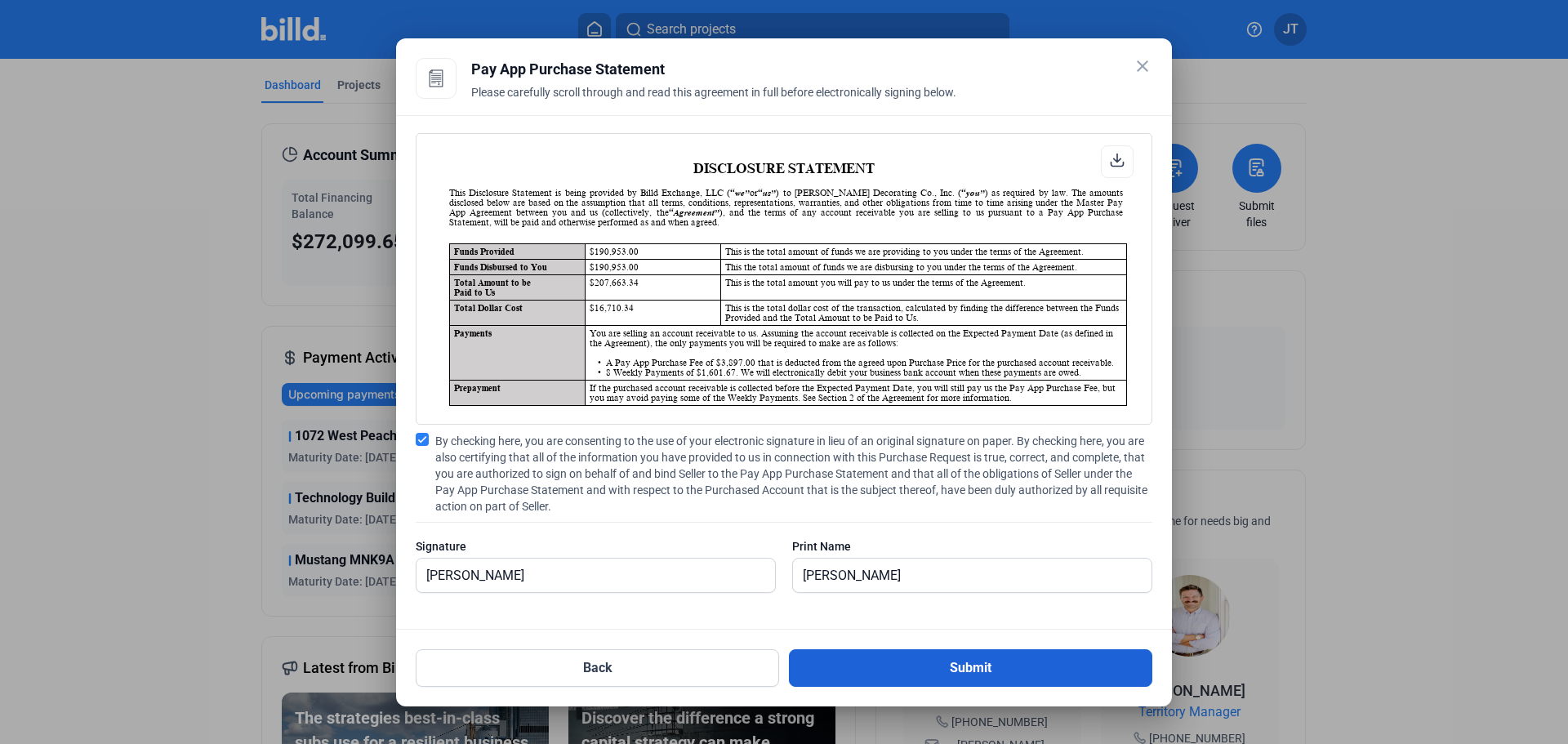
click at [966, 668] on button "Submit" at bounding box center [970, 668] width 363 height 37
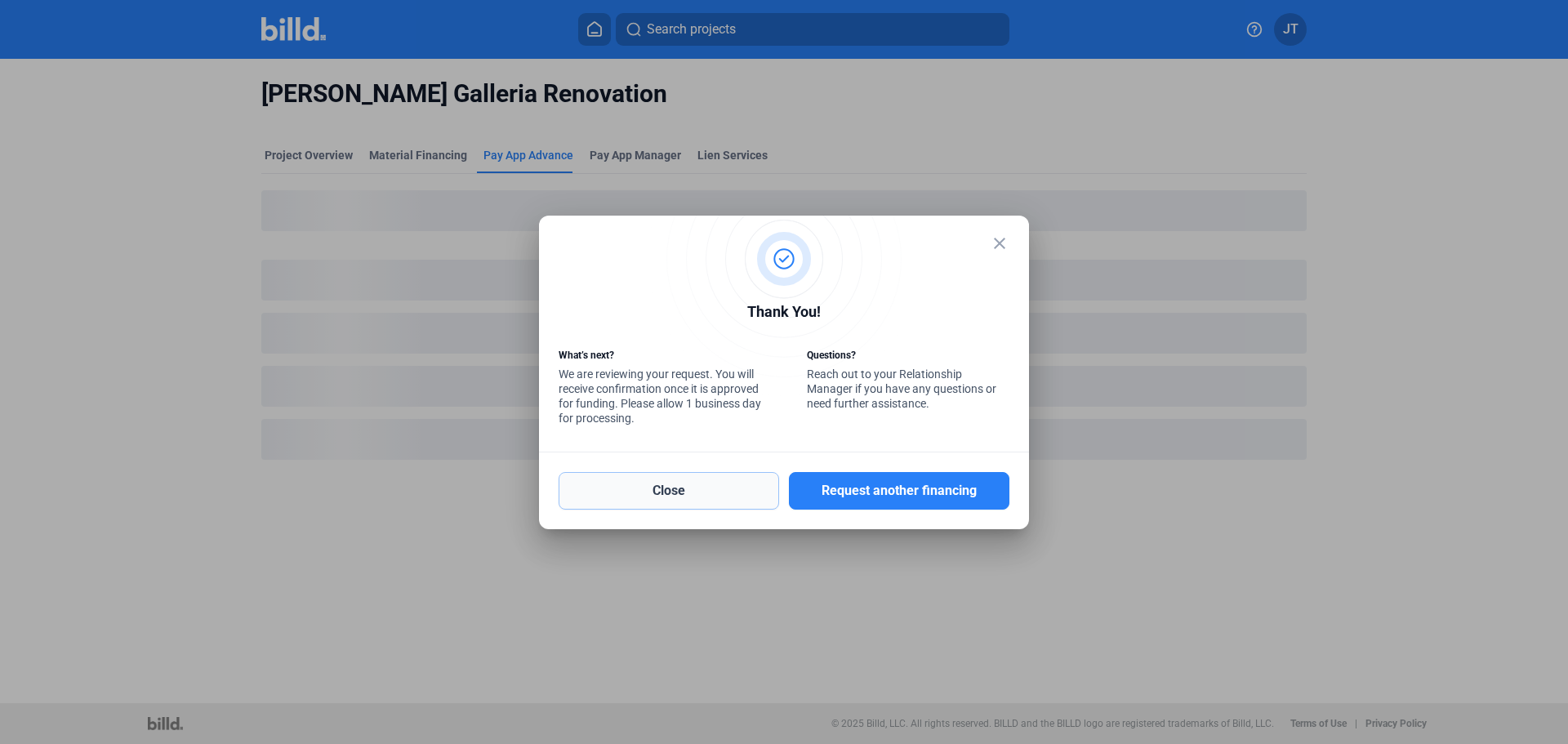
click at [675, 494] on button "Close" at bounding box center [669, 491] width 221 height 37
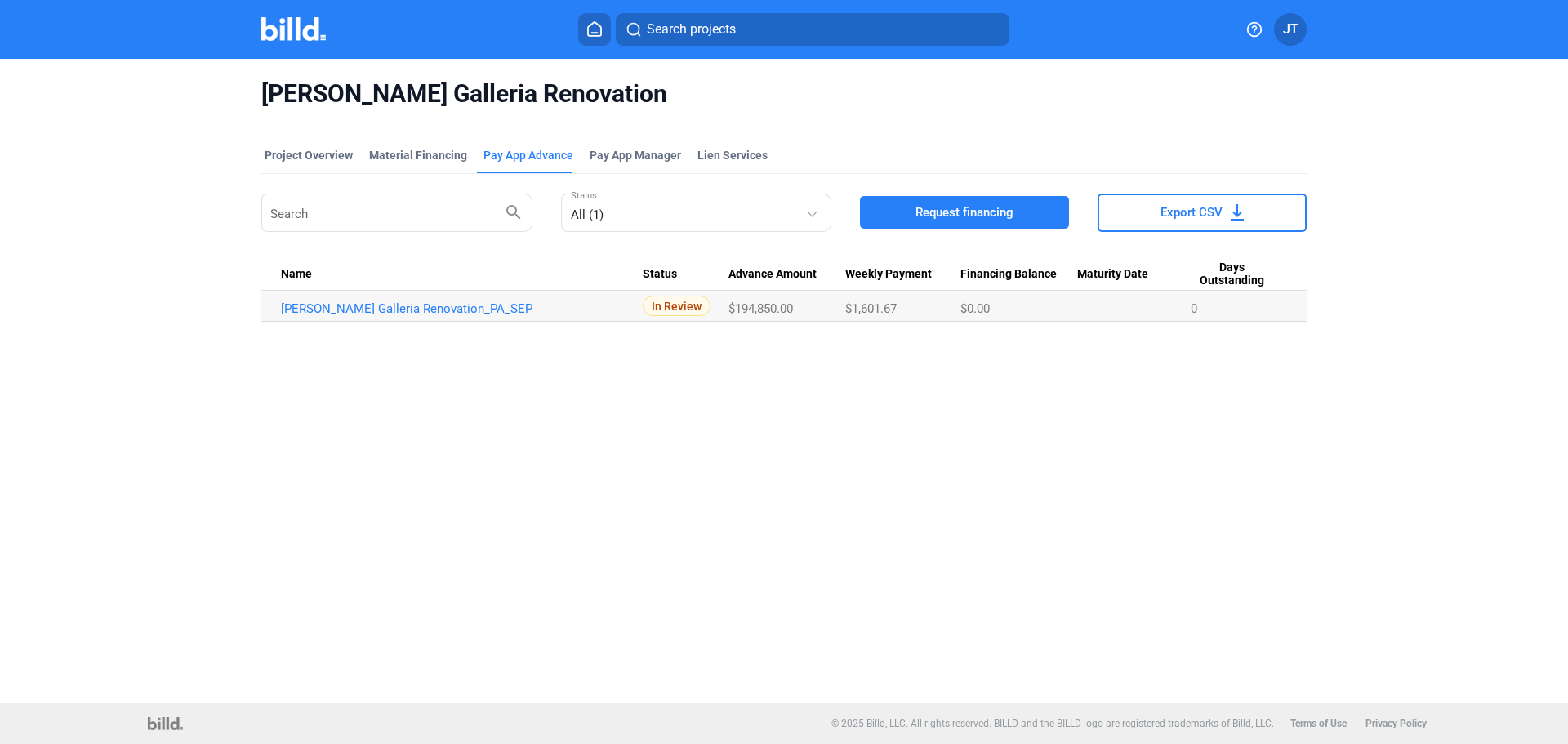
click at [868, 409] on div "Cobb Galleria Renovation Project Overview Material Financing Pay App Advance Pa…" at bounding box center [784, 381] width 1568 height 644
